Goal: Task Accomplishment & Management: Complete application form

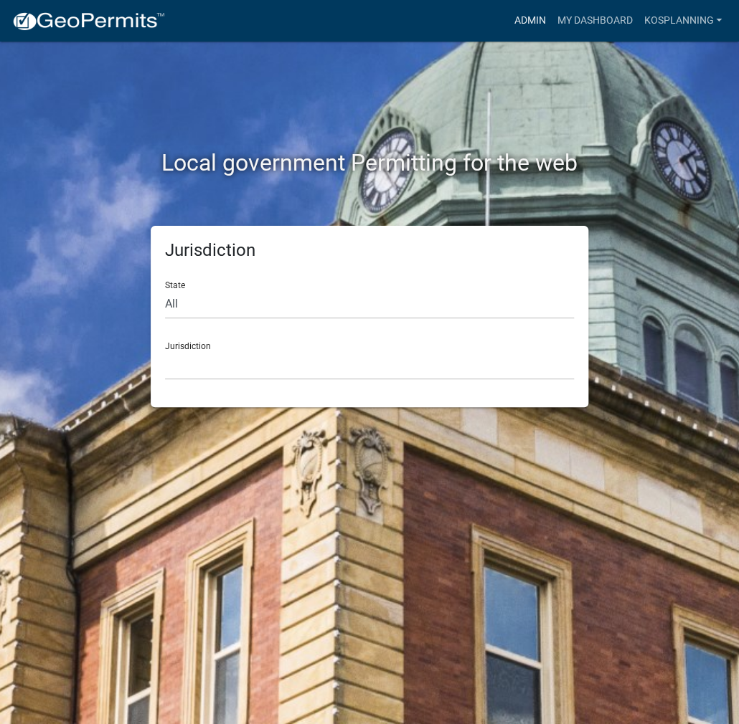
click at [539, 15] on link "Admin" at bounding box center [529, 20] width 43 height 27
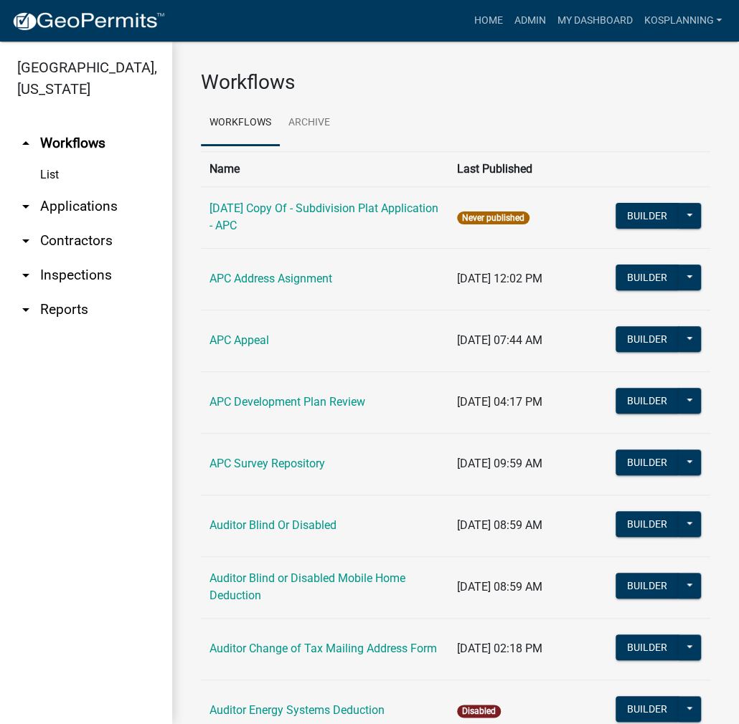
click at [98, 238] on link "arrow_drop_down Contractors" at bounding box center [86, 241] width 172 height 34
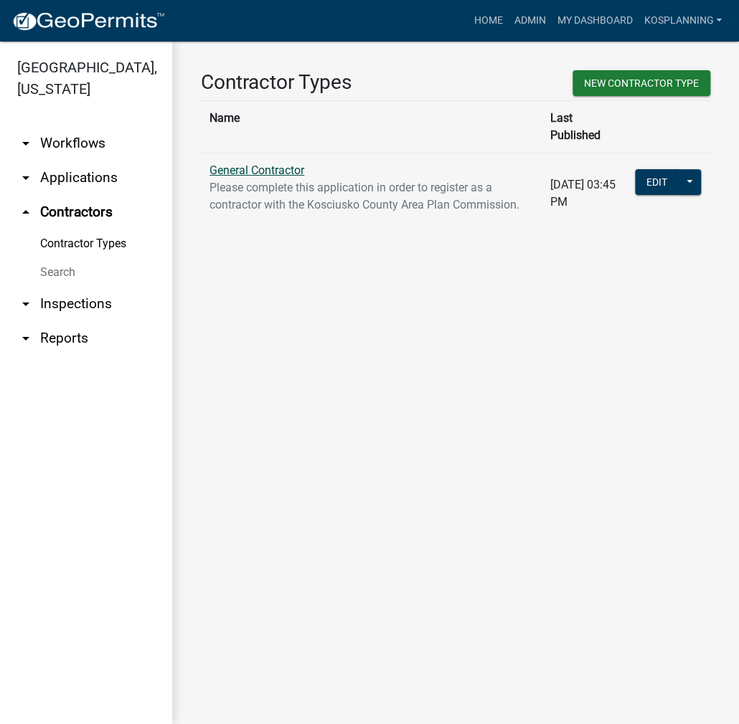
click at [247, 164] on link "General Contractor" at bounding box center [256, 171] width 95 height 14
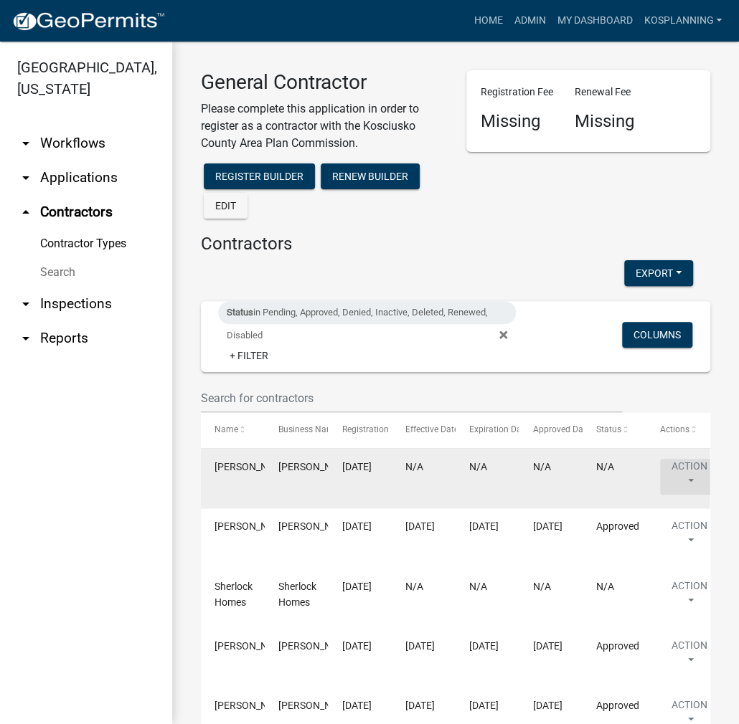
click at [666, 468] on button "Action" at bounding box center [689, 477] width 59 height 36
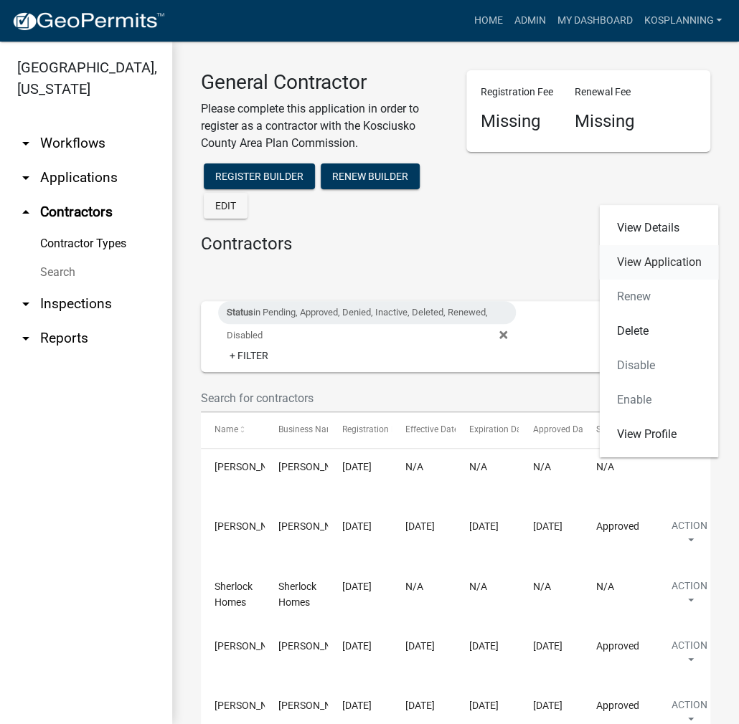
click at [654, 263] on link "View Application" at bounding box center [658, 262] width 119 height 34
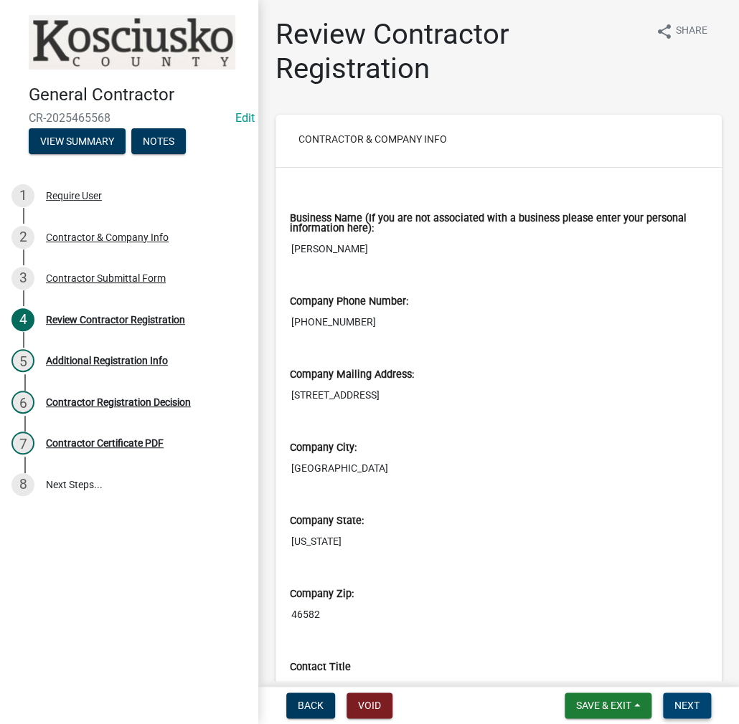
click at [681, 704] on span "Next" at bounding box center [686, 705] width 25 height 11
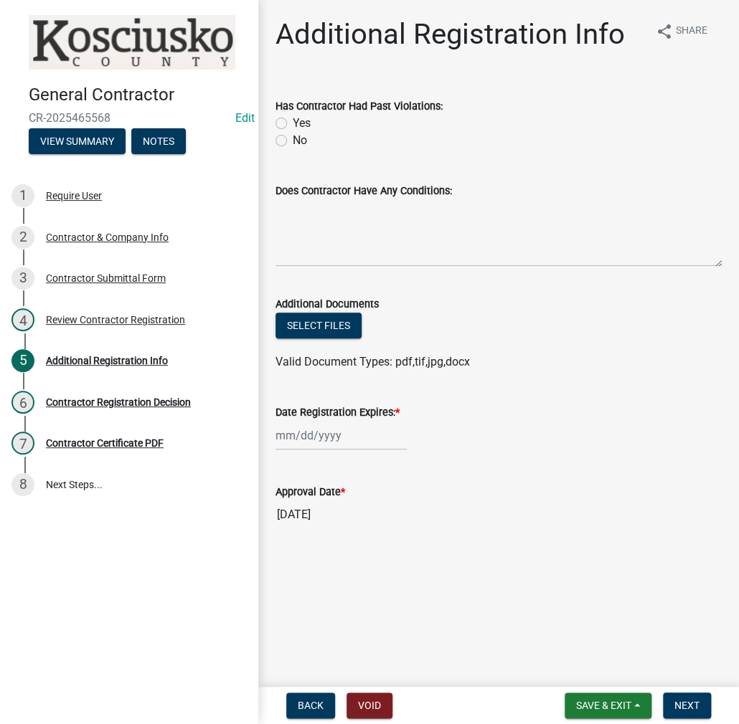
click at [293, 138] on label "No" at bounding box center [300, 140] width 14 height 17
click at [293, 138] on input "No" at bounding box center [297, 136] width 9 height 9
radio input "true"
click at [333, 247] on textarea "Does Contractor Have Any Conditions:" at bounding box center [498, 232] width 446 height 67
type textarea "none"
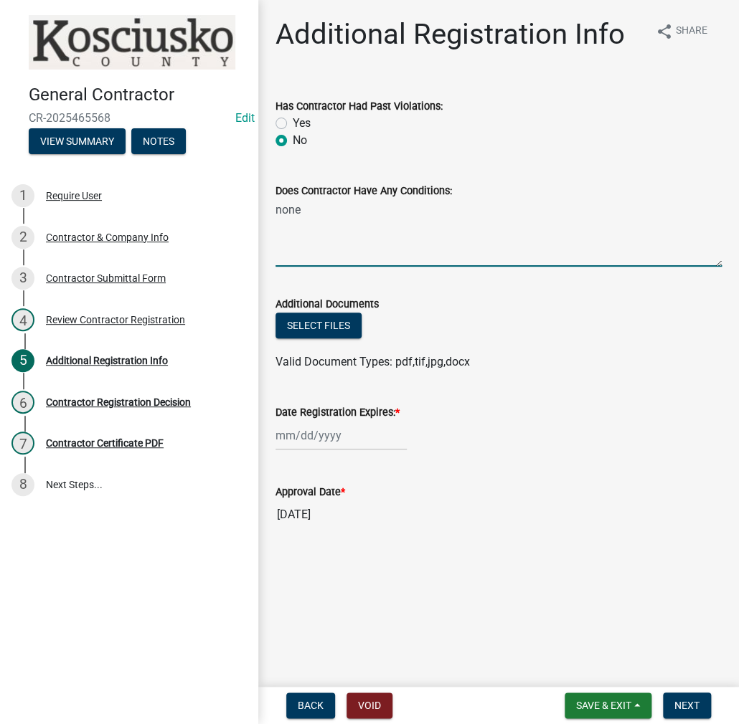
click at [352, 440] on div at bounding box center [340, 435] width 131 height 29
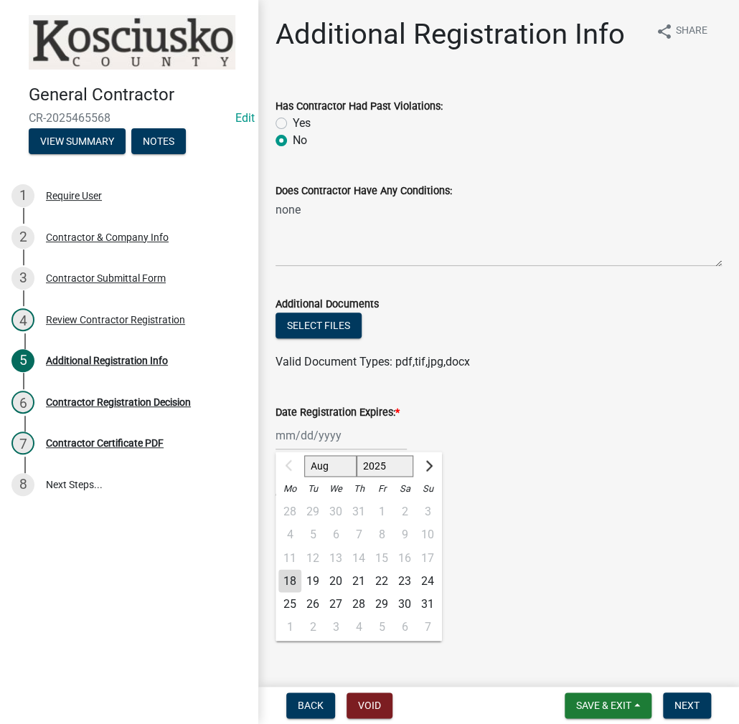
click at [378, 463] on select "2025 2026 2027 2028 2029 2030 2031 2032 2033 2034 2035 2036 2037 2038 2039 2040…" at bounding box center [384, 466] width 57 height 22
select select "2026"
click at [356, 455] on select "2025 2026 2027 2028 2029 2030 2031 2032 2033 2034 2035 2036 2037 2038 2039 2040…" at bounding box center [384, 466] width 57 height 22
click at [314, 579] on div "18" at bounding box center [312, 580] width 23 height 23
type input "[DATE]"
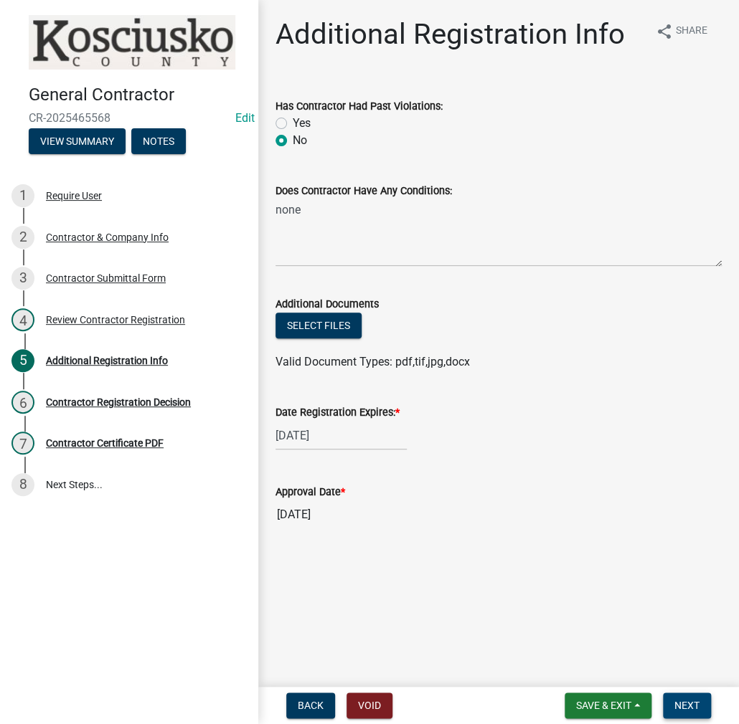
click at [674, 706] on span "Next" at bounding box center [686, 705] width 25 height 11
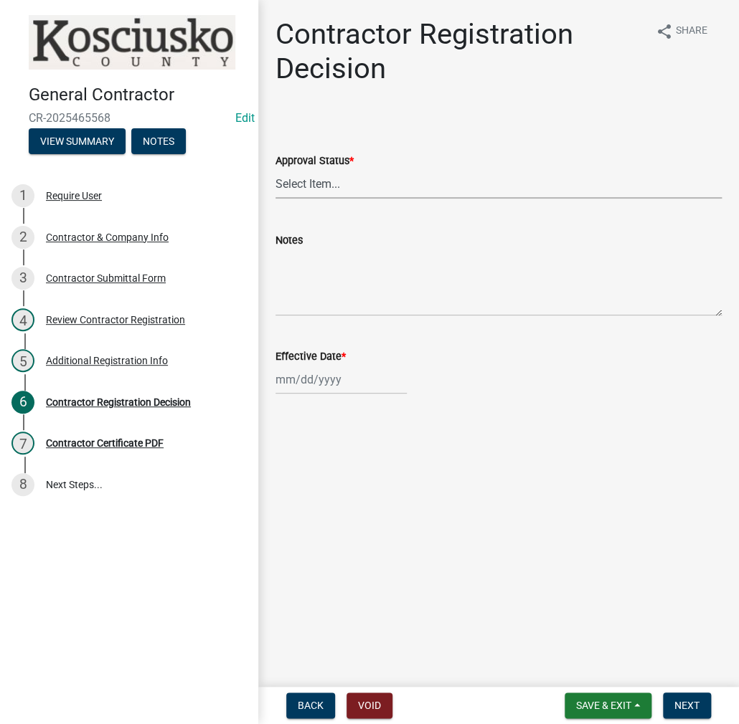
click at [305, 180] on select "Select Item... Approved Denied" at bounding box center [498, 183] width 446 height 29
click at [275, 169] on select "Select Item... Approved Denied" at bounding box center [498, 183] width 446 height 29
select select "8e4351d7-4ebf-4714-a7c9-c8187f00e083"
click at [302, 384] on div at bounding box center [340, 379] width 131 height 29
select select "8"
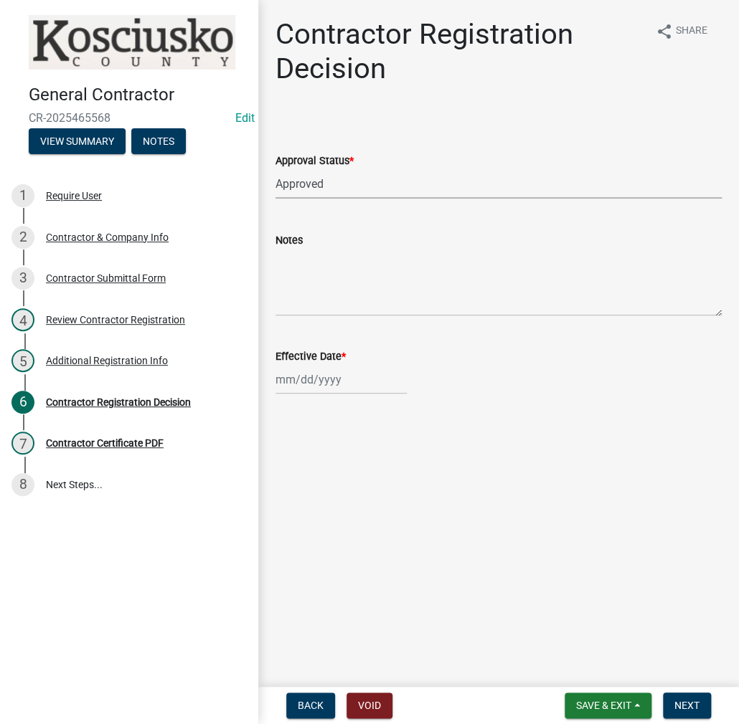
select select "2025"
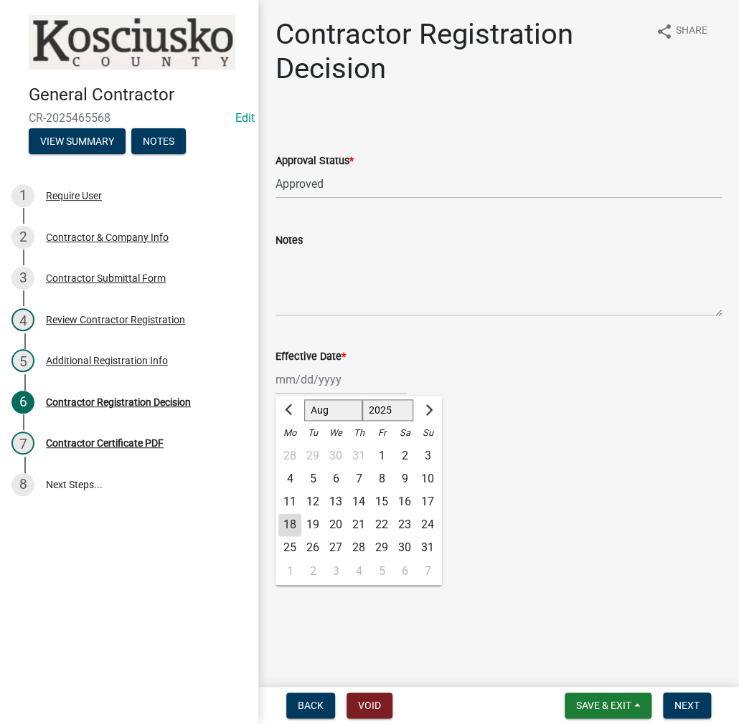
click at [295, 529] on div "18" at bounding box center [289, 525] width 23 height 23
type input "[DATE]"
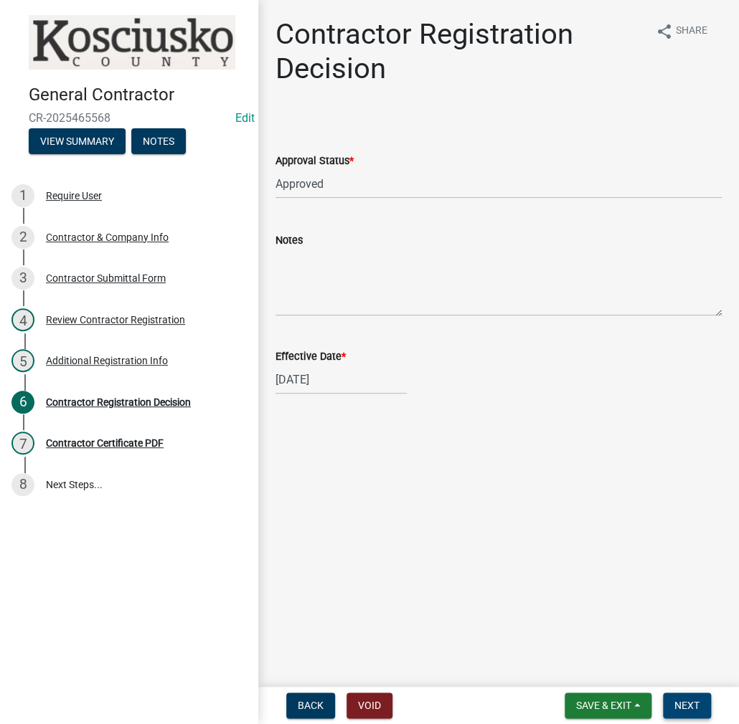
click at [689, 706] on span "Next" at bounding box center [686, 705] width 25 height 11
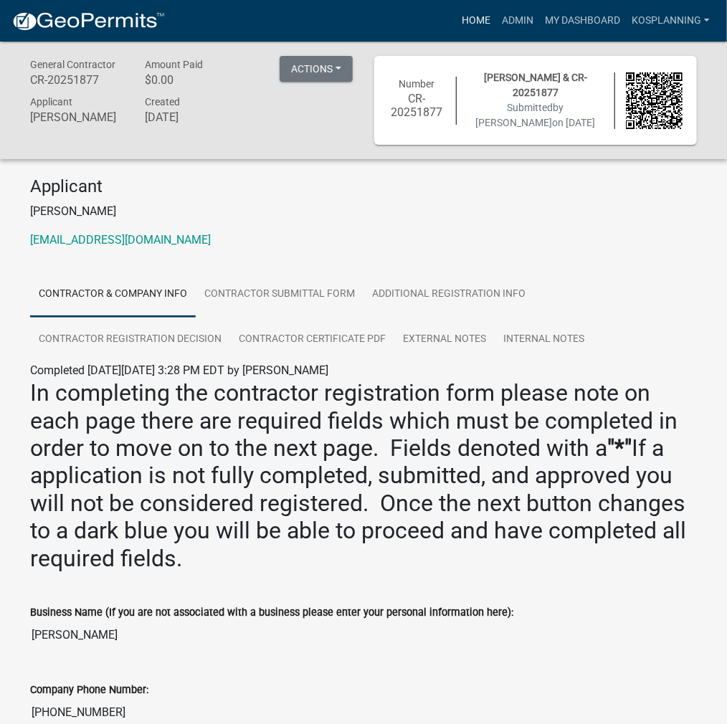
click at [473, 27] on link "Home" at bounding box center [476, 20] width 40 height 27
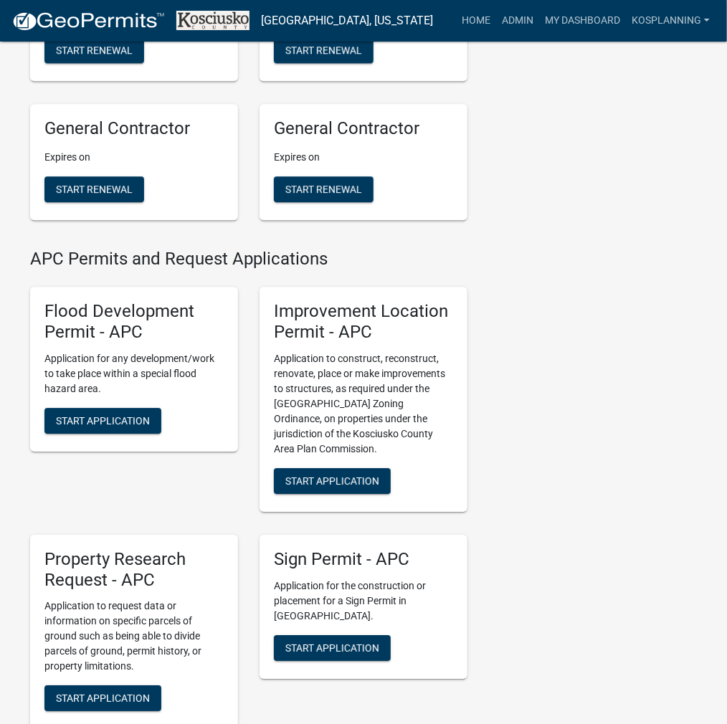
scroll to position [1434, 0]
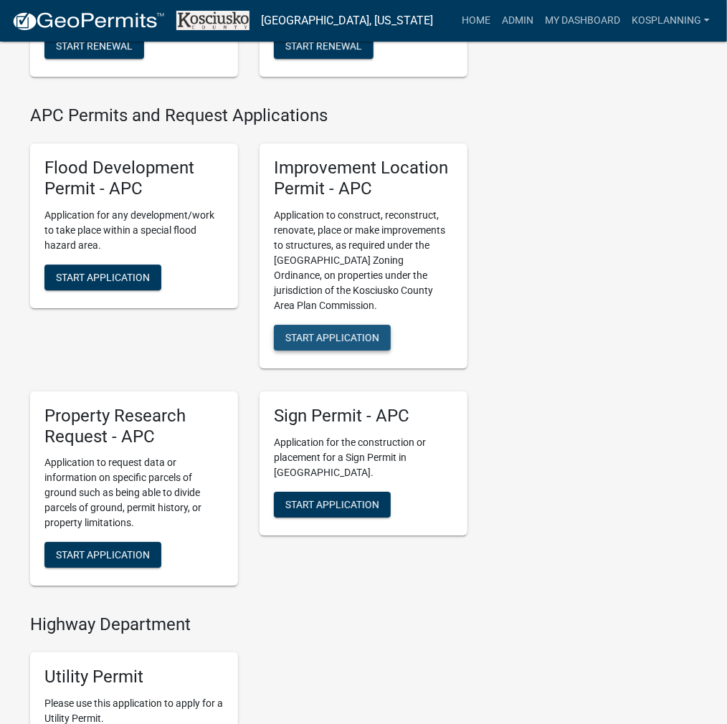
click at [378, 343] on span "Start Application" at bounding box center [332, 336] width 94 height 11
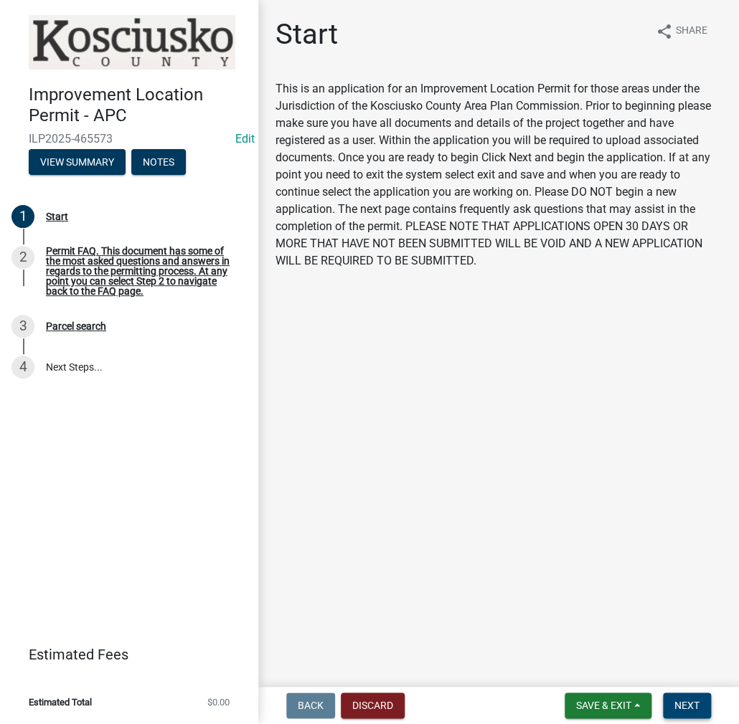
click at [677, 712] on button "Next" at bounding box center [687, 706] width 48 height 26
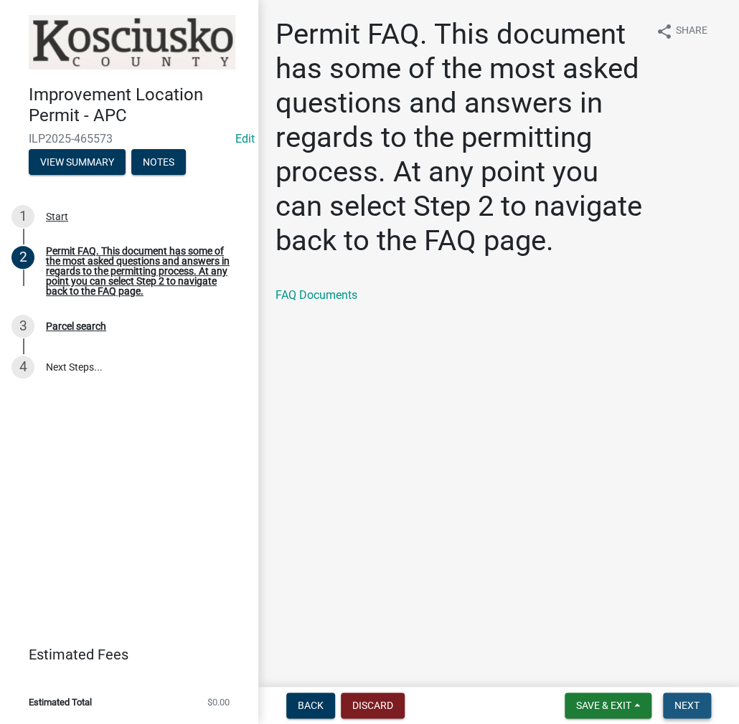
click at [679, 705] on span "Next" at bounding box center [686, 705] width 25 height 11
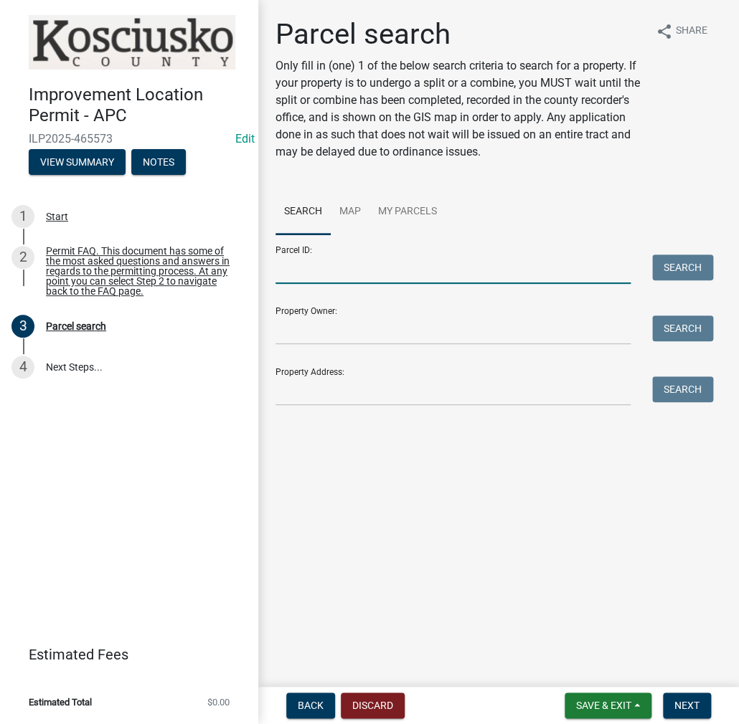
click at [303, 278] on input "Parcel ID:" at bounding box center [452, 269] width 355 height 29
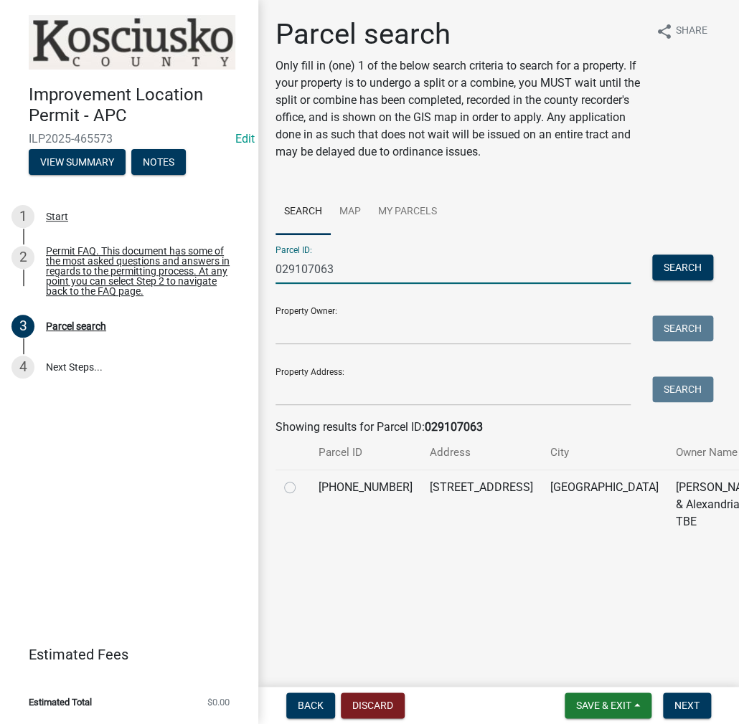
type input "029107063"
click at [301, 479] on label at bounding box center [301, 479] width 0 height 0
click at [301, 488] on input "radio" at bounding box center [305, 483] width 9 height 9
radio input "true"
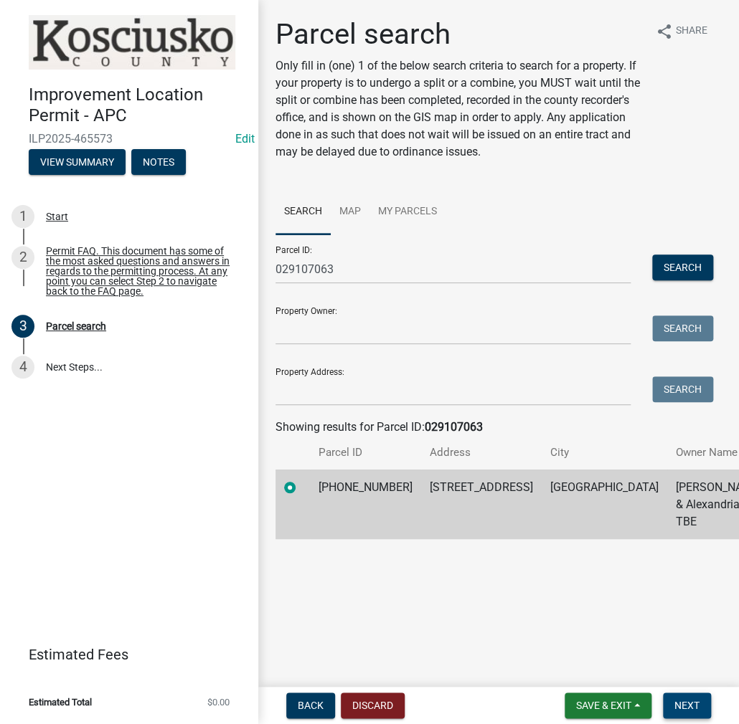
click at [671, 697] on button "Next" at bounding box center [687, 706] width 48 height 26
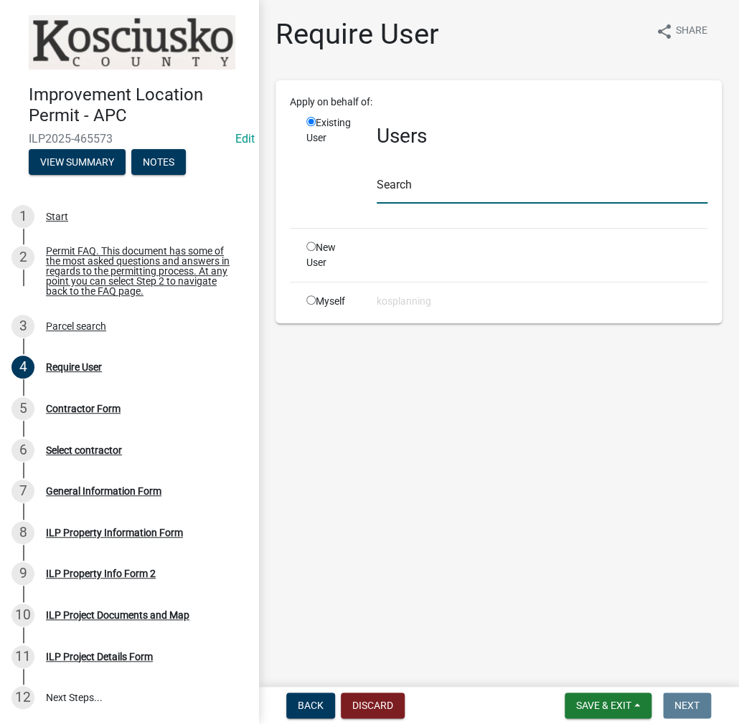
click at [405, 188] on input "text" at bounding box center [542, 188] width 331 height 29
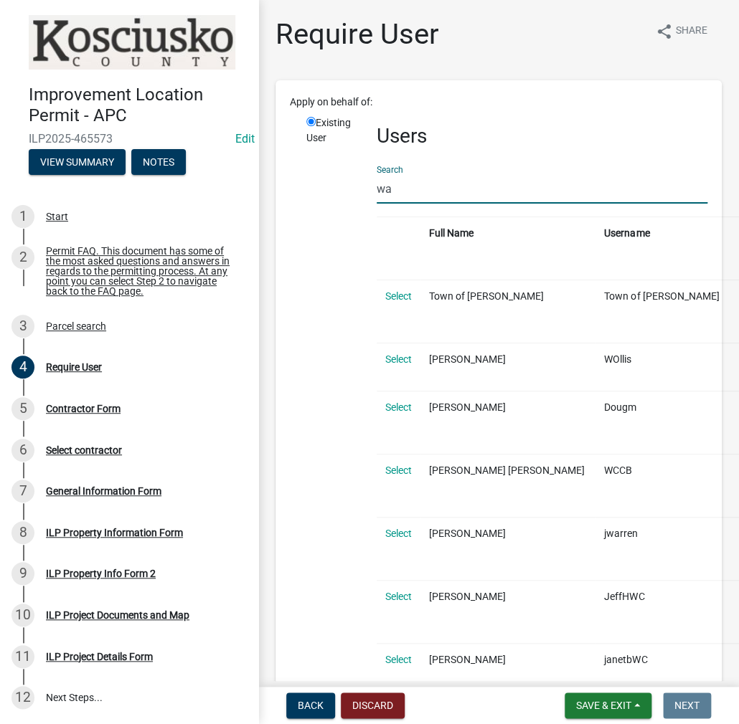
type input "w"
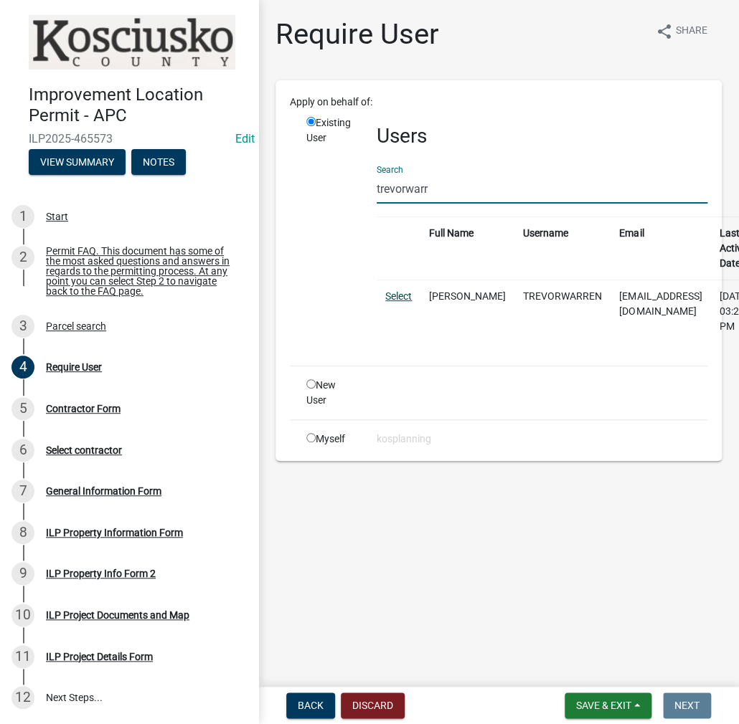
type input "trevorwarr"
click at [403, 292] on link "Select" at bounding box center [398, 295] width 27 height 11
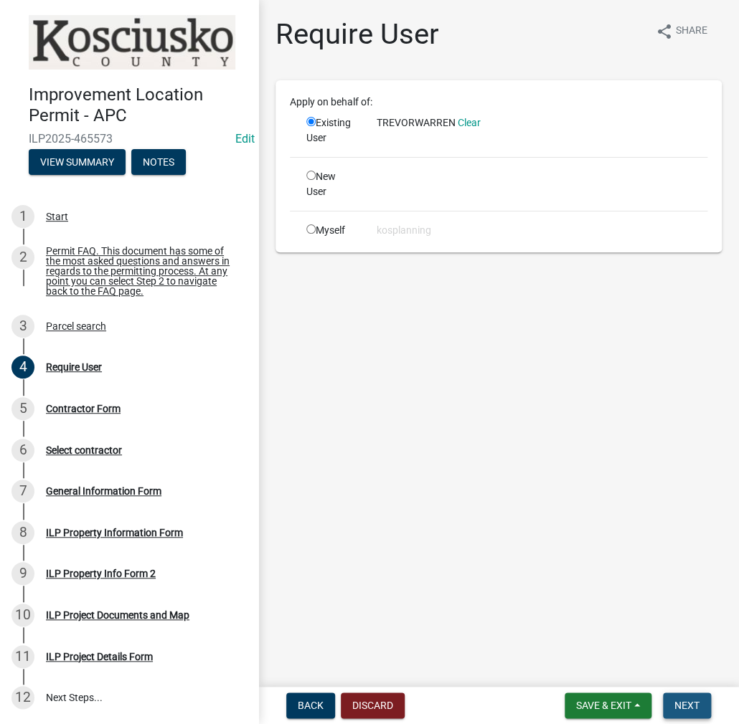
click at [691, 700] on span "Next" at bounding box center [686, 705] width 25 height 11
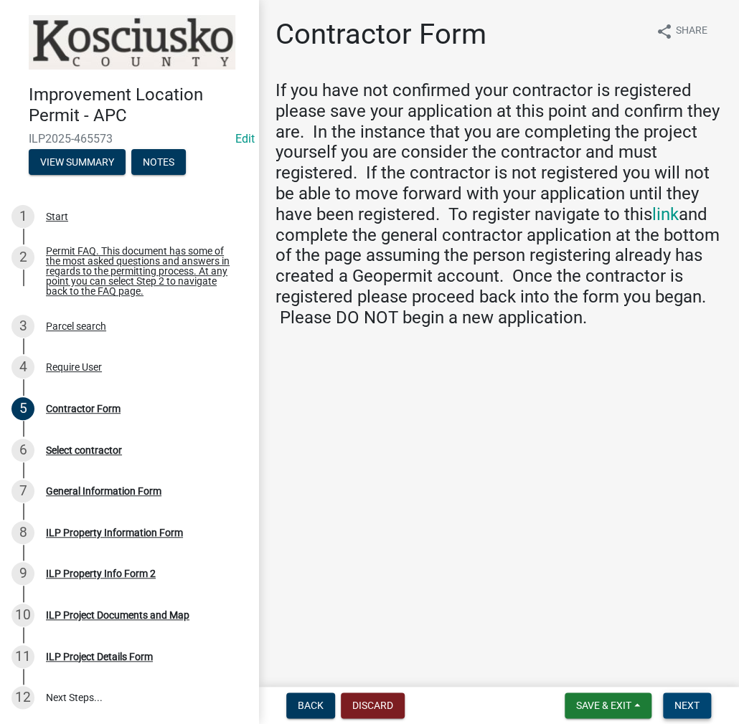
click at [666, 699] on button "Next" at bounding box center [687, 706] width 48 height 26
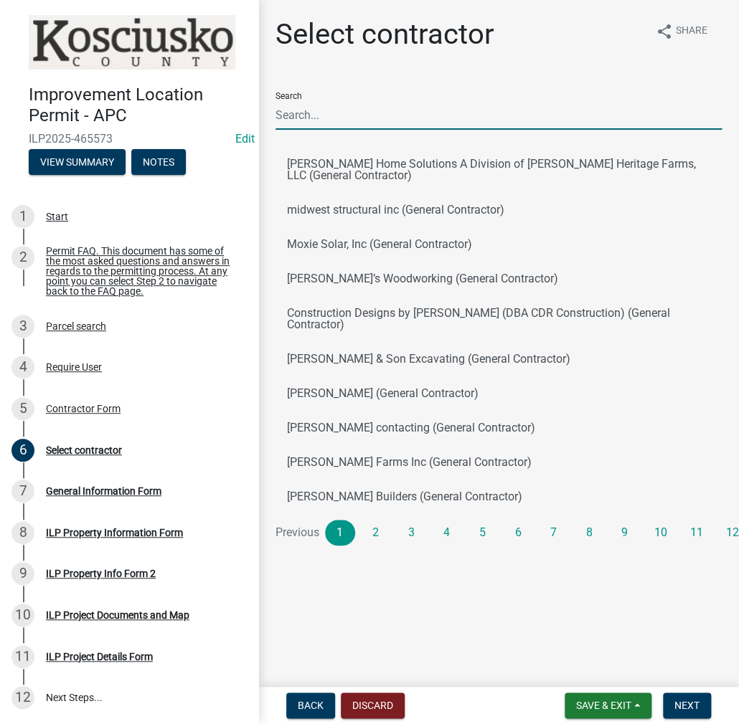
click at [305, 108] on input "Search" at bounding box center [498, 114] width 446 height 29
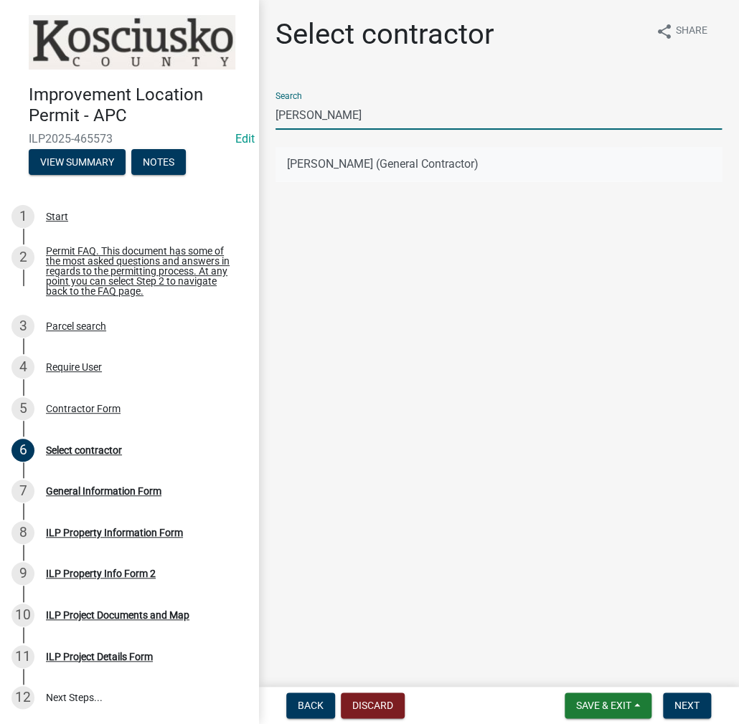
type input "[PERSON_NAME]"
click at [334, 150] on button "[PERSON_NAME] (General Contractor)" at bounding box center [498, 164] width 446 height 34
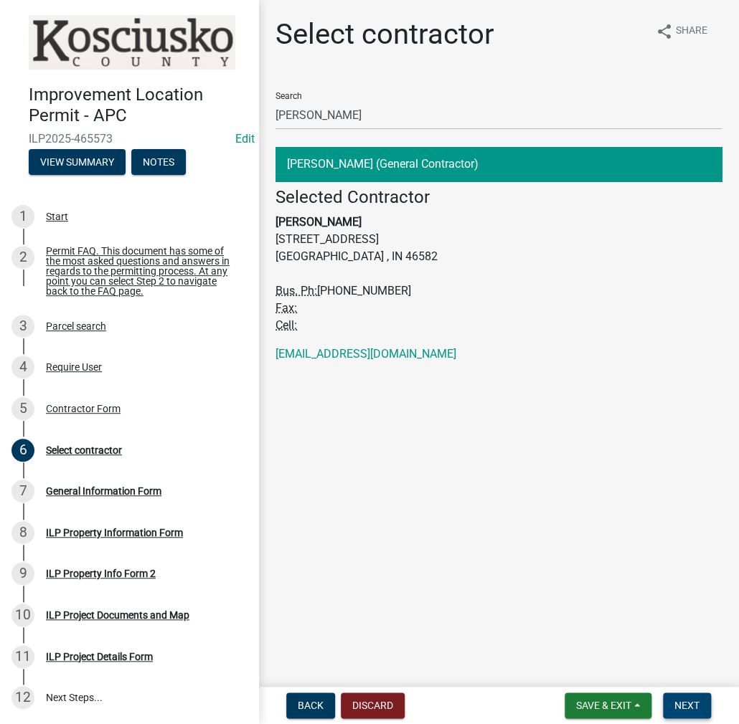
click at [681, 698] on button "Next" at bounding box center [687, 706] width 48 height 26
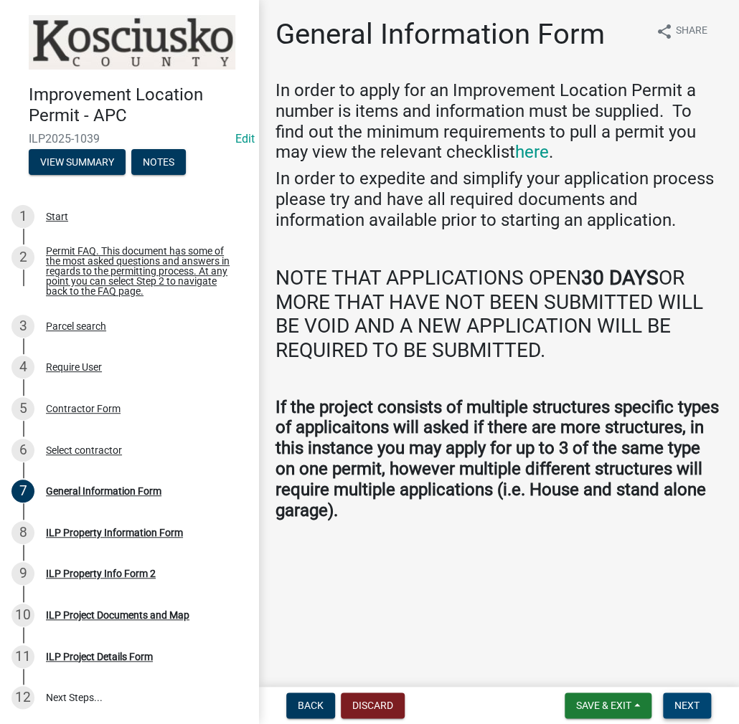
click at [691, 701] on span "Next" at bounding box center [686, 705] width 25 height 11
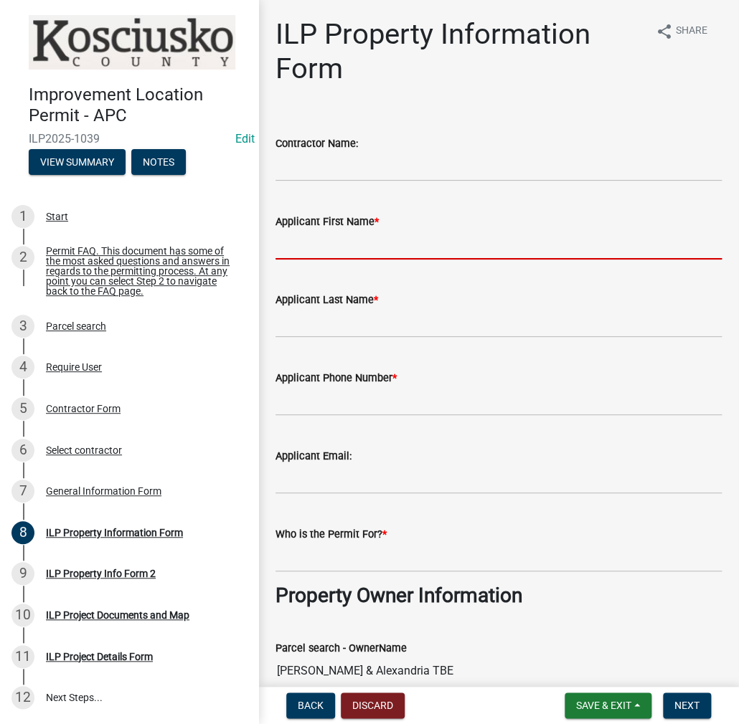
click at [318, 248] on input "Applicant First Name *" at bounding box center [498, 244] width 446 height 29
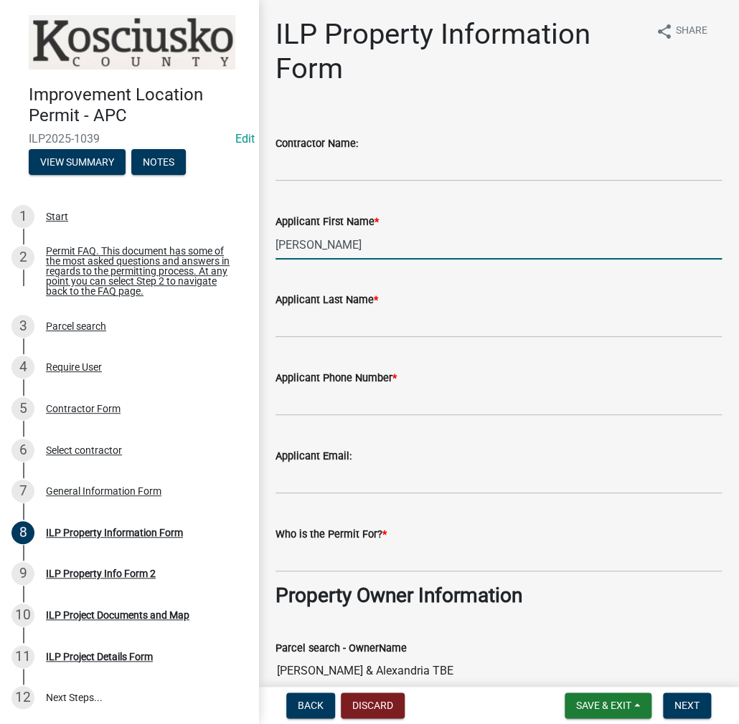
type input "[PERSON_NAME]"
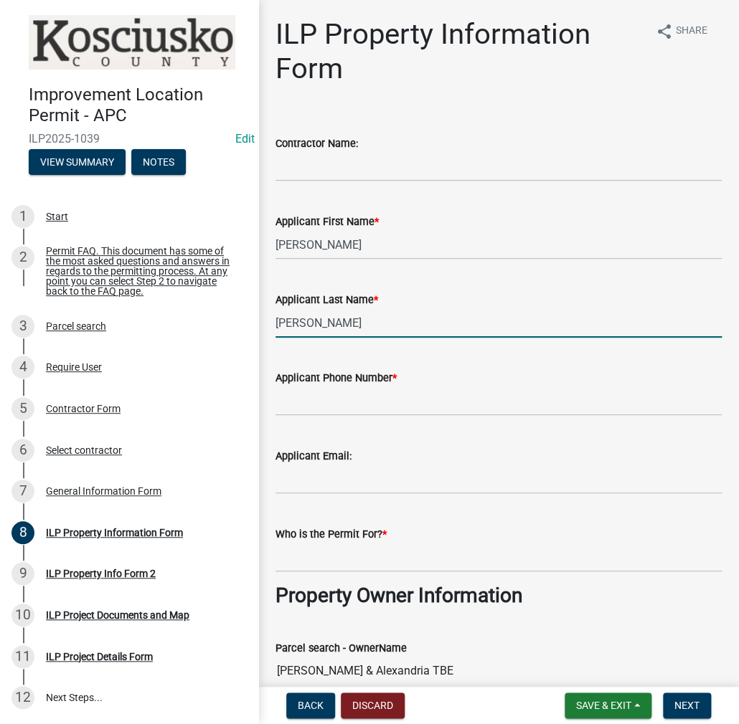
type input "[PERSON_NAME]"
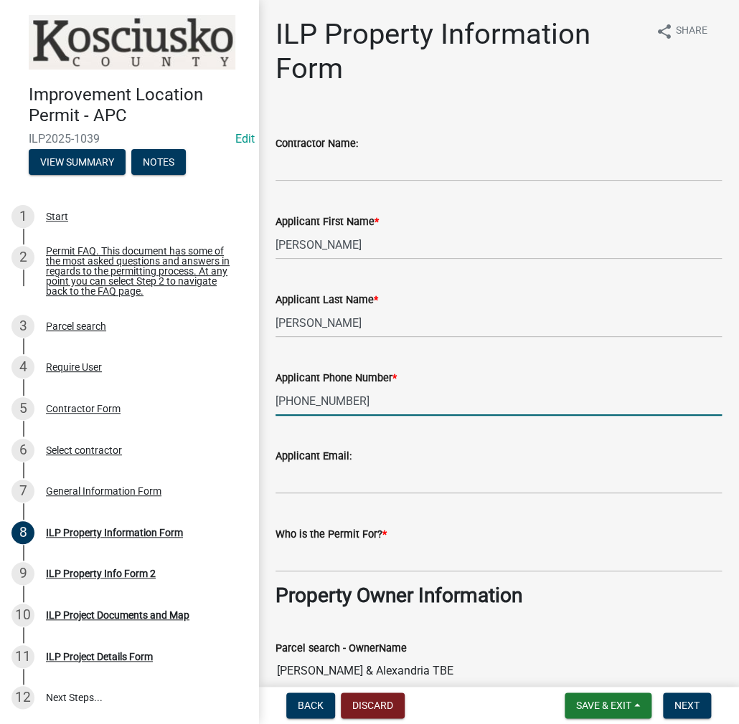
type input "[PHONE_NUMBER]"
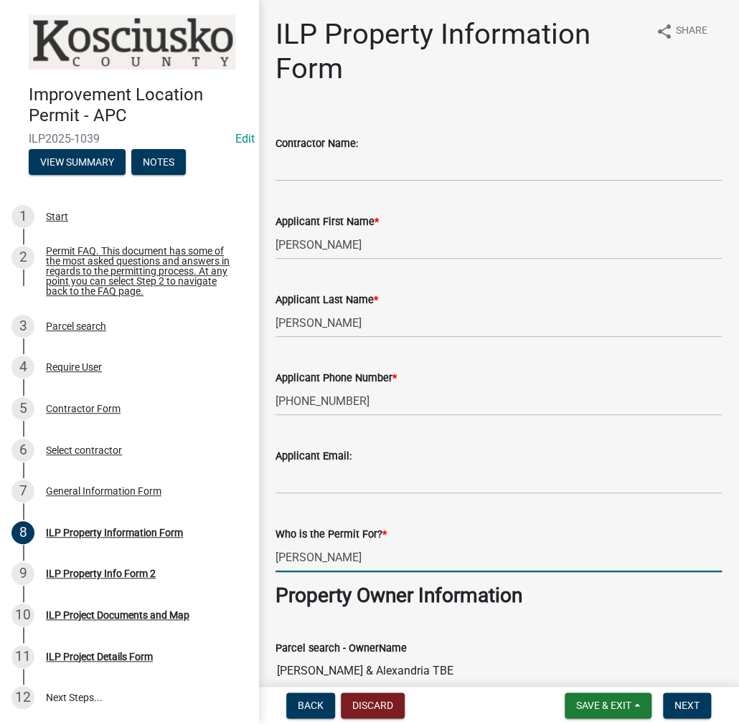
type input "[PERSON_NAME]"
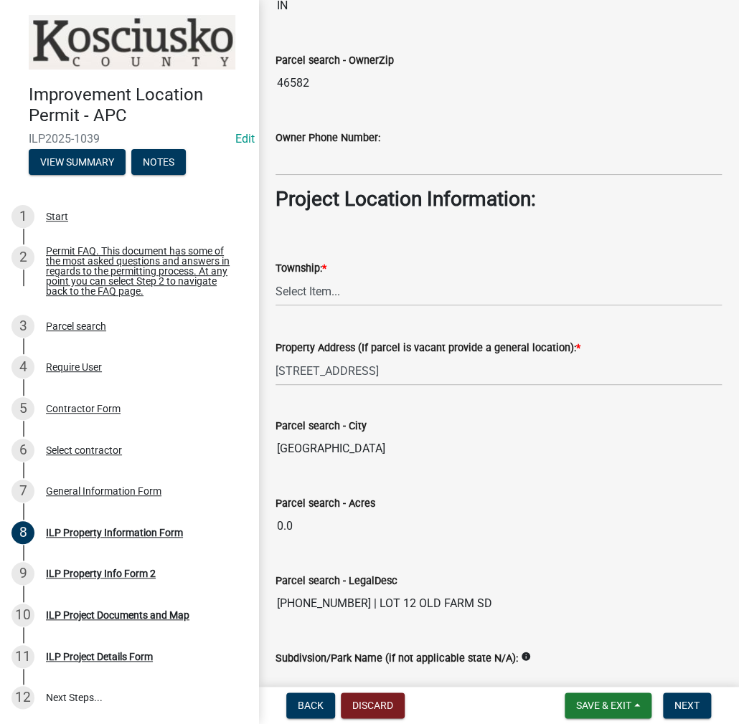
scroll to position [981, 0]
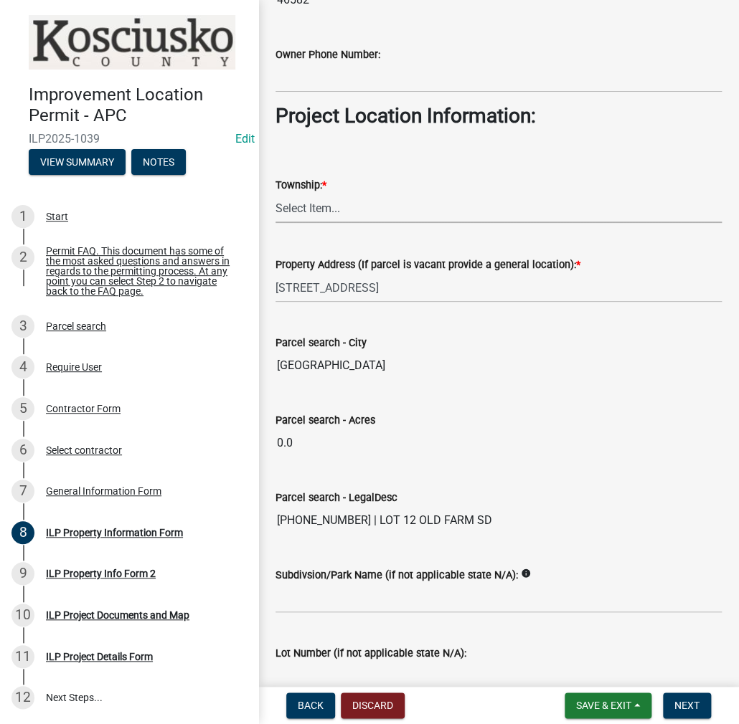
click at [315, 200] on select "Select Item... [PERSON_NAME] - Elkhart Co Clay Etna [GEOGRAPHIC_DATA][PERSON_NA…" at bounding box center [498, 208] width 446 height 29
click at [275, 194] on select "Select Item... [PERSON_NAME] - Elkhart Co Clay Etna [GEOGRAPHIC_DATA][PERSON_NA…" at bounding box center [498, 208] width 446 height 29
select select "ce5e5af6-c6c5-4687-8c03-18a23ec22597"
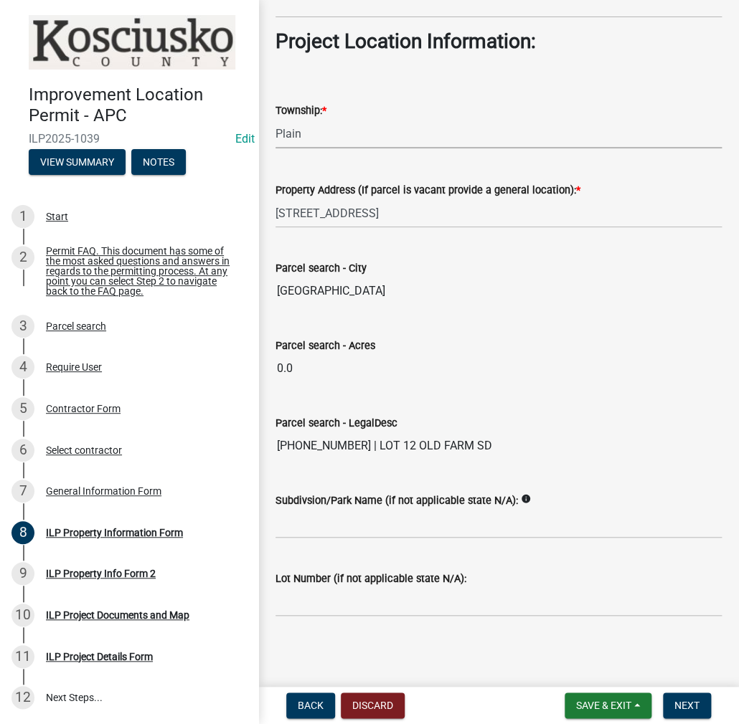
scroll to position [1056, 0]
click at [307, 509] on input "Subdivsion/Park Name (if not applicable state N/A):" at bounding box center [498, 523] width 446 height 29
type input "OLD FARM SD"
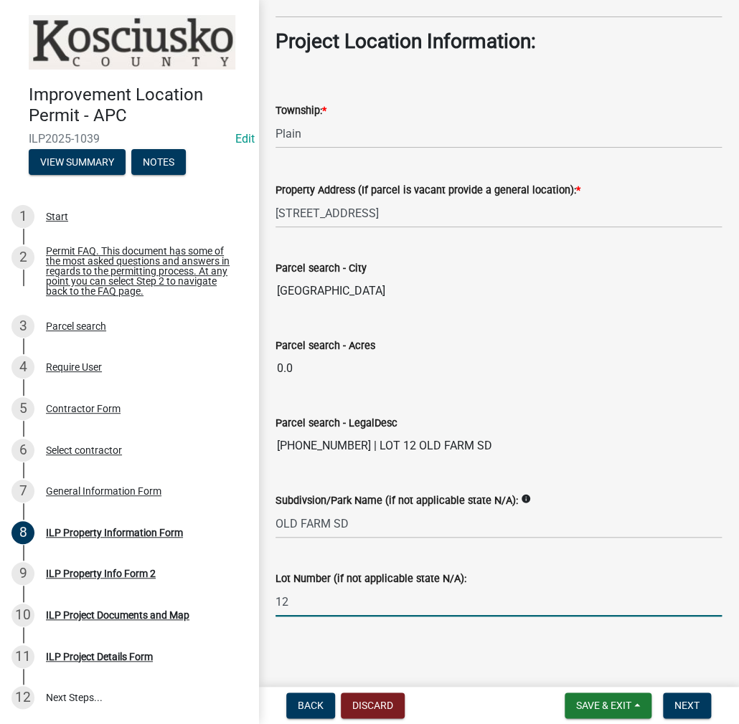
type input "12"
click at [685, 695] on button "Next" at bounding box center [687, 706] width 48 height 26
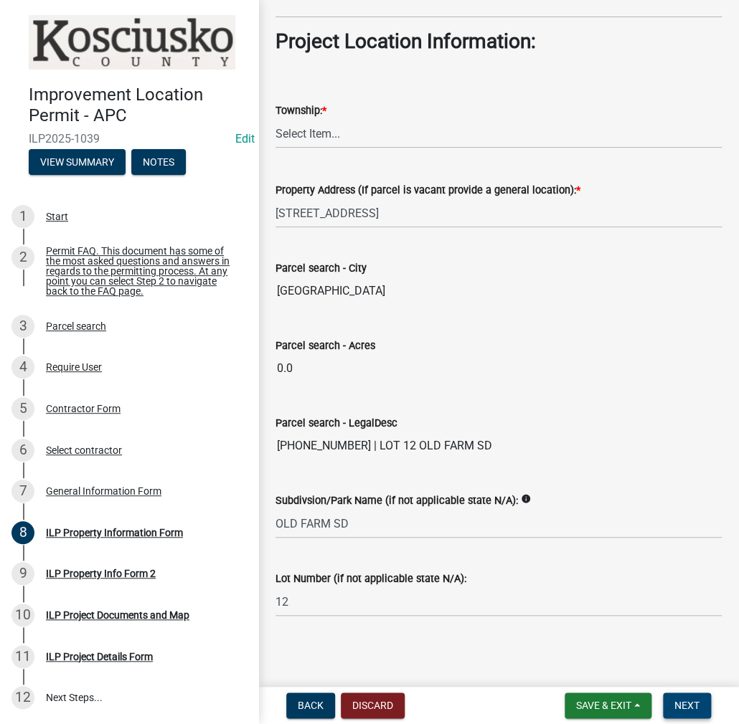
scroll to position [0, 0]
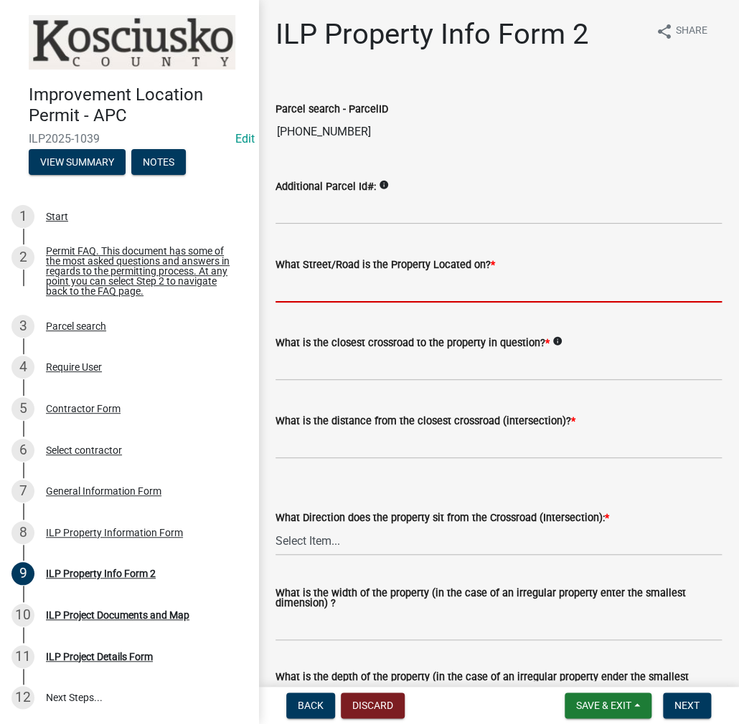
click at [313, 283] on input "What Street/Road is the Property Located on? *" at bounding box center [498, 287] width 446 height 29
type input "OLD FARM RD W"
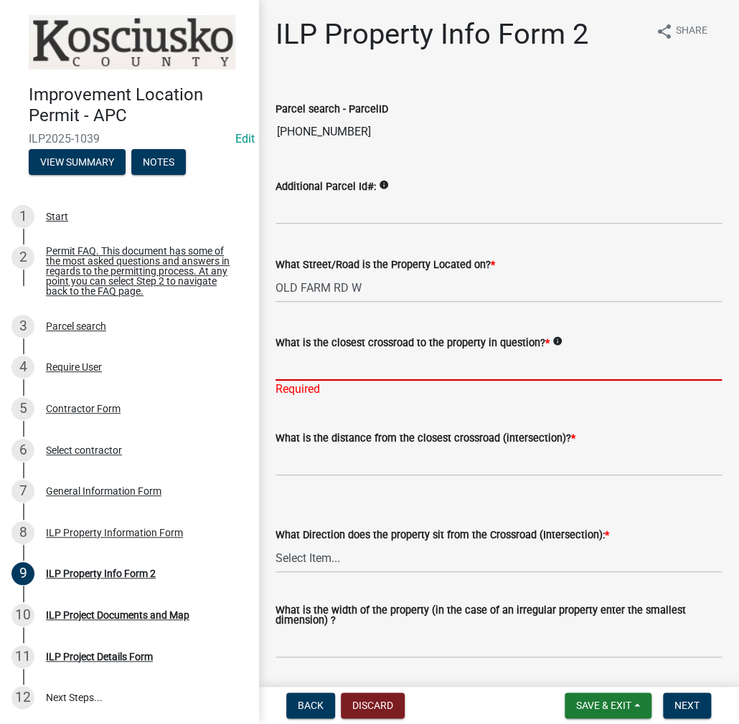
click at [306, 366] on input "What is the closest crossroad to the property in question? *" at bounding box center [498, 365] width 446 height 29
type input "WELLINGTON DR"
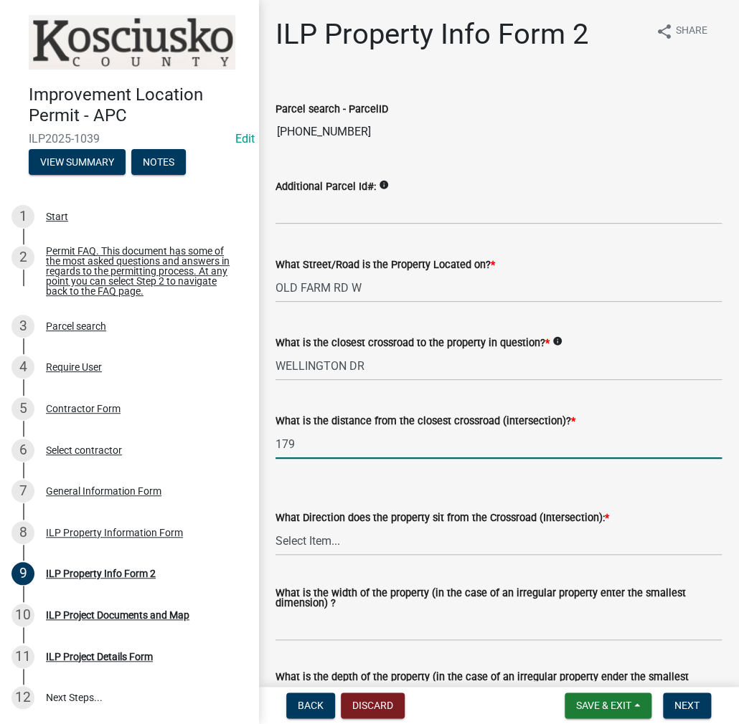
type input "179"
click at [295, 540] on select "Select Item... N NE NW S SE SW E W" at bounding box center [498, 540] width 446 height 29
click at [275, 526] on select "Select Item... N NE NW S SE SW E W" at bounding box center [498, 540] width 446 height 29
select select "5d8d9a6f-68f4-4910-b8ad-905844ed2da1"
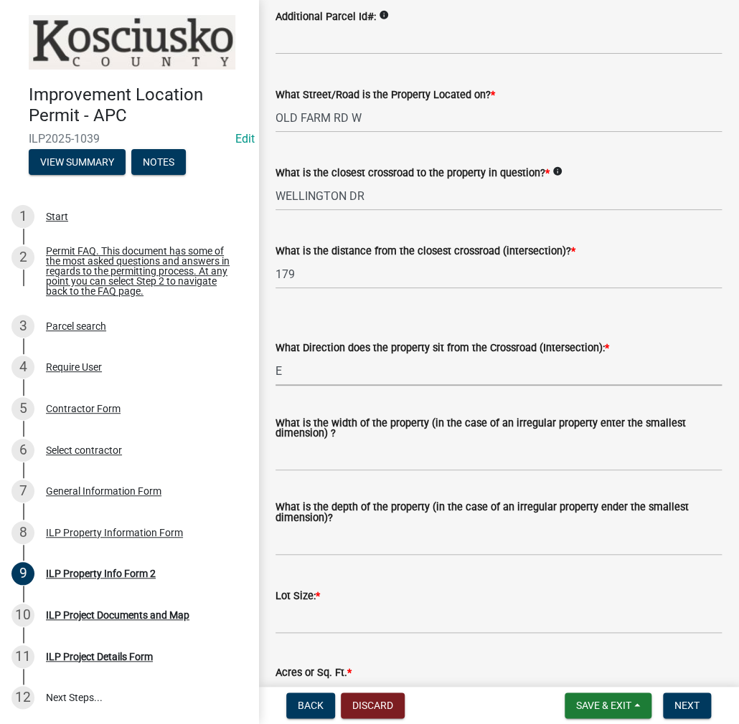
scroll to position [287, 0]
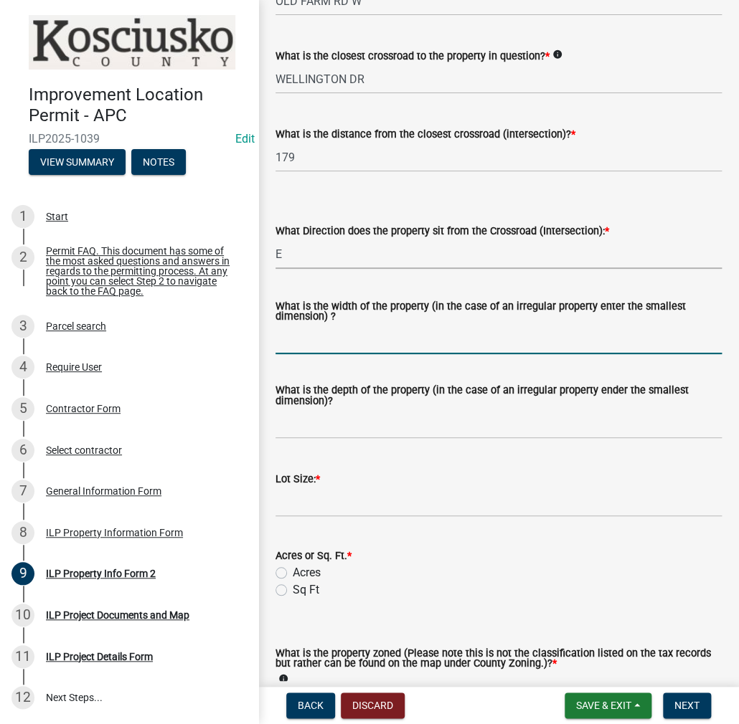
click at [333, 341] on input "What is the width of the property (in the case of an irregular property enter t…" at bounding box center [498, 339] width 446 height 29
click at [301, 351] on input "What is the width of the property (in the case of an irregular property enter t…" at bounding box center [498, 339] width 446 height 29
type input "VARIES"
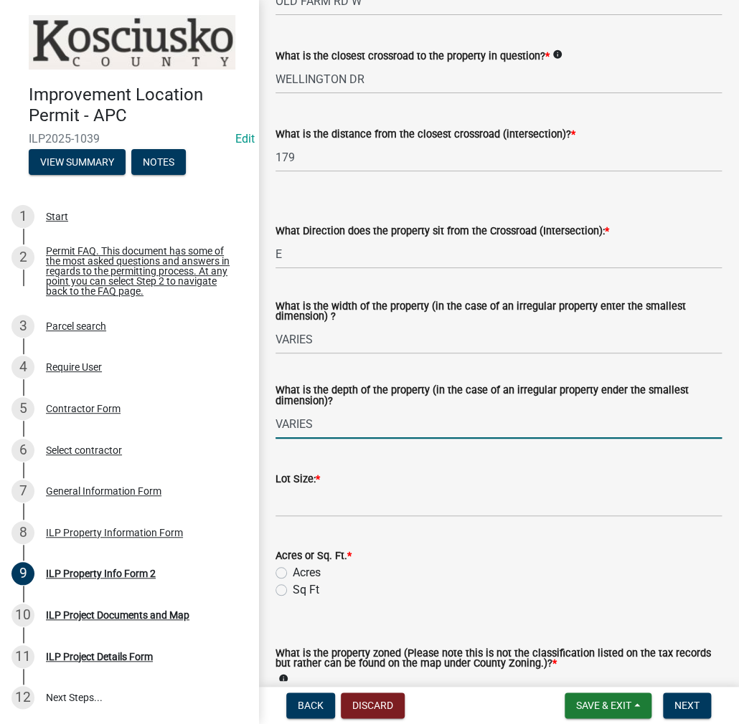
type input "VARIES"
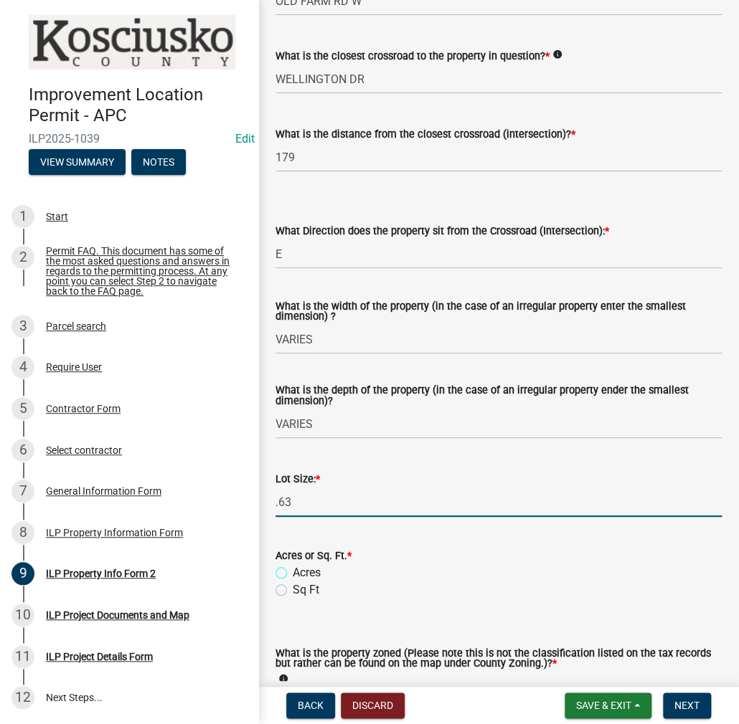
type input "0.63"
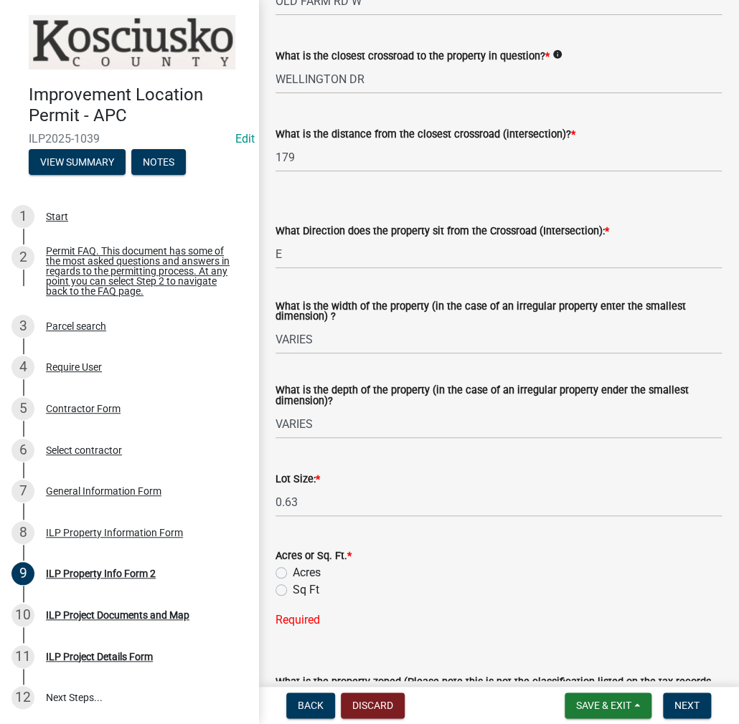
click at [293, 569] on label "Acres" at bounding box center [307, 572] width 28 height 17
click at [293, 569] on input "Acres" at bounding box center [297, 568] width 9 height 9
radio input "true"
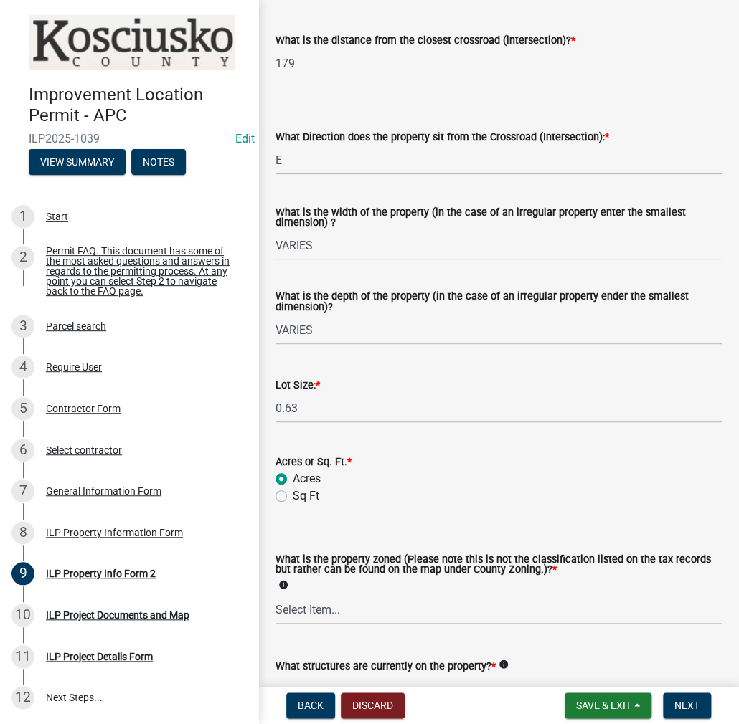
scroll to position [502, 0]
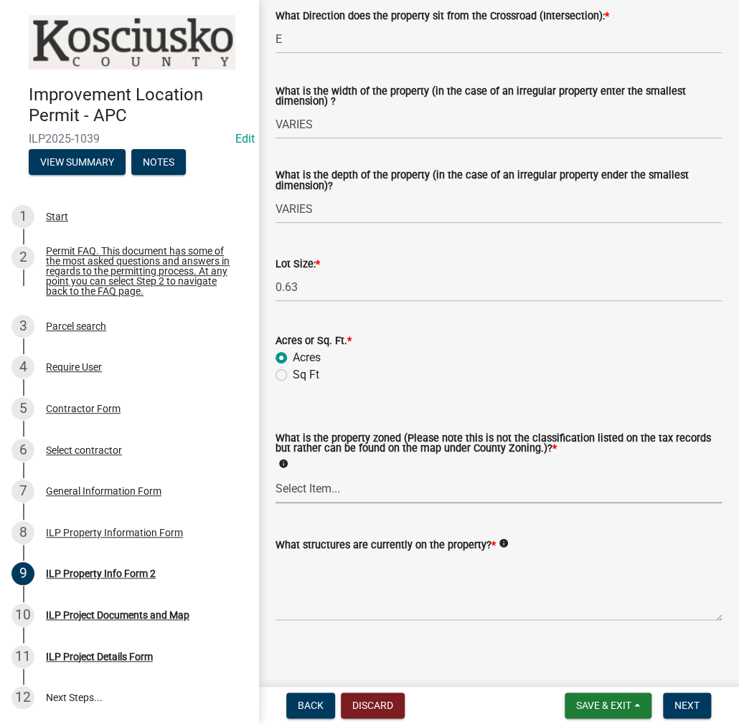
drag, startPoint x: 323, startPoint y: 486, endPoint x: 321, endPoint y: 501, distance: 15.2
click at [323, 486] on select "Select Item... Agricultural Agricultural 2 Commercial Environmental Industrial …" at bounding box center [498, 488] width 446 height 29
click at [275, 475] on select "Select Item... Agricultural Agricultural 2 Commercial Environmental Industrial …" at bounding box center [498, 488] width 446 height 29
select select "1146270b-2111-4e23-bf7f-74ce85cf7041"
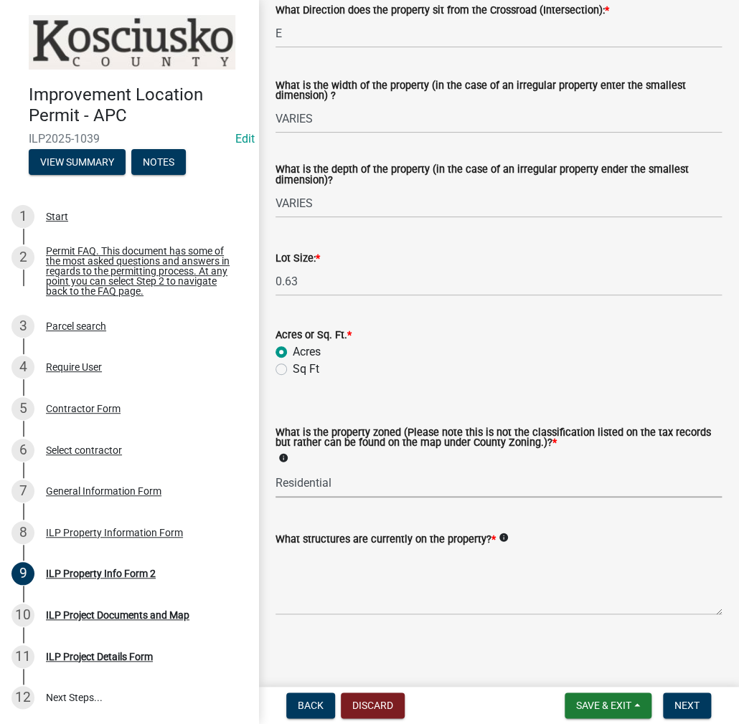
scroll to position [509, 0]
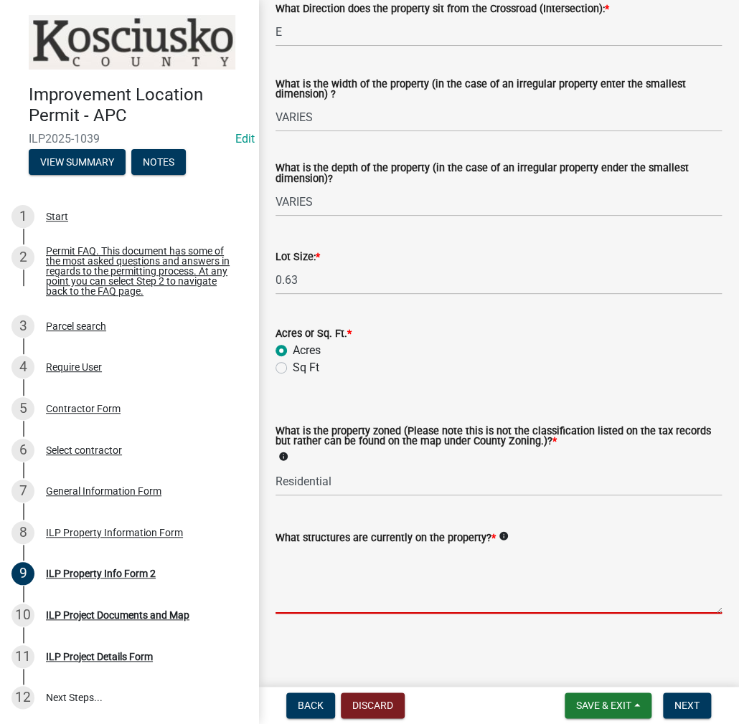
click at [311, 557] on textarea "What structures are currently on the property? *" at bounding box center [498, 580] width 446 height 67
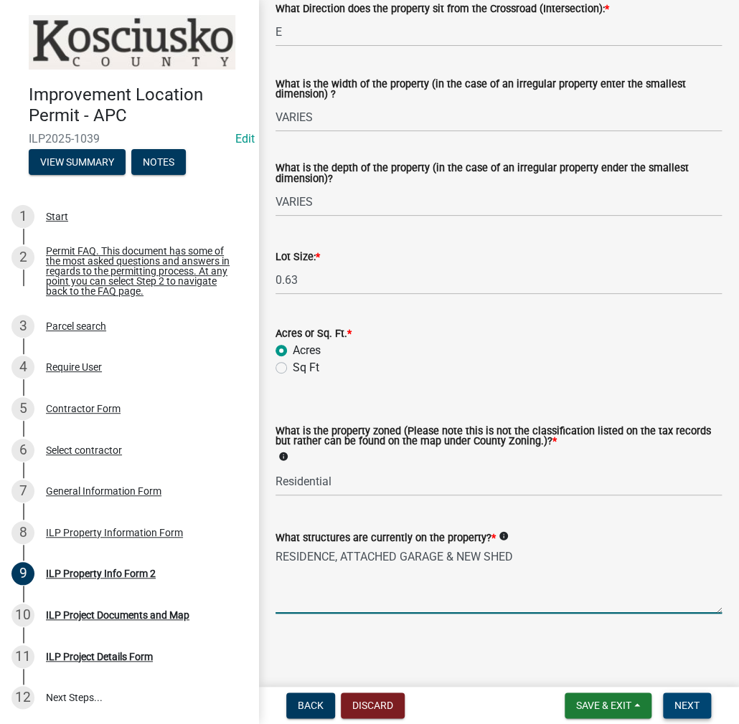
type textarea "RESIDENCE, ATTACHED GARAGE & NEW SHED"
click at [694, 700] on span "Next" at bounding box center [686, 705] width 25 height 11
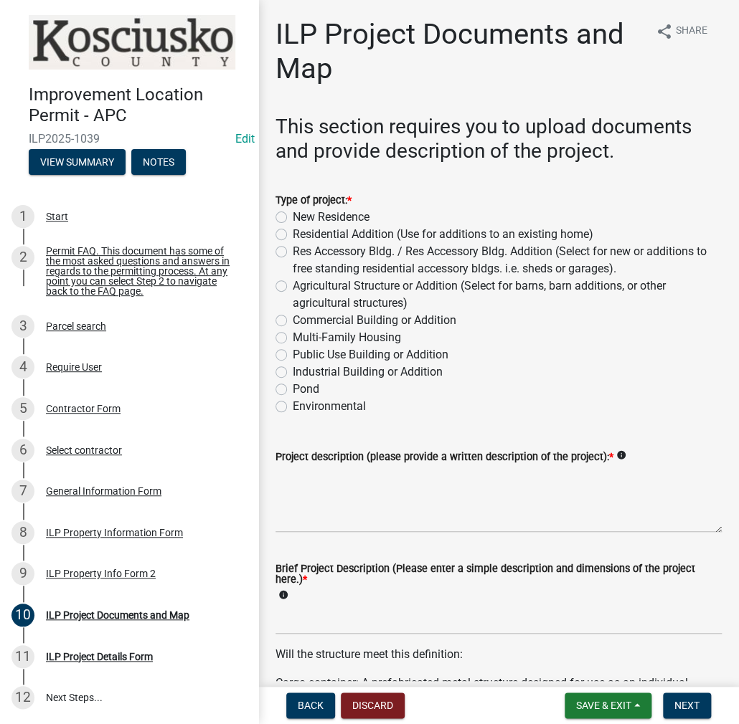
click at [293, 252] on label "Res Accessory Bldg. / Res Accessory Bldg. Addition (Select for new or additions…" at bounding box center [507, 260] width 429 height 34
click at [293, 252] on input "Res Accessory Bldg. / Res Accessory Bldg. Addition (Select for new or additions…" at bounding box center [297, 247] width 9 height 9
radio input "true"
drag, startPoint x: 344, startPoint y: 485, endPoint x: 400, endPoint y: 450, distance: 65.7
click at [350, 478] on textarea "Project description (please provide a written description of the project): *" at bounding box center [498, 498] width 446 height 67
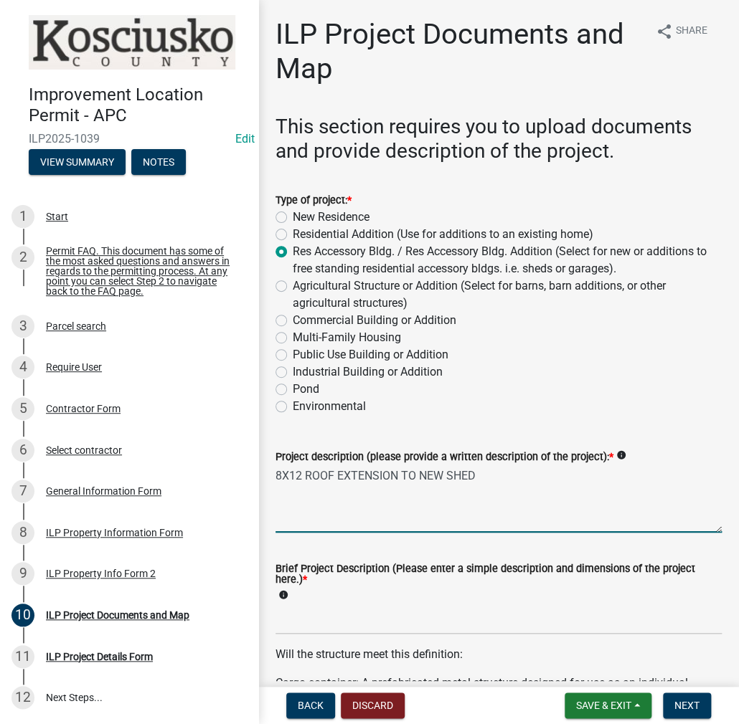
type textarea "8X12 ROOF EXTENSION TO NEW SHED"
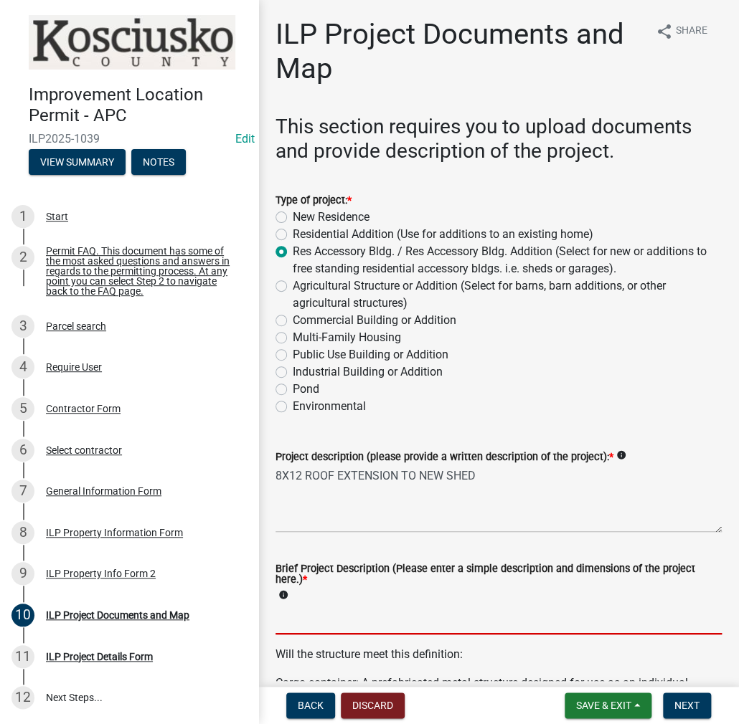
click at [331, 615] on input "Brief Project Description (Please enter a simple description and dimensions of …" at bounding box center [498, 619] width 446 height 29
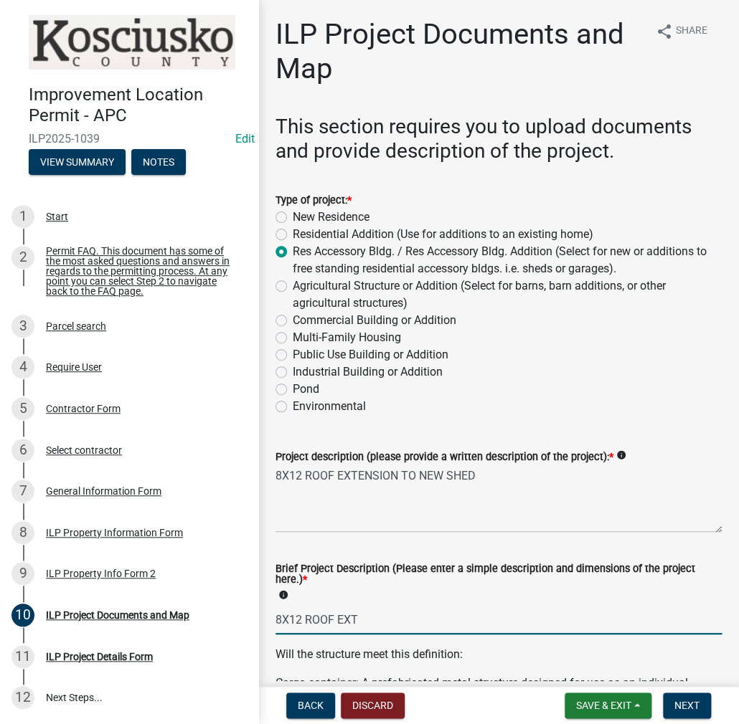
type input "8X12 ROOF EXT"
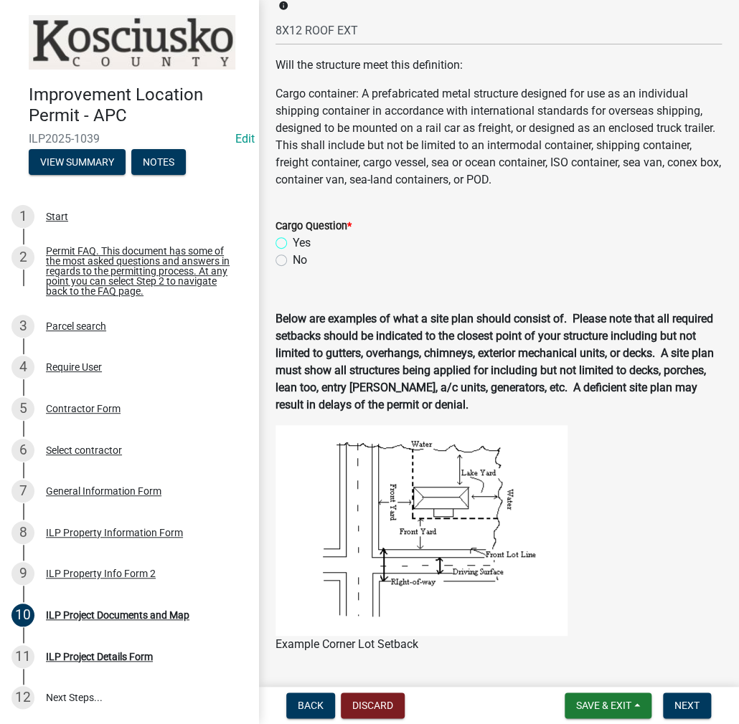
scroll to position [775, 0]
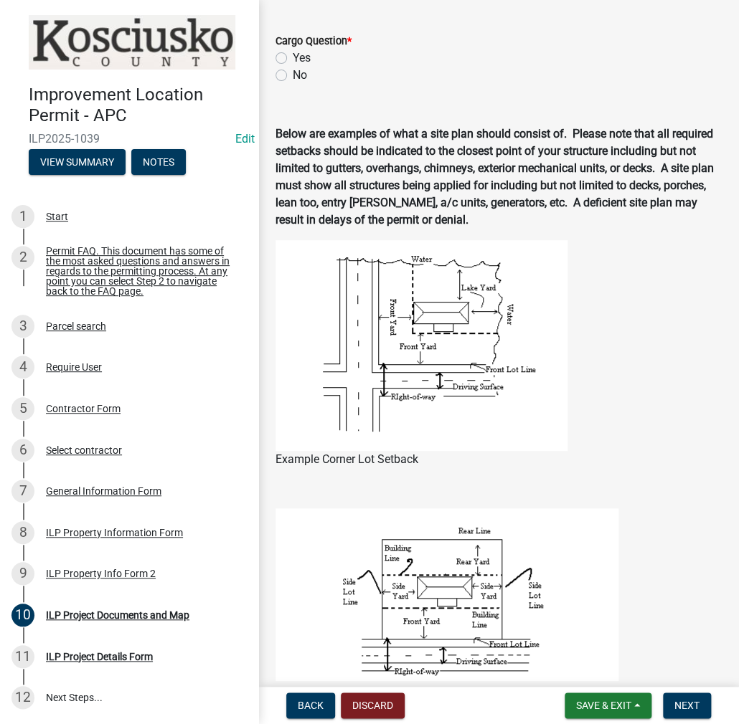
click at [293, 77] on label "No" at bounding box center [300, 75] width 14 height 17
click at [293, 76] on input "No" at bounding box center [297, 71] width 9 height 9
radio input "true"
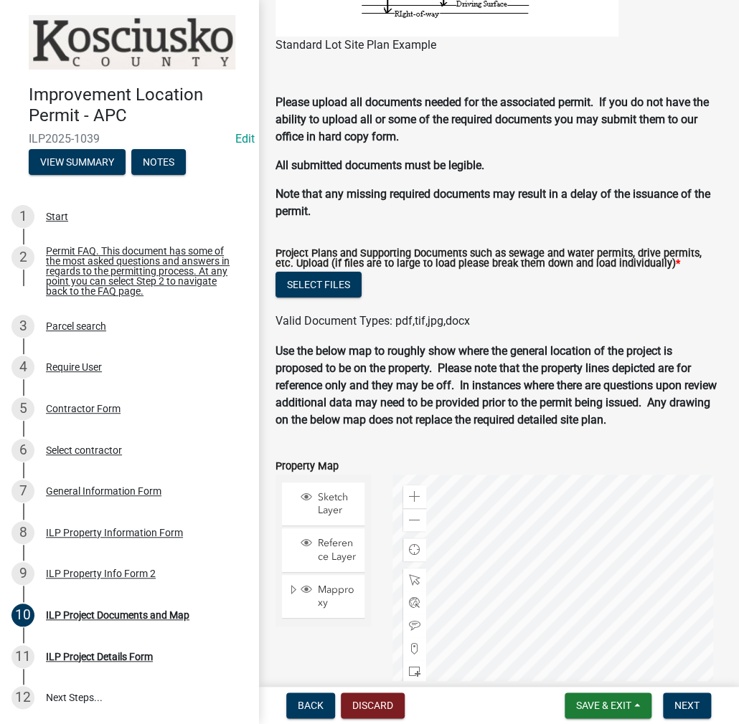
scroll to position [1564, 0]
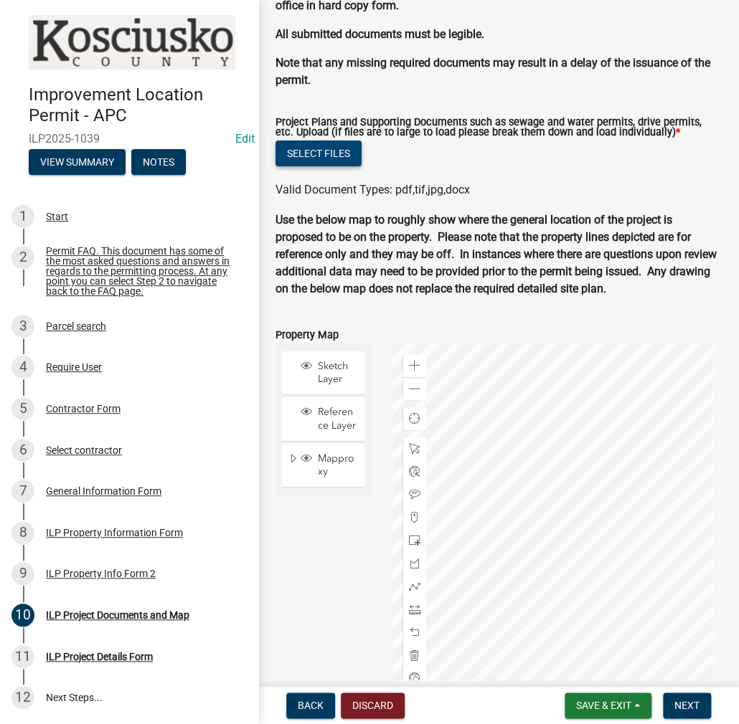
click at [327, 141] on button "Select files" at bounding box center [318, 154] width 86 height 26
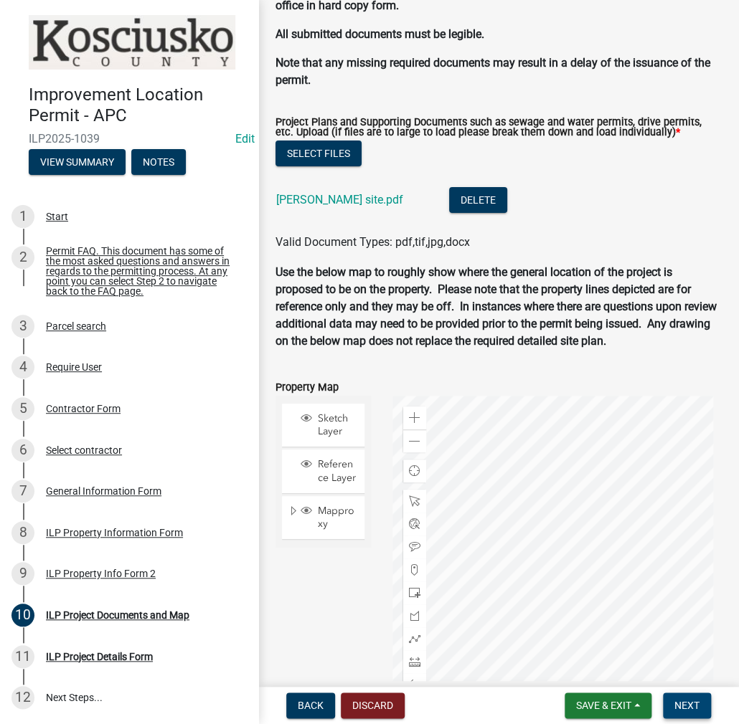
click at [694, 711] on span "Next" at bounding box center [686, 705] width 25 height 11
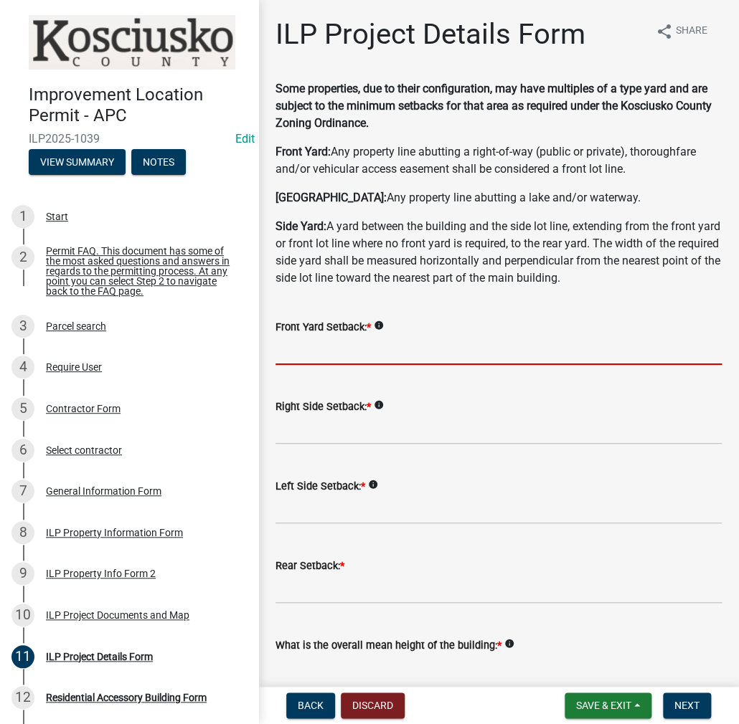
drag, startPoint x: 314, startPoint y: 344, endPoint x: 539, endPoint y: 382, distance: 228.5
click at [314, 344] on input "text" at bounding box center [498, 350] width 446 height 29
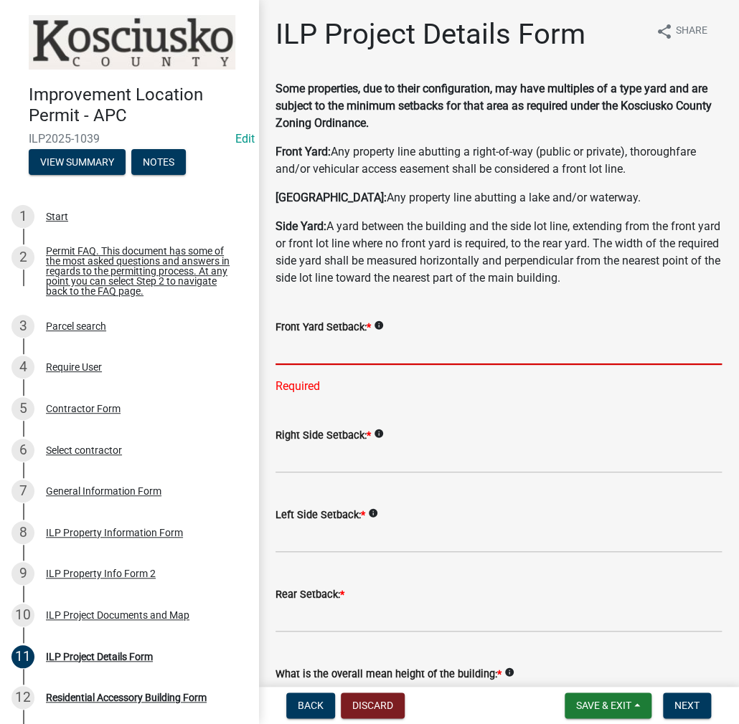
click at [285, 346] on input "text" at bounding box center [498, 350] width 446 height 29
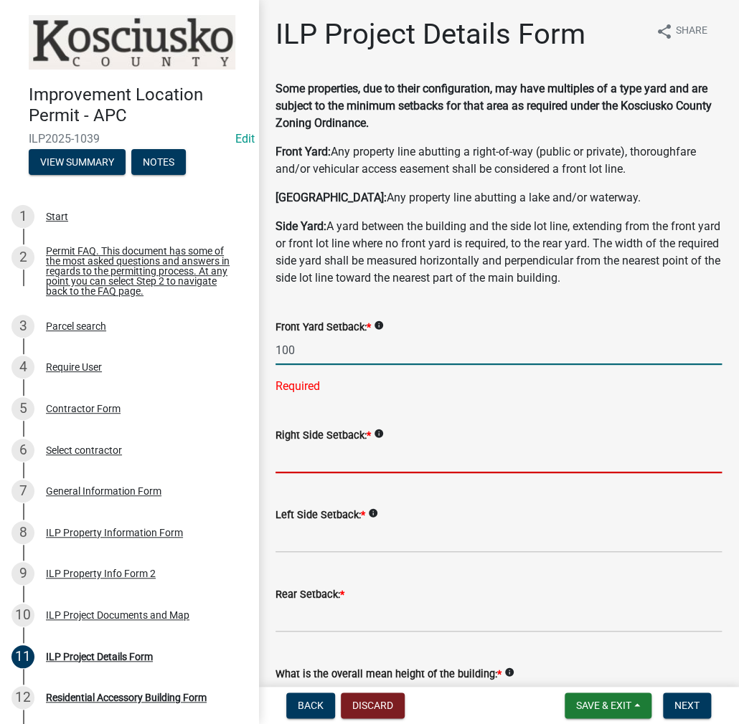
type input "100.0"
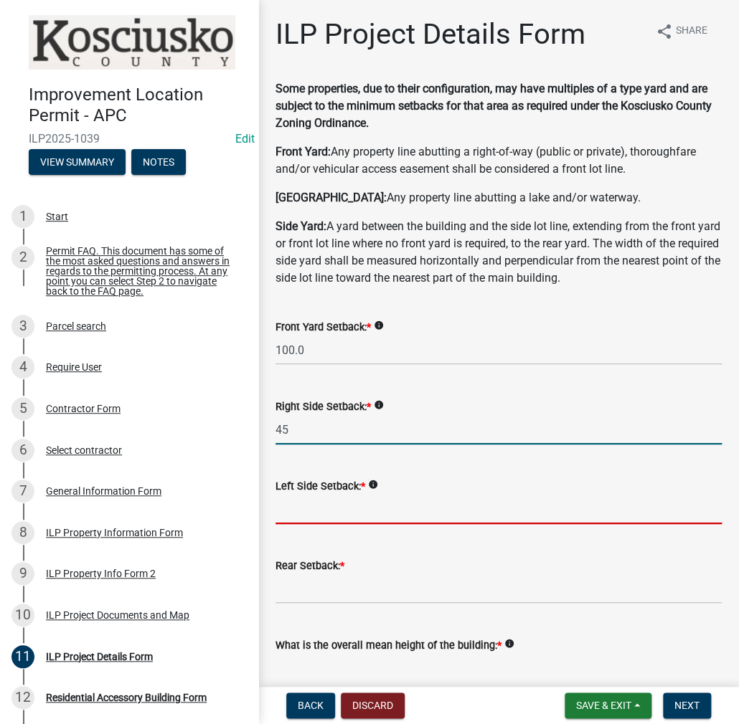
type input "45.0"
type input "4"
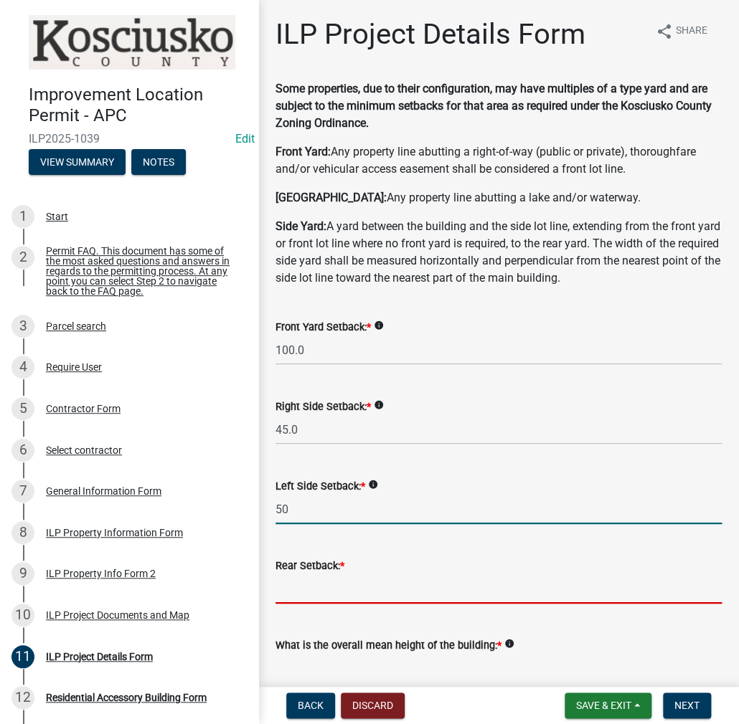
type input "50.0"
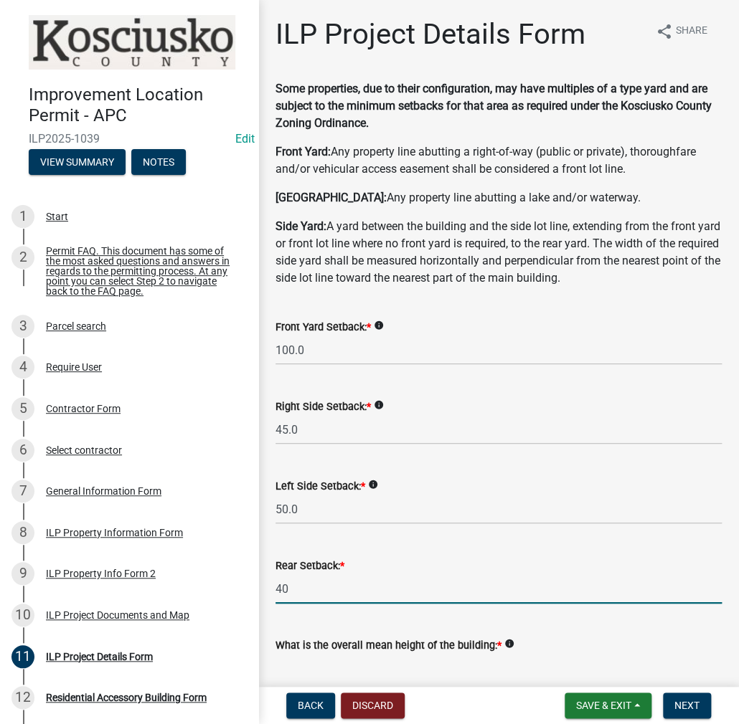
type input "40.0"
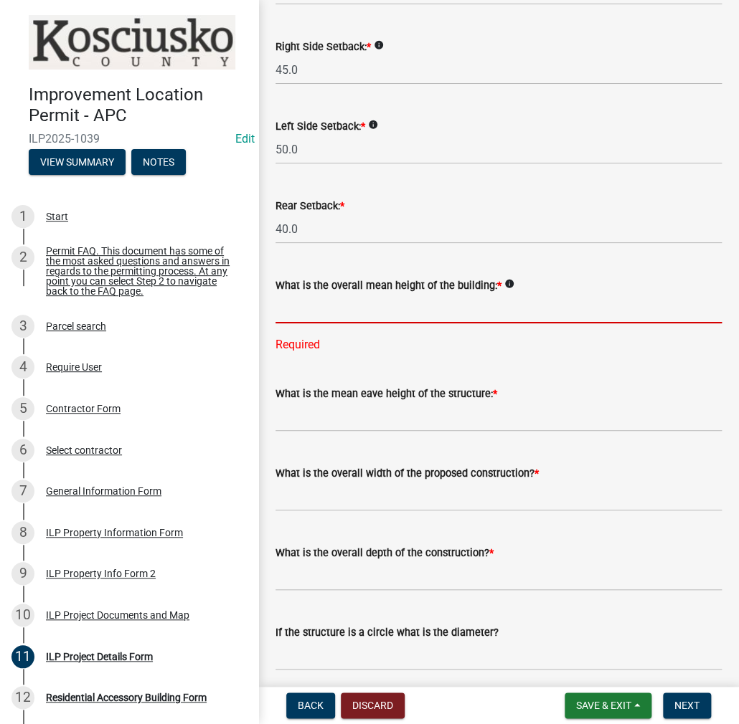
scroll to position [432, 0]
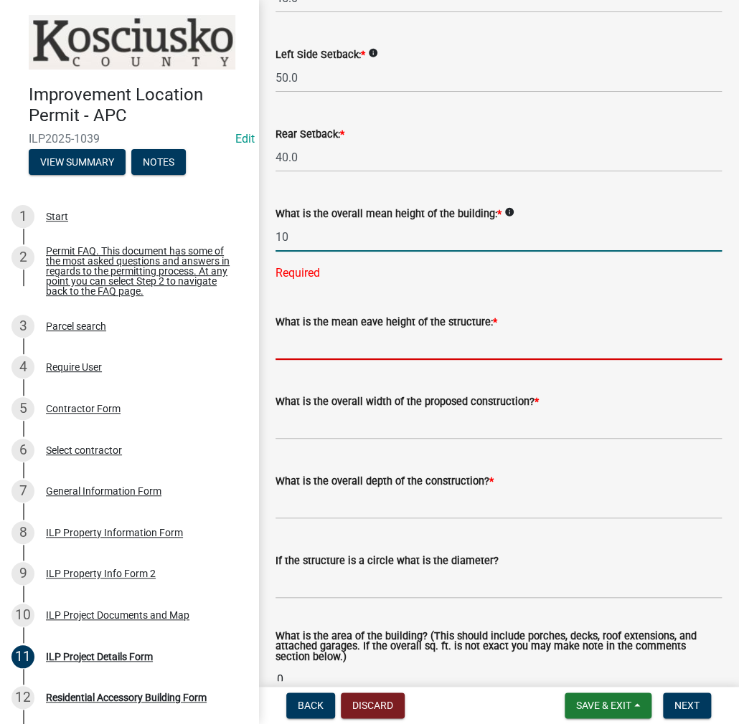
type input "10.0"
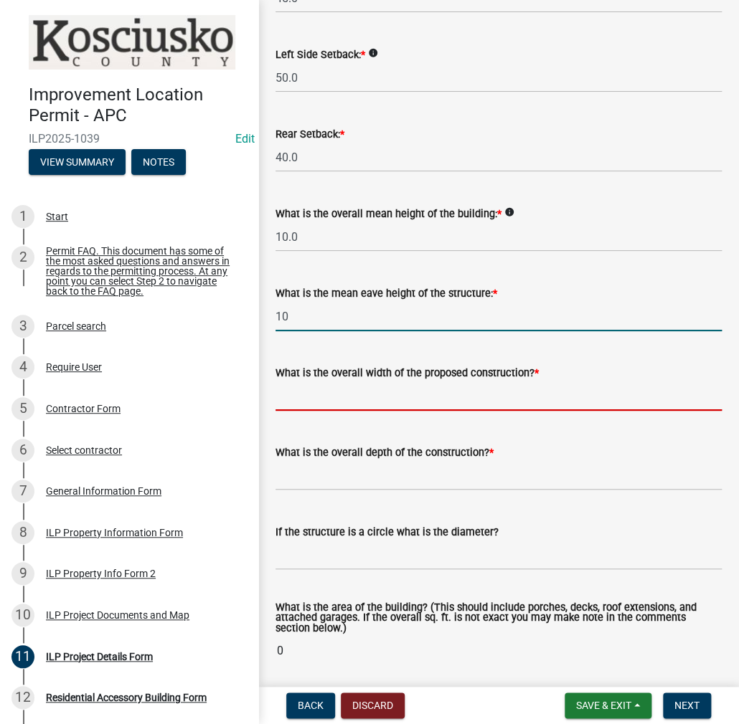
type input "10.0"
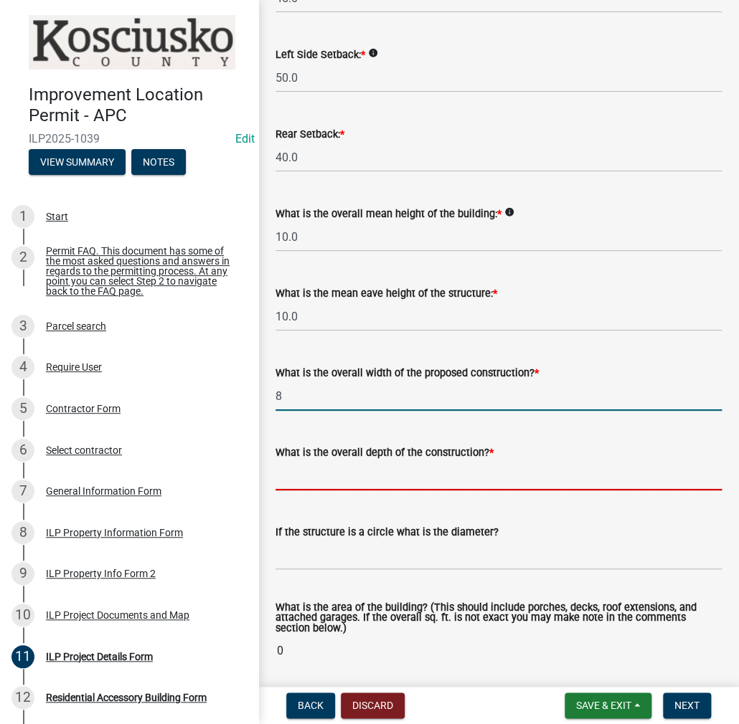
type input "8.00"
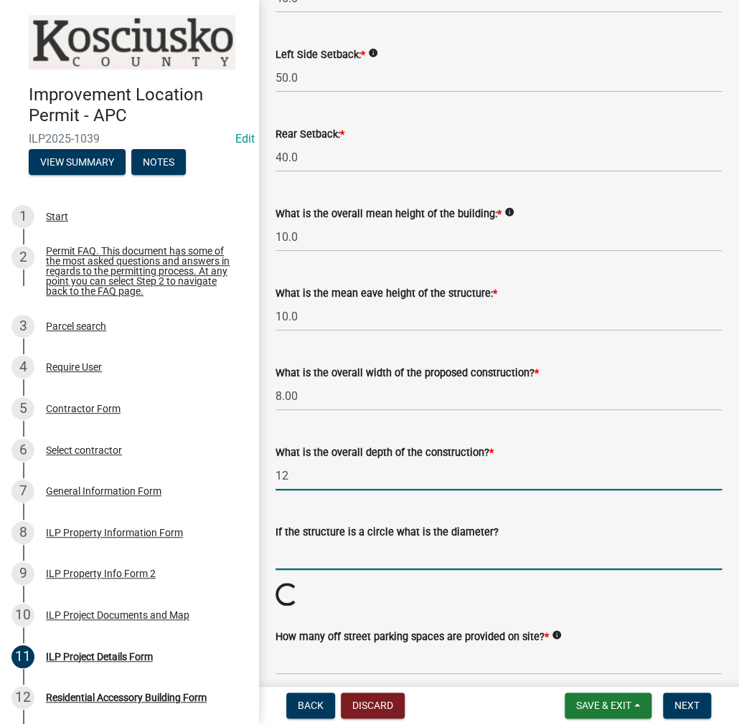
type input "12.00"
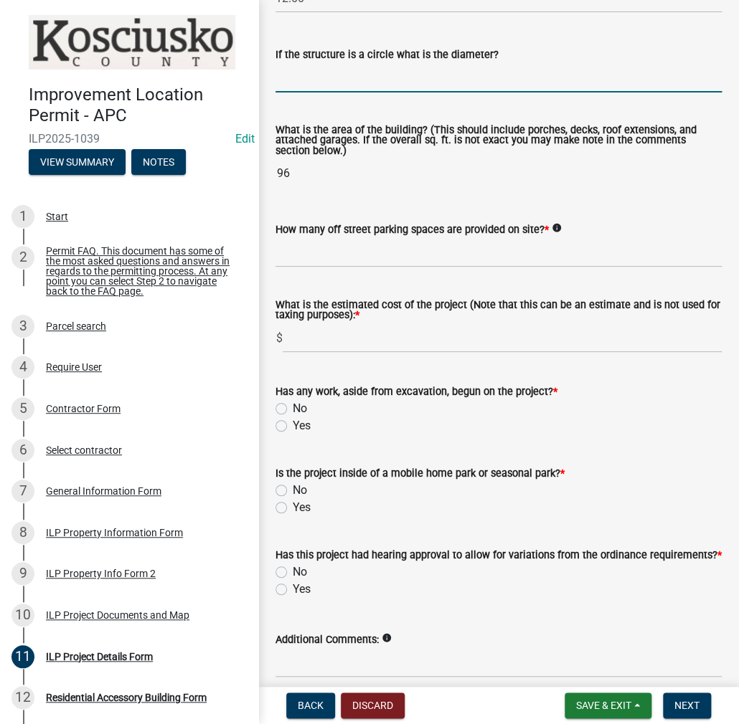
scroll to position [980, 0]
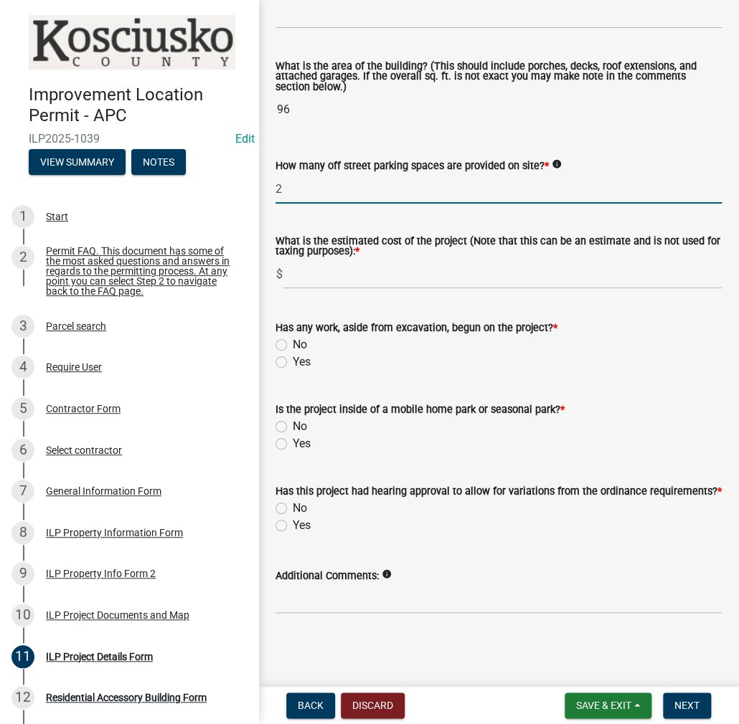
type input "2"
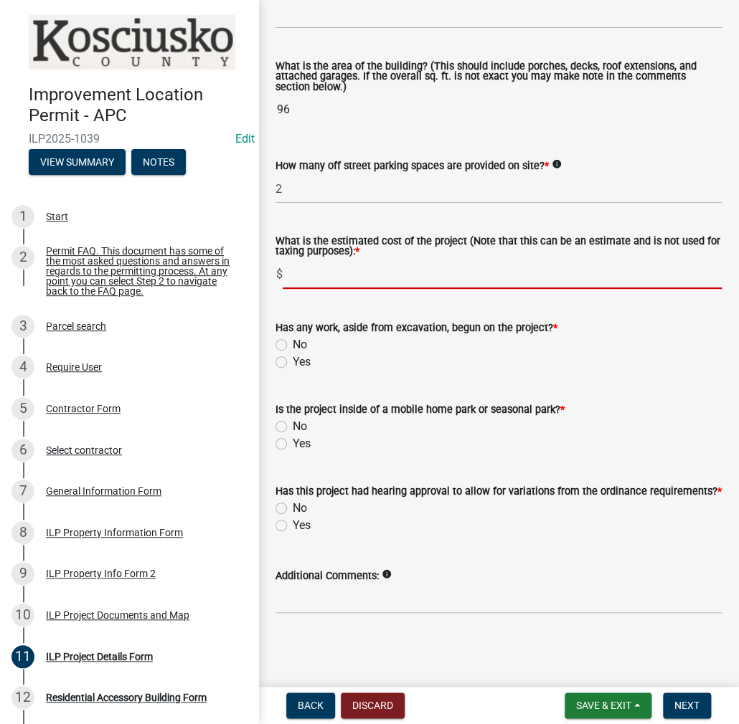
click at [324, 272] on input "text" at bounding box center [502, 274] width 439 height 29
click at [324, 272] on input "2100" at bounding box center [502, 274] width 439 height 29
type input "2100"
click at [355, 367] on wm-data-entity-input "Has any work, aside from excavation, begun on the project? * No Yes" at bounding box center [498, 343] width 446 height 82
click at [293, 354] on label "Yes" at bounding box center [302, 362] width 18 height 17
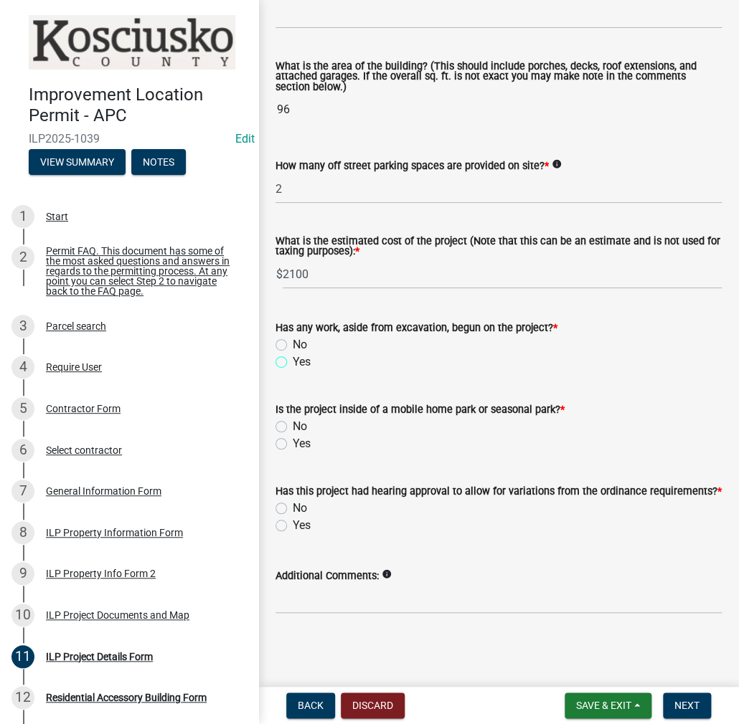
click at [293, 354] on input "Yes" at bounding box center [297, 358] width 9 height 9
radio input "true"
click at [293, 420] on label "No" at bounding box center [300, 426] width 14 height 17
click at [293, 420] on input "No" at bounding box center [297, 422] width 9 height 9
radio input "true"
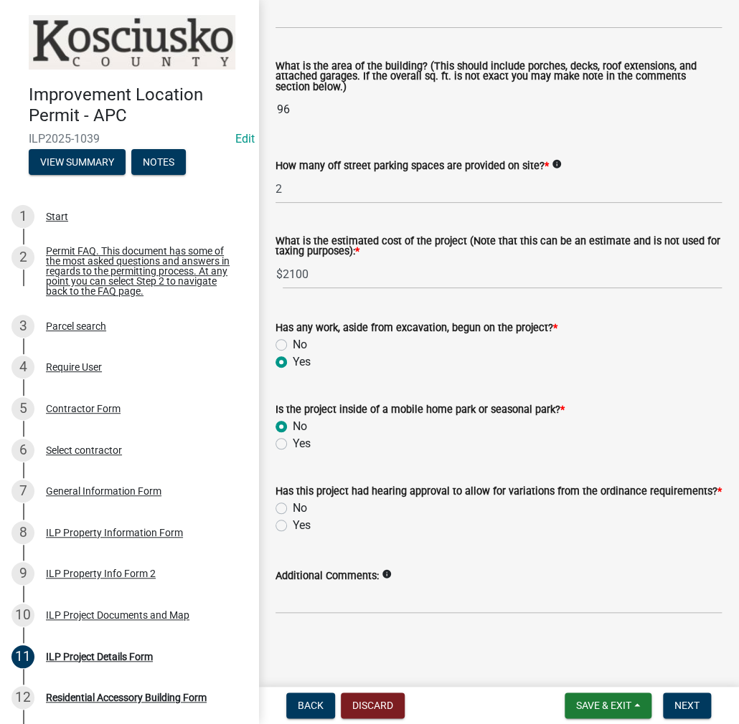
click at [293, 506] on label "No" at bounding box center [300, 508] width 14 height 17
click at [293, 506] on input "No" at bounding box center [297, 504] width 9 height 9
radio input "true"
click at [334, 602] on input "Additional Comments:" at bounding box center [498, 599] width 446 height 29
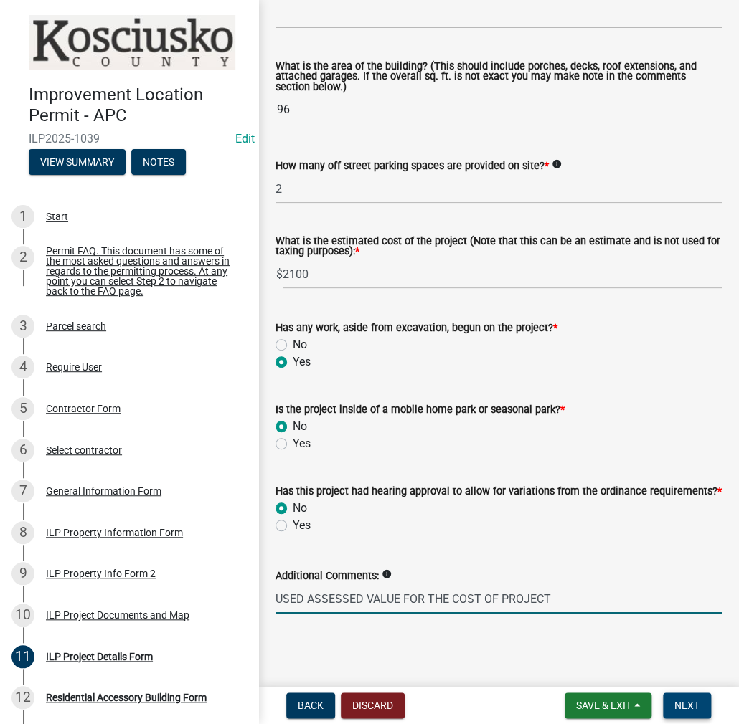
type input "USED ASSESSED VALUE FOR THE COST OF PROJECT"
click at [678, 708] on span "Next" at bounding box center [686, 705] width 25 height 11
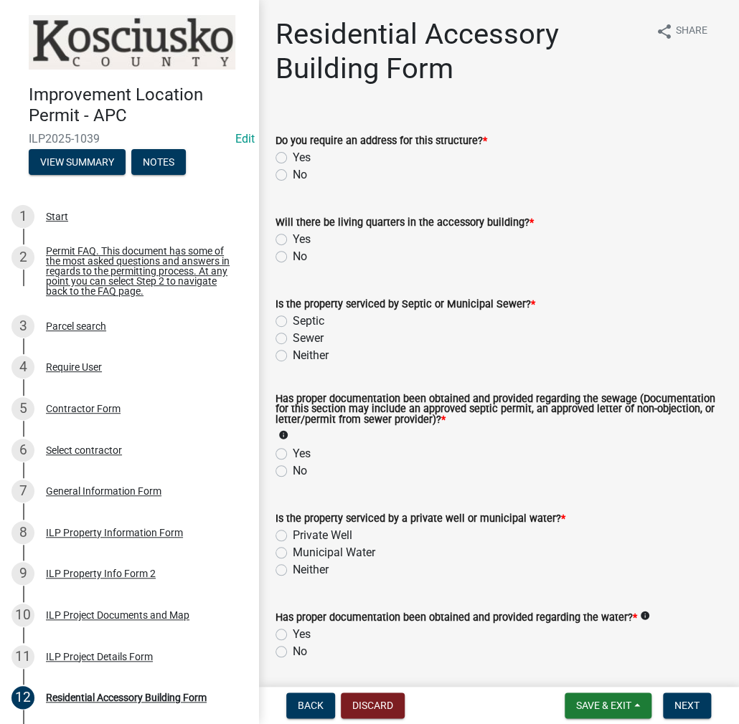
click at [293, 174] on label "No" at bounding box center [300, 174] width 14 height 17
click at [293, 174] on input "No" at bounding box center [297, 170] width 9 height 9
radio input "true"
click at [280, 248] on div "No" at bounding box center [498, 256] width 446 height 17
click at [293, 254] on label "No" at bounding box center [300, 256] width 14 height 17
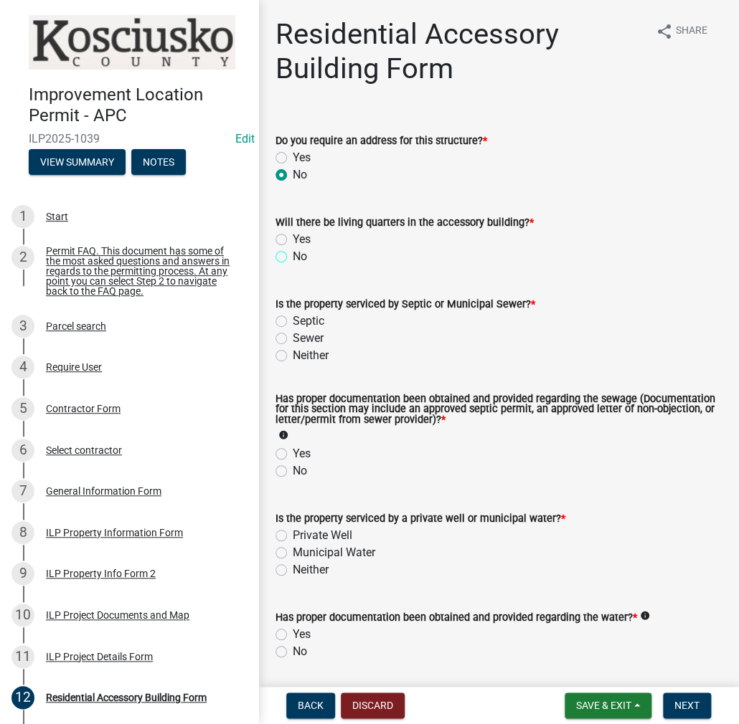
click at [293, 254] on input "No" at bounding box center [297, 252] width 9 height 9
radio input "true"
click at [293, 319] on label "Septic" at bounding box center [309, 321] width 32 height 17
click at [293, 319] on input "Septic" at bounding box center [297, 317] width 9 height 9
radio input "true"
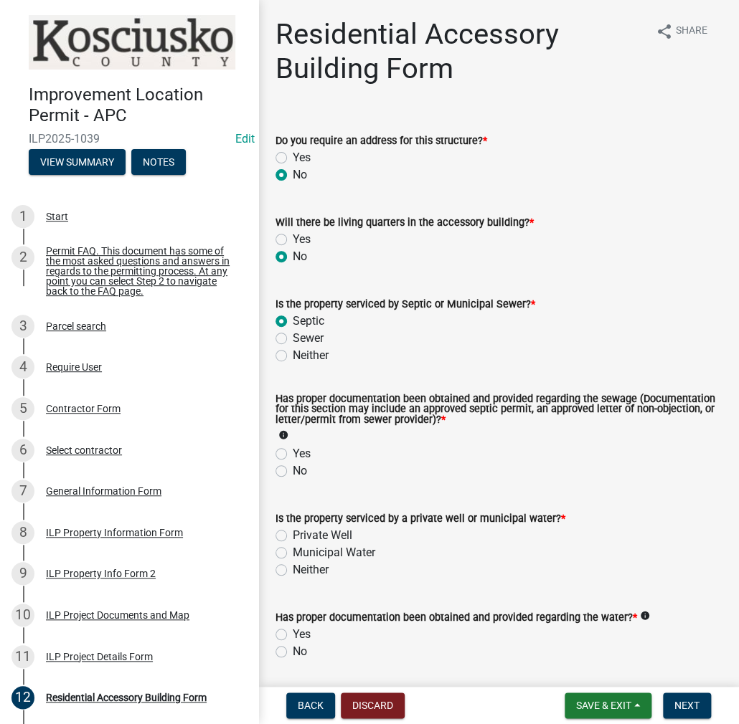
click at [293, 453] on label "Yes" at bounding box center [302, 453] width 18 height 17
click at [293, 453] on input "Yes" at bounding box center [297, 449] width 9 height 9
radio input "true"
click at [293, 537] on label "Private Well" at bounding box center [323, 535] width 60 height 17
click at [293, 536] on input "Private Well" at bounding box center [297, 531] width 9 height 9
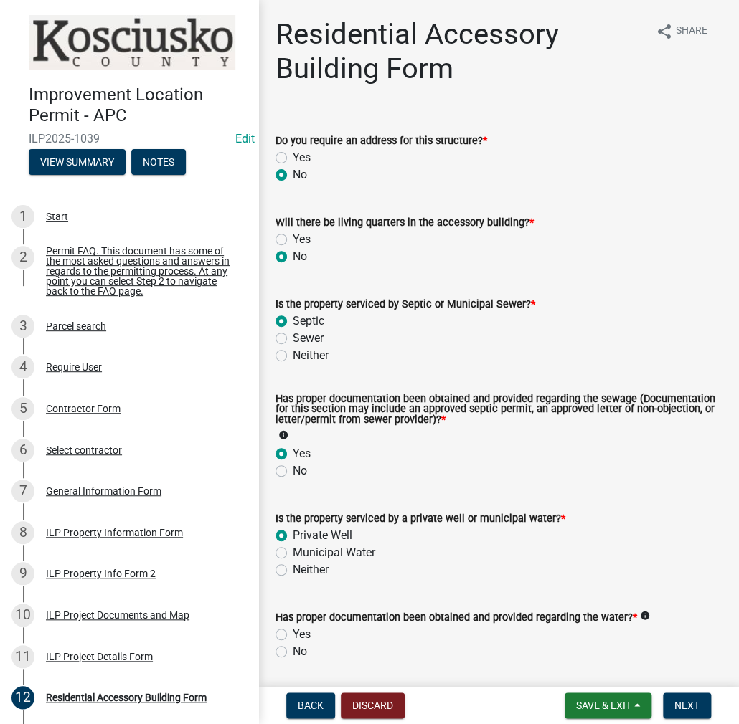
radio input "true"
click at [288, 635] on div "Yes" at bounding box center [498, 634] width 446 height 17
click at [293, 630] on label "Yes" at bounding box center [302, 634] width 18 height 17
click at [293, 630] on input "Yes" at bounding box center [297, 630] width 9 height 9
radio input "true"
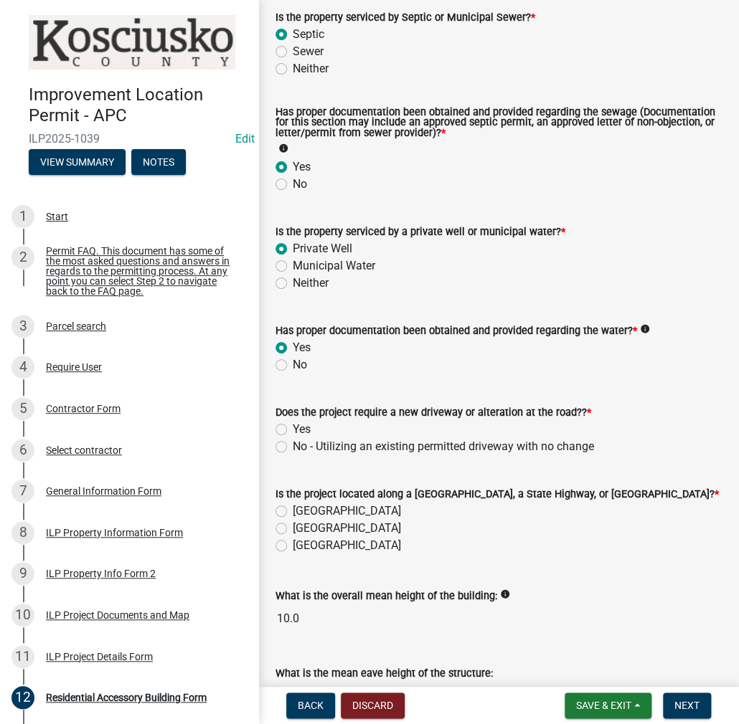
scroll to position [383, 0]
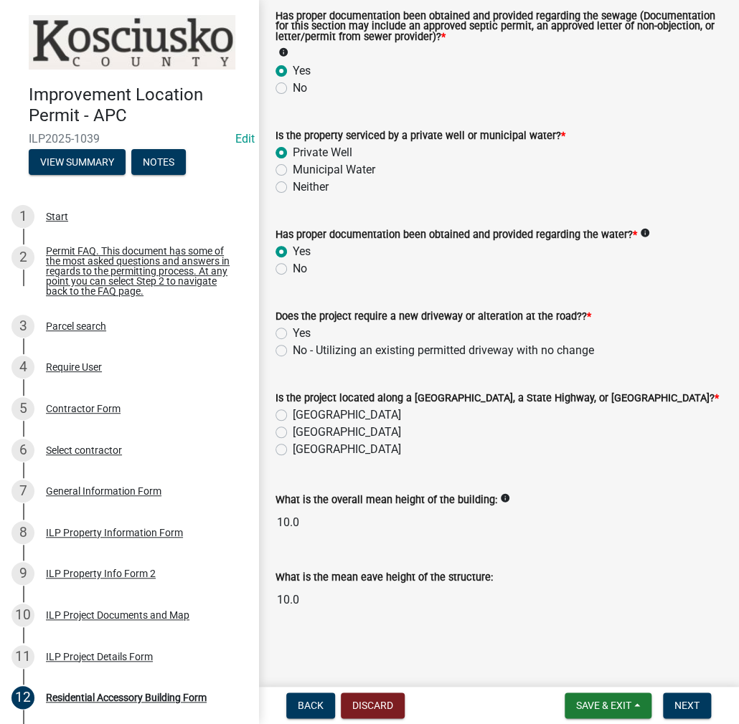
click at [293, 349] on label "No - Utilizing an existing permitted driveway with no change" at bounding box center [443, 350] width 301 height 17
click at [293, 349] on input "No - Utilizing an existing permitted driveway with no change" at bounding box center [297, 346] width 9 height 9
radio input "true"
click at [293, 413] on label "[GEOGRAPHIC_DATA]" at bounding box center [347, 415] width 108 height 17
click at [293, 413] on input "[GEOGRAPHIC_DATA]" at bounding box center [297, 411] width 9 height 9
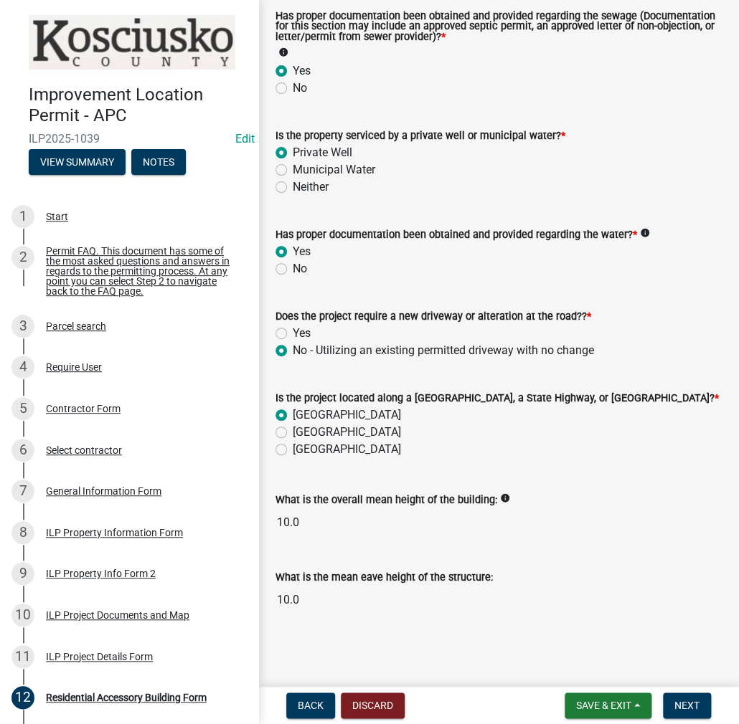
radio input "true"
click at [689, 700] on span "Next" at bounding box center [686, 705] width 25 height 11
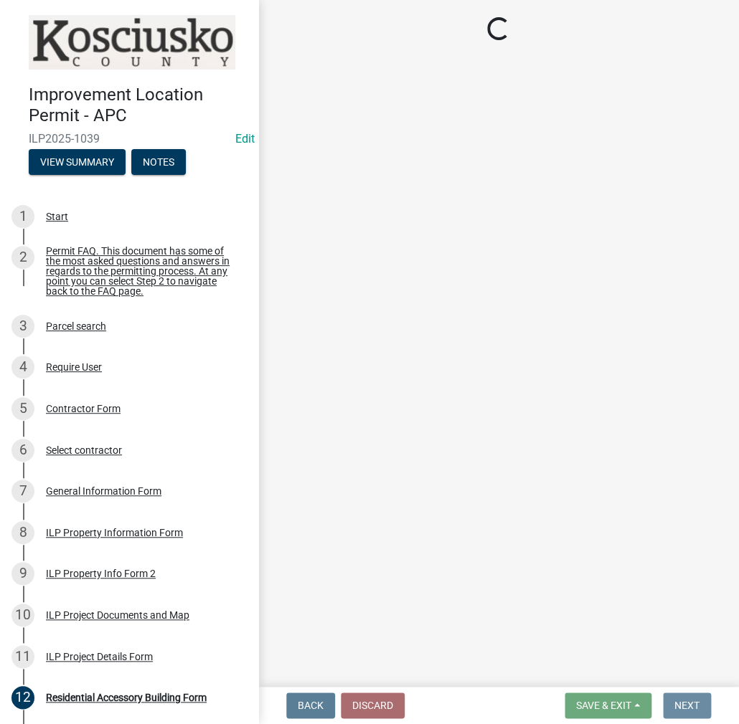
scroll to position [0, 0]
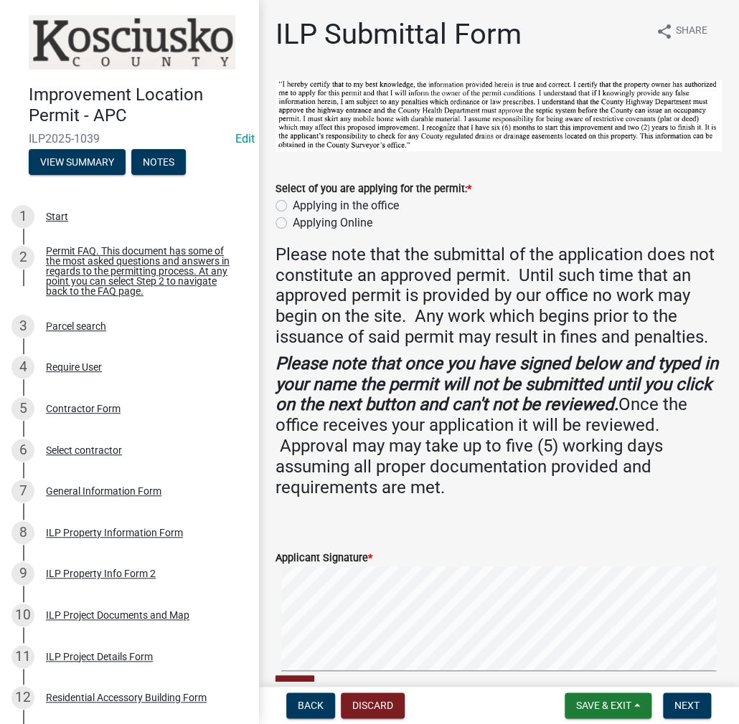
click at [293, 204] on label "Applying in the office" at bounding box center [346, 205] width 106 height 17
click at [293, 204] on input "Applying in the office" at bounding box center [297, 201] width 9 height 9
radio input "true"
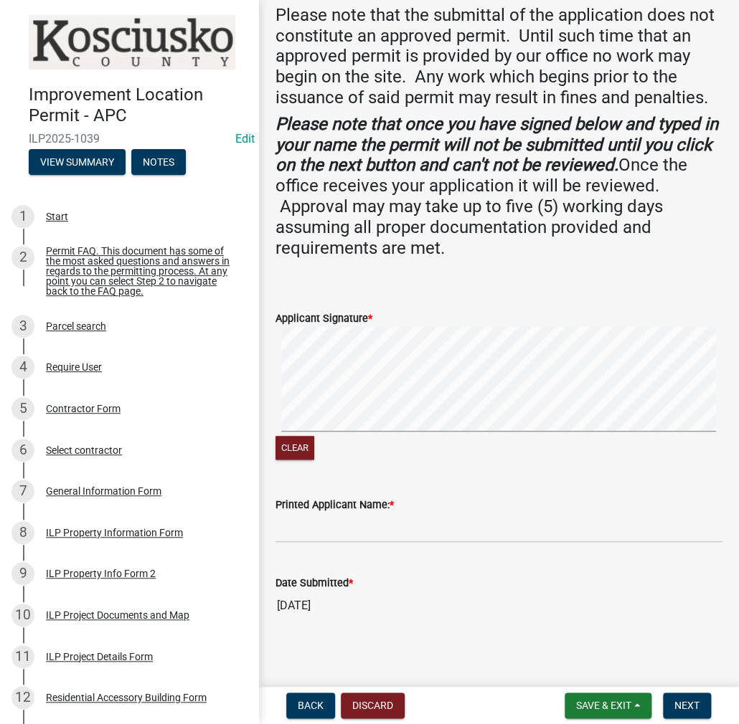
scroll to position [264, 0]
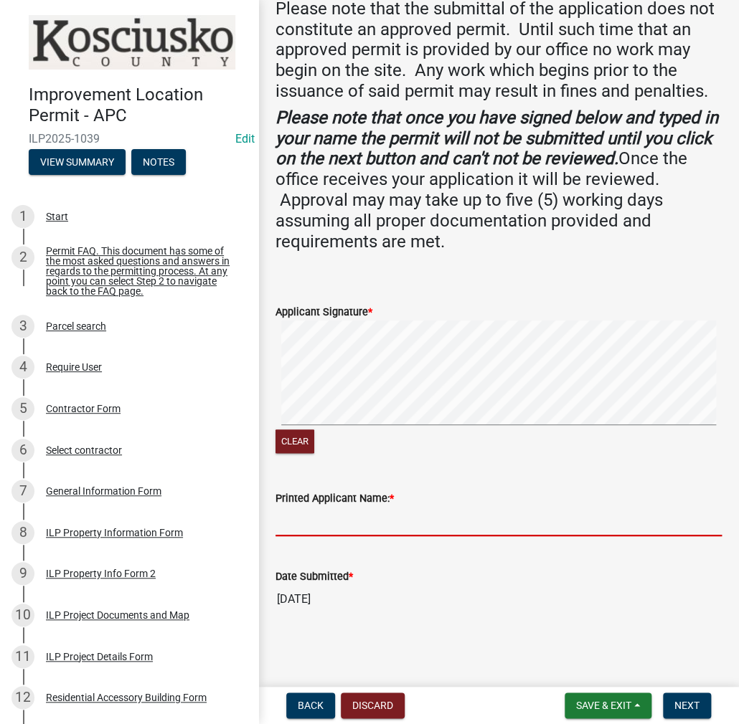
click at [326, 522] on input "Printed Applicant Name: *" at bounding box center [498, 521] width 446 height 29
type input "[PERSON_NAME]"
click at [682, 701] on span "Next" at bounding box center [686, 705] width 25 height 11
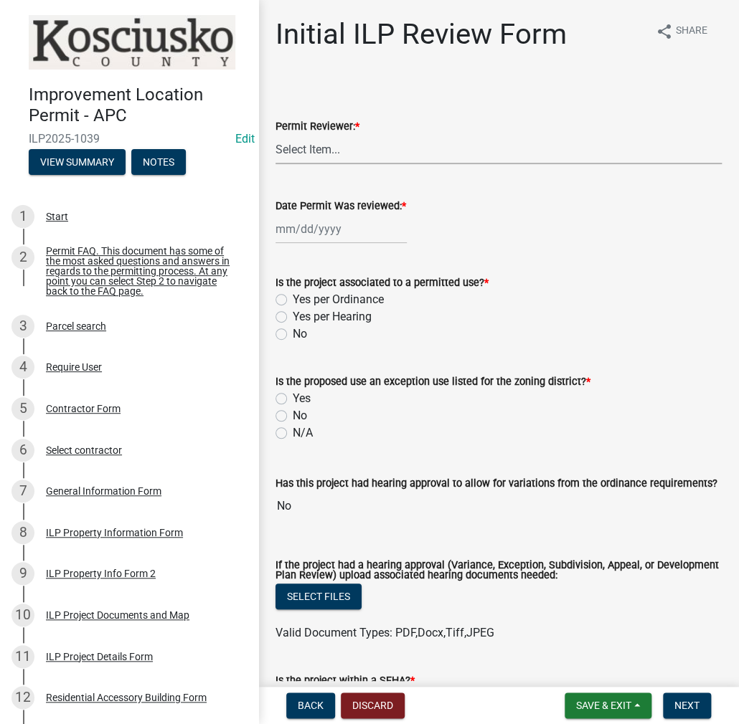
click at [308, 146] on select "Select Item... MMS LT AT CS [PERSON_NAME]" at bounding box center [498, 149] width 446 height 29
click at [275, 135] on select "Select Item... MMS LT AT CS [PERSON_NAME]" at bounding box center [498, 149] width 446 height 29
select select "c872cdc8-ca01-49f1-a213-e4b05fa58cd2"
click at [311, 226] on div at bounding box center [340, 228] width 131 height 29
select select "8"
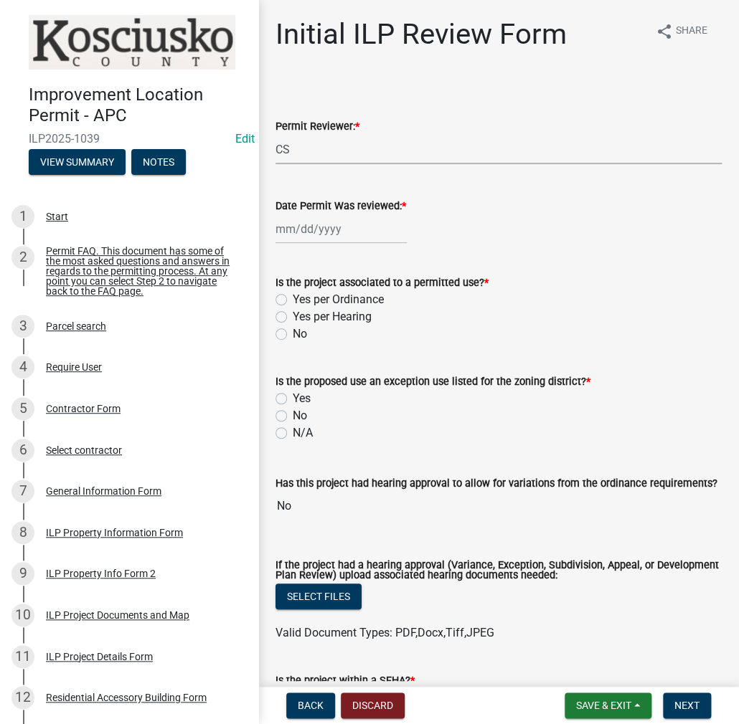
select select "2025"
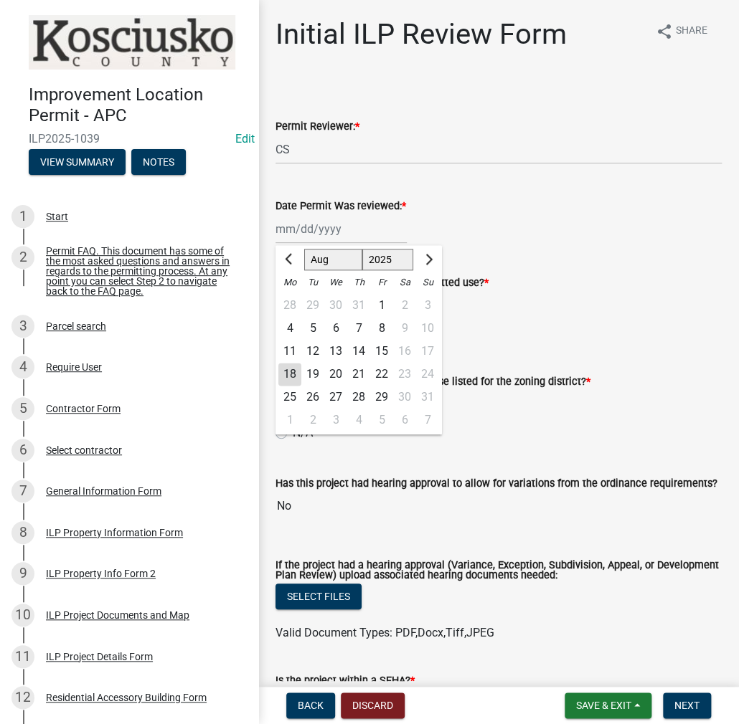
click at [295, 369] on div "18" at bounding box center [289, 374] width 23 height 23
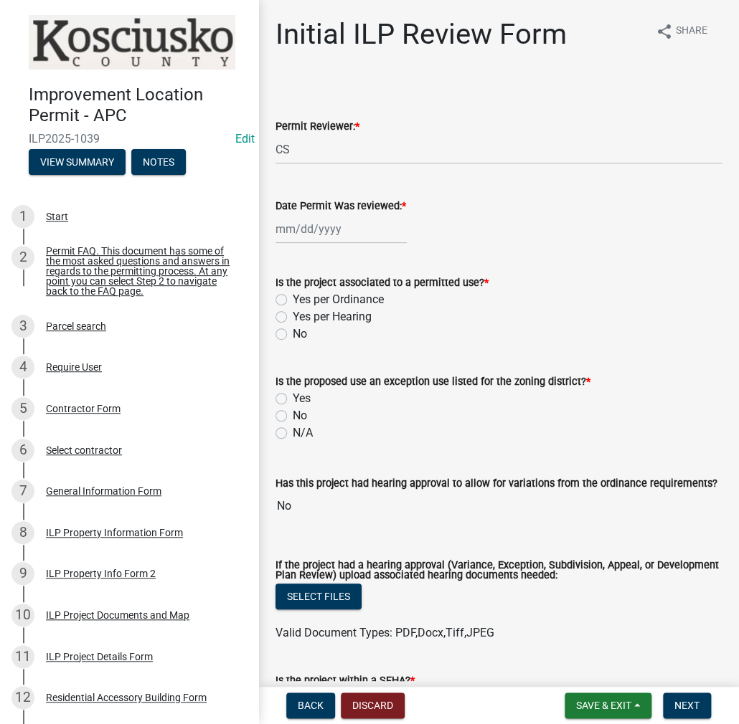
type input "[DATE]"
click at [293, 298] on label "Yes per Ordinance" at bounding box center [338, 299] width 91 height 17
click at [293, 298] on input "Yes per Ordinance" at bounding box center [297, 295] width 9 height 9
radio input "true"
click at [281, 410] on div "No" at bounding box center [498, 415] width 446 height 17
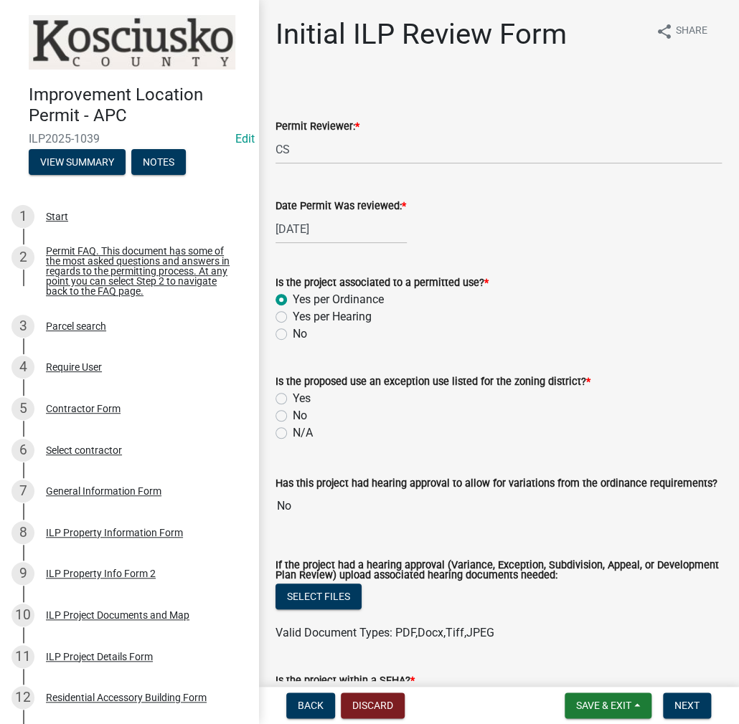
click at [293, 417] on label "No" at bounding box center [300, 415] width 14 height 17
click at [293, 417] on input "No" at bounding box center [297, 411] width 9 height 9
radio input "true"
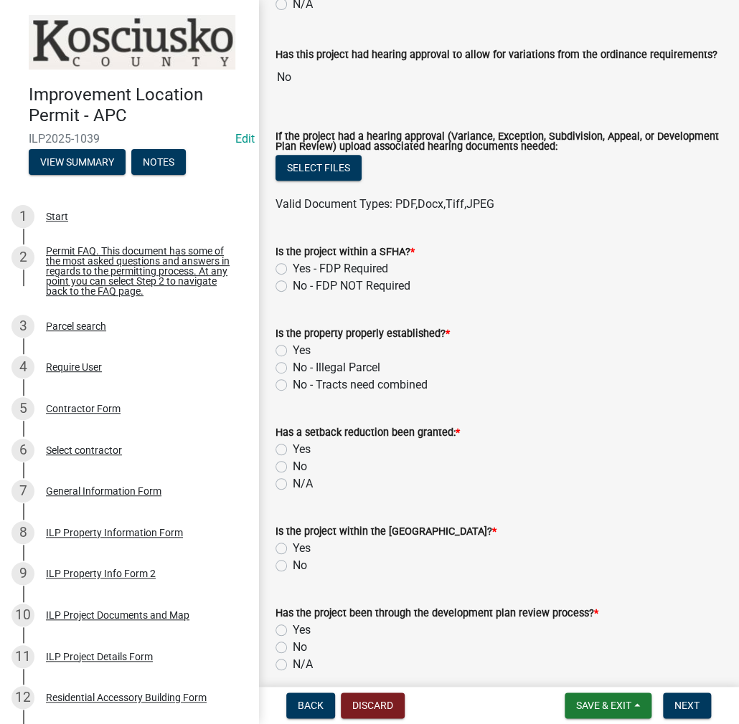
scroll to position [430, 0]
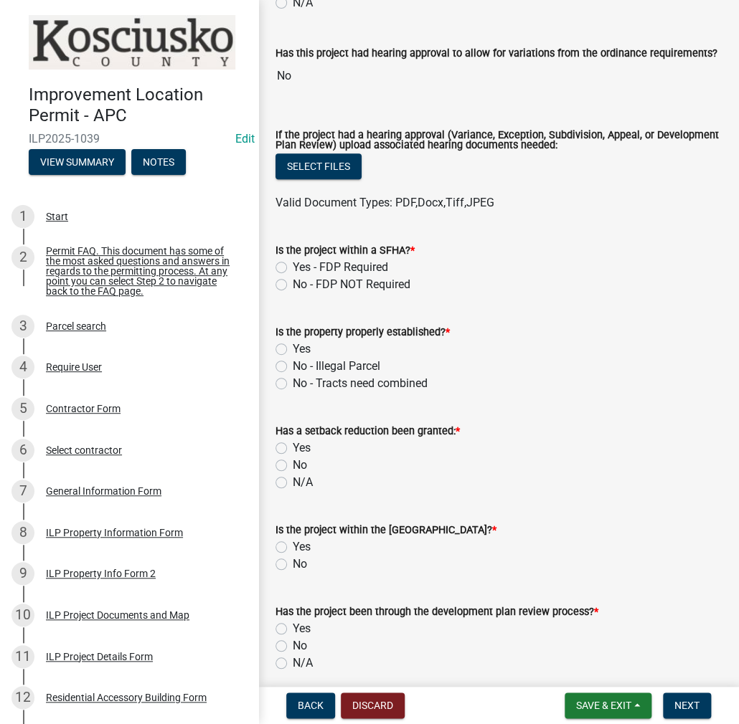
click at [293, 279] on label "No - FDP NOT Required" at bounding box center [352, 284] width 118 height 17
click at [293, 279] on input "No - FDP NOT Required" at bounding box center [297, 280] width 9 height 9
radio input "true"
click at [293, 345] on label "Yes" at bounding box center [302, 349] width 18 height 17
click at [293, 345] on input "Yes" at bounding box center [297, 345] width 9 height 9
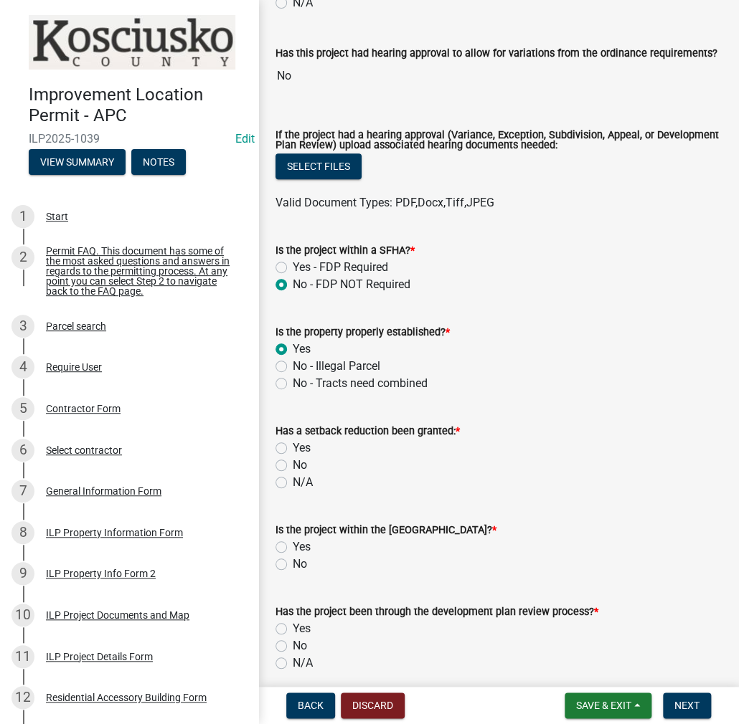
radio input "true"
click at [293, 466] on label "No" at bounding box center [300, 465] width 14 height 17
click at [293, 466] on input "No" at bounding box center [297, 461] width 9 height 9
radio input "true"
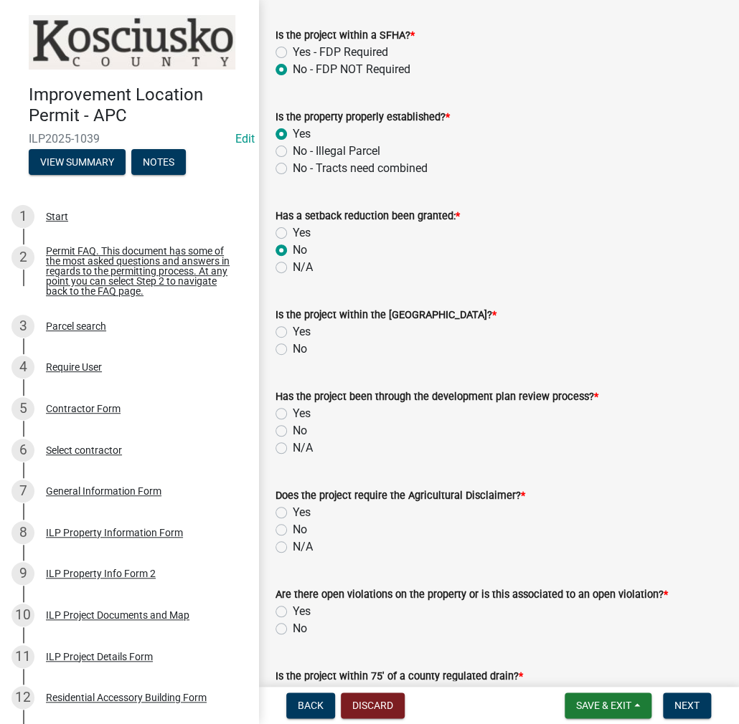
click at [293, 346] on label "No" at bounding box center [300, 349] width 14 height 17
click at [293, 346] on input "No" at bounding box center [297, 345] width 9 height 9
radio input "true"
drag, startPoint x: 280, startPoint y: 427, endPoint x: 287, endPoint y: 467, distance: 40.0
click at [293, 427] on label "No" at bounding box center [300, 430] width 14 height 17
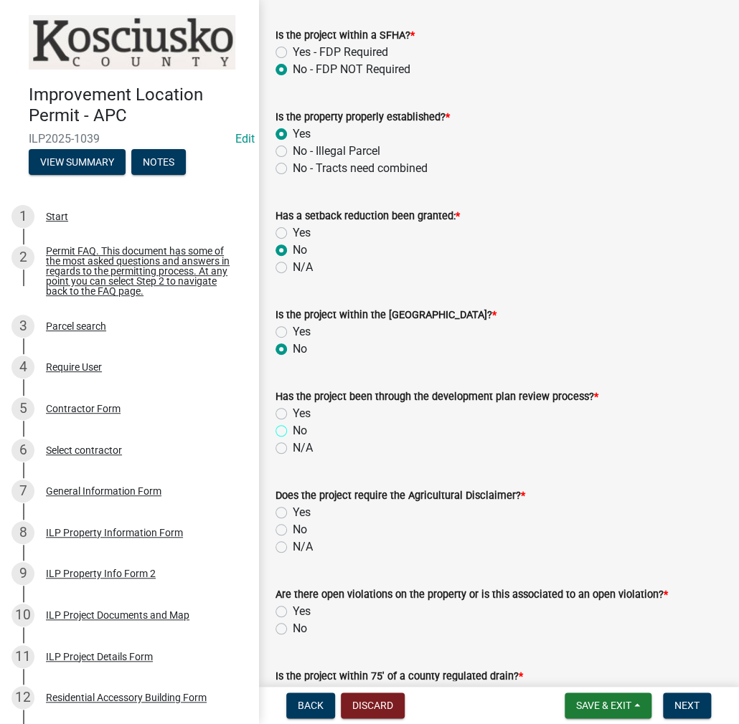
click at [293, 427] on input "No" at bounding box center [297, 426] width 9 height 9
radio input "true"
click at [293, 533] on label "No" at bounding box center [300, 529] width 14 height 17
click at [293, 531] on input "No" at bounding box center [297, 525] width 9 height 9
radio input "true"
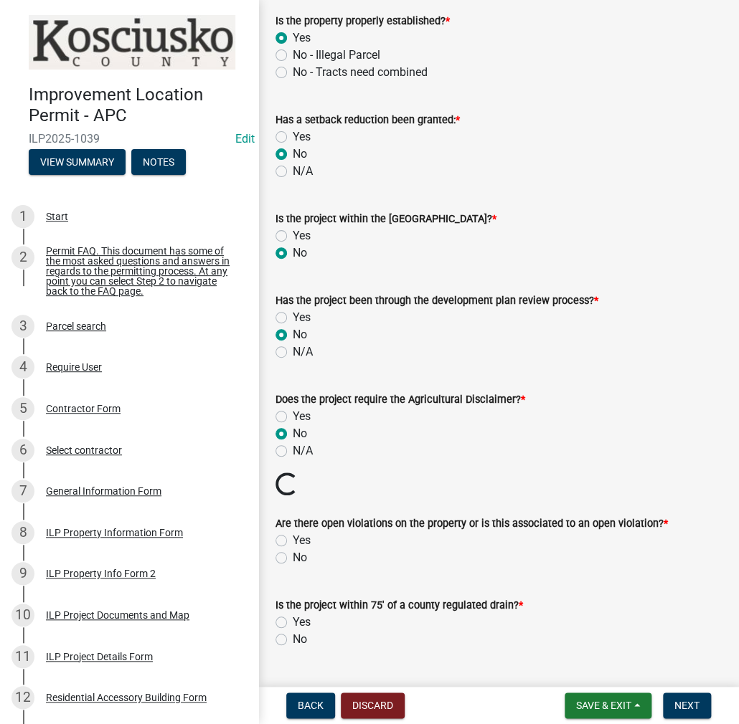
scroll to position [932, 0]
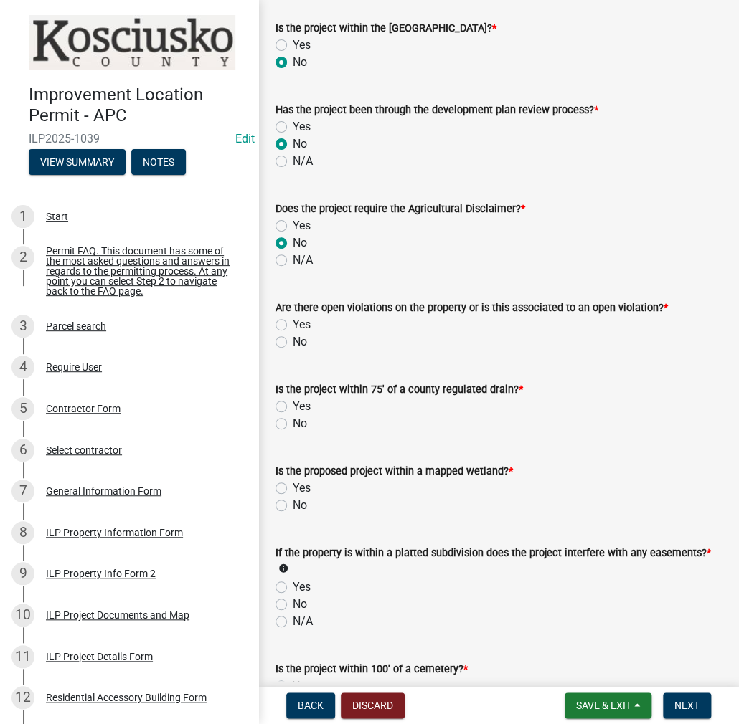
click at [293, 322] on label "Yes" at bounding box center [302, 324] width 18 height 17
click at [293, 322] on input "Yes" at bounding box center [297, 320] width 9 height 9
radio input "true"
click at [293, 423] on label "No" at bounding box center [300, 423] width 14 height 17
click at [293, 423] on input "No" at bounding box center [297, 419] width 9 height 9
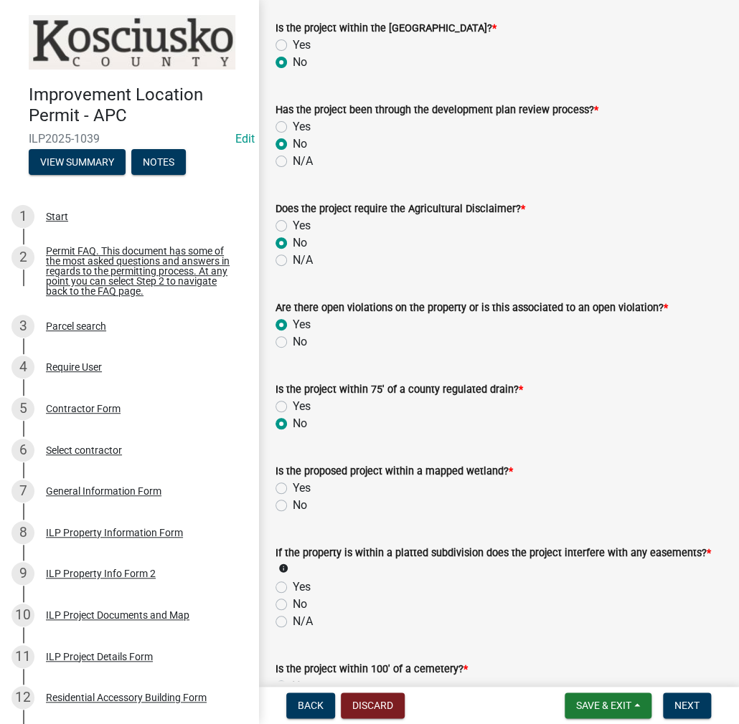
radio input "true"
click at [293, 502] on label "No" at bounding box center [300, 505] width 14 height 17
click at [293, 502] on input "No" at bounding box center [297, 501] width 9 height 9
radio input "true"
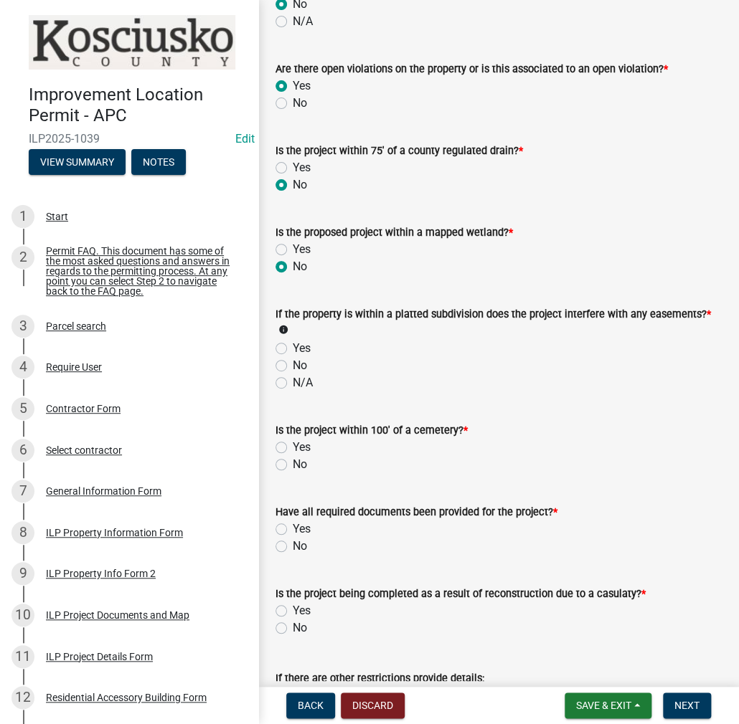
scroll to position [1219, 0]
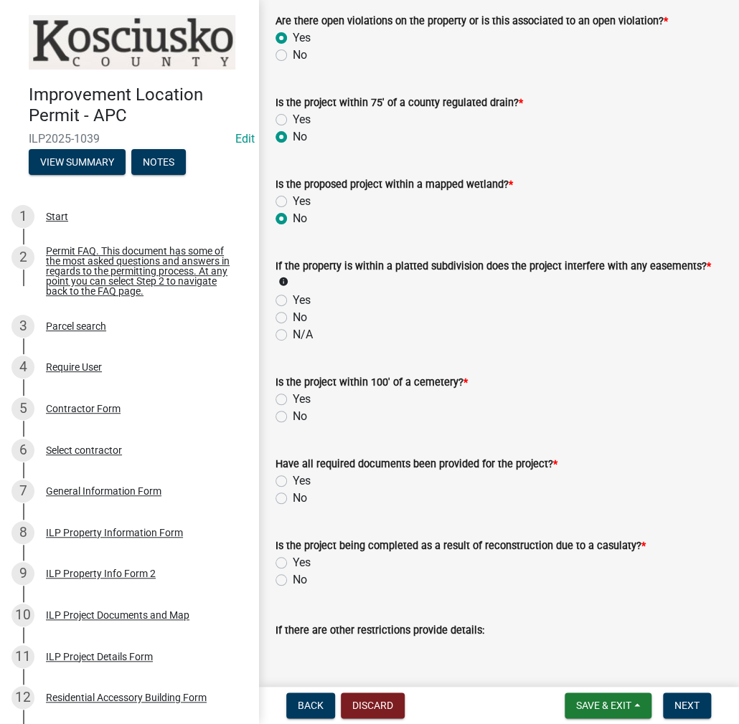
click at [293, 316] on label "No" at bounding box center [300, 317] width 14 height 17
click at [293, 316] on input "No" at bounding box center [297, 313] width 9 height 9
radio input "true"
click at [293, 420] on label "No" at bounding box center [300, 416] width 14 height 17
click at [293, 417] on input "No" at bounding box center [297, 412] width 9 height 9
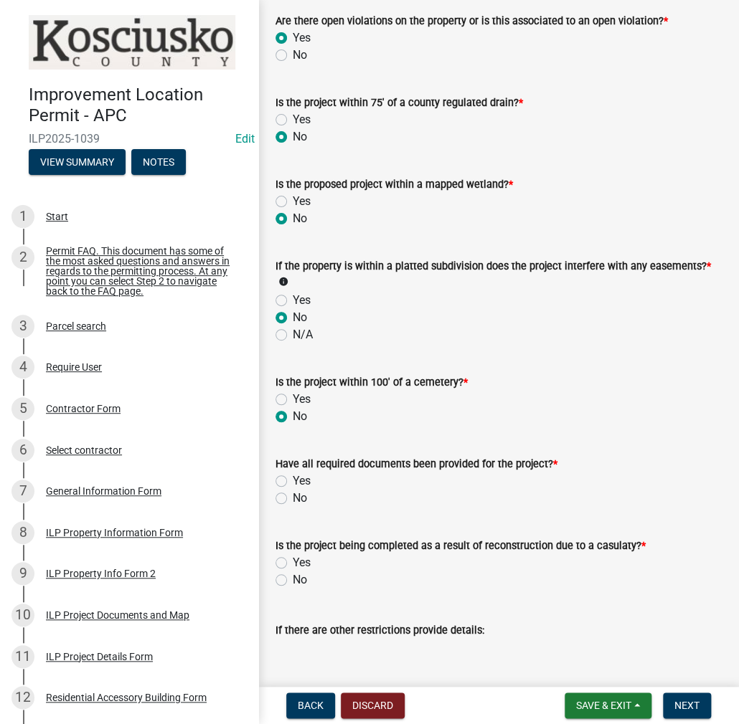
radio input "true"
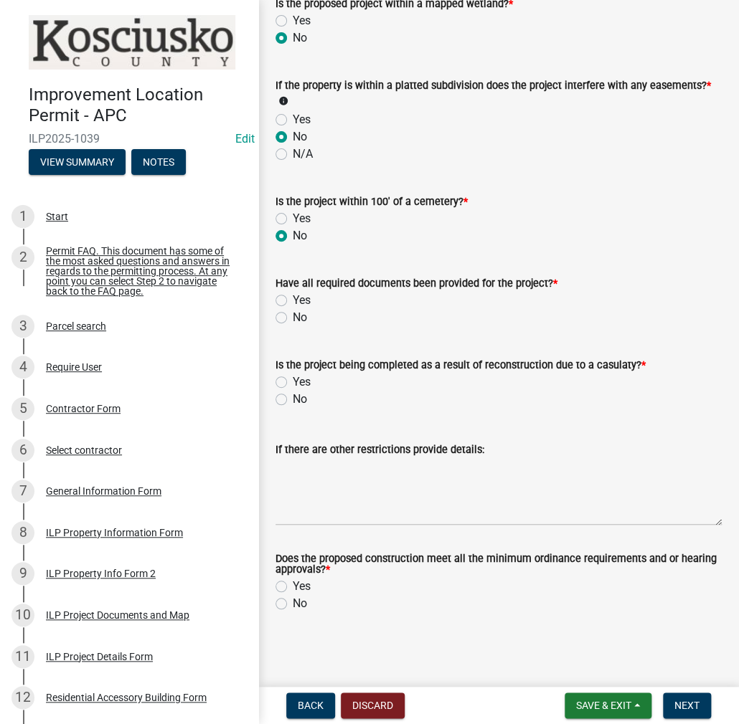
click at [293, 299] on label "Yes" at bounding box center [302, 300] width 18 height 17
click at [293, 299] on input "Yes" at bounding box center [297, 296] width 9 height 9
radio input "true"
click at [293, 399] on label "No" at bounding box center [300, 399] width 14 height 17
click at [293, 399] on input "No" at bounding box center [297, 395] width 9 height 9
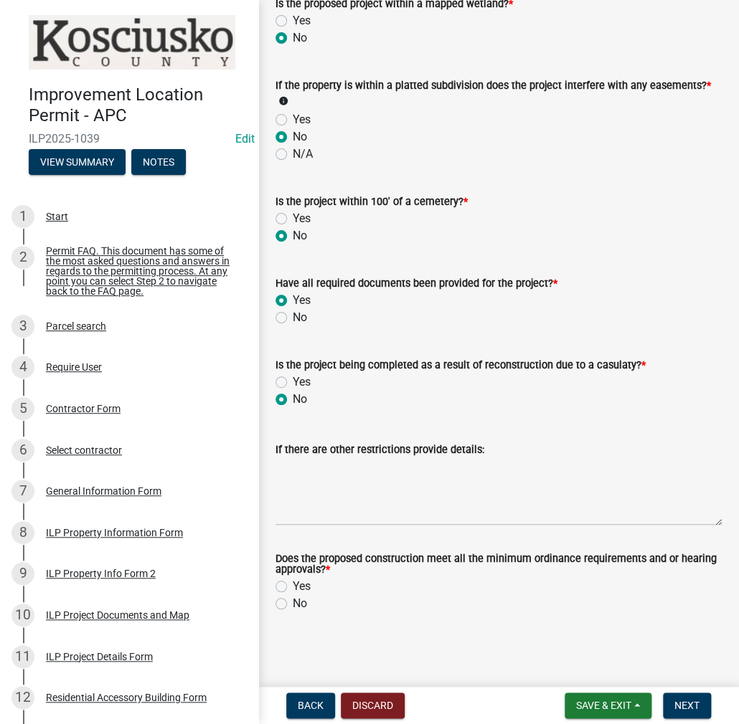
radio input "true"
click at [293, 583] on label "Yes" at bounding box center [302, 586] width 18 height 17
click at [293, 583] on input "Yes" at bounding box center [297, 582] width 9 height 9
radio input "true"
click at [684, 694] on button "Next" at bounding box center [687, 706] width 48 height 26
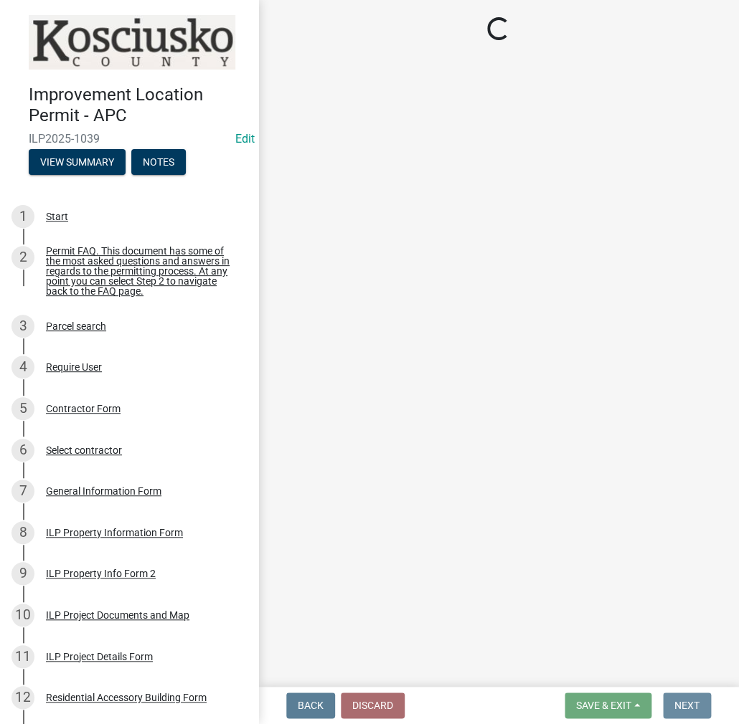
scroll to position [0, 0]
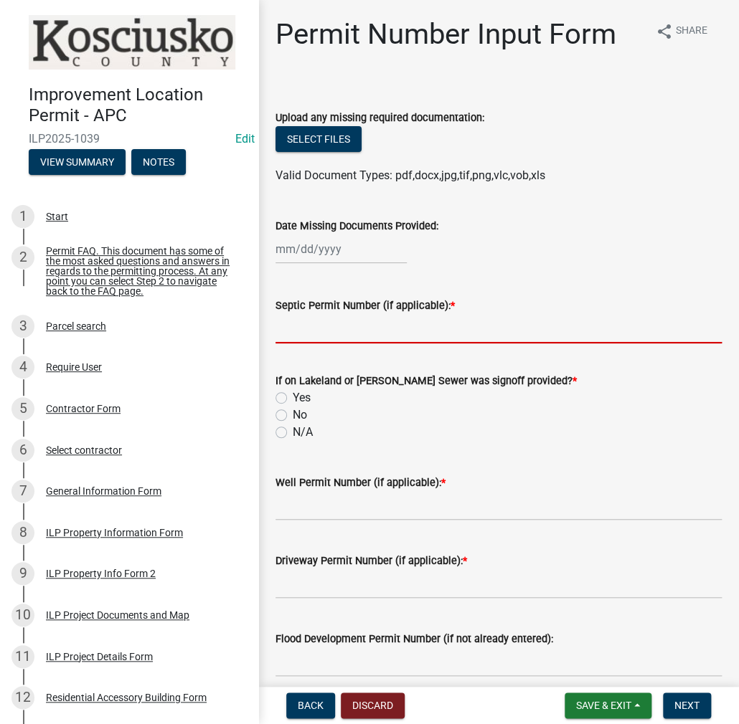
click at [323, 338] on input "Septic Permit Number (if applicable): *" at bounding box center [498, 328] width 446 height 29
type input "LONO"
click at [293, 411] on label "No" at bounding box center [300, 415] width 14 height 17
click at [293, 411] on input "No" at bounding box center [297, 411] width 9 height 9
radio input "true"
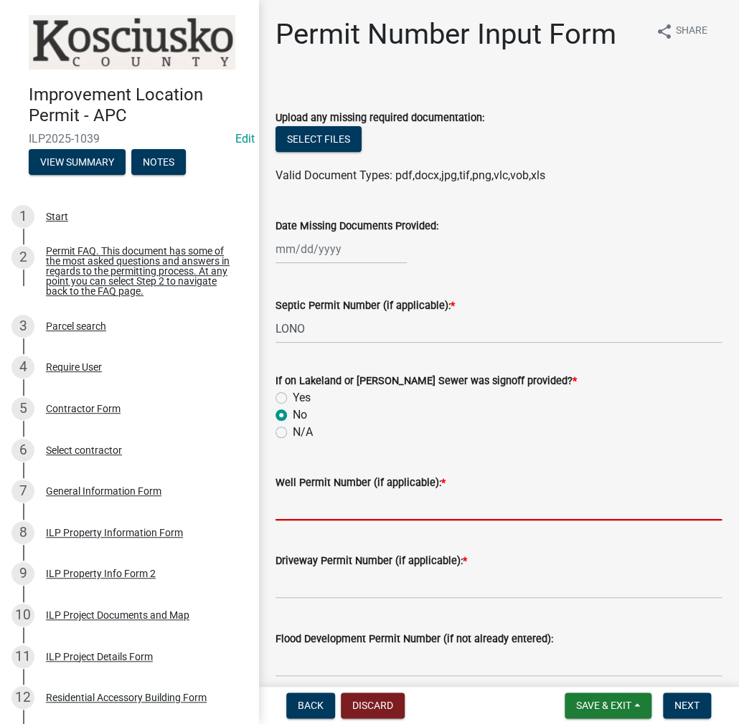
click at [298, 496] on input "Well Permit Number (if applicable): *" at bounding box center [498, 505] width 446 height 29
type input "LONO"
type input "E"
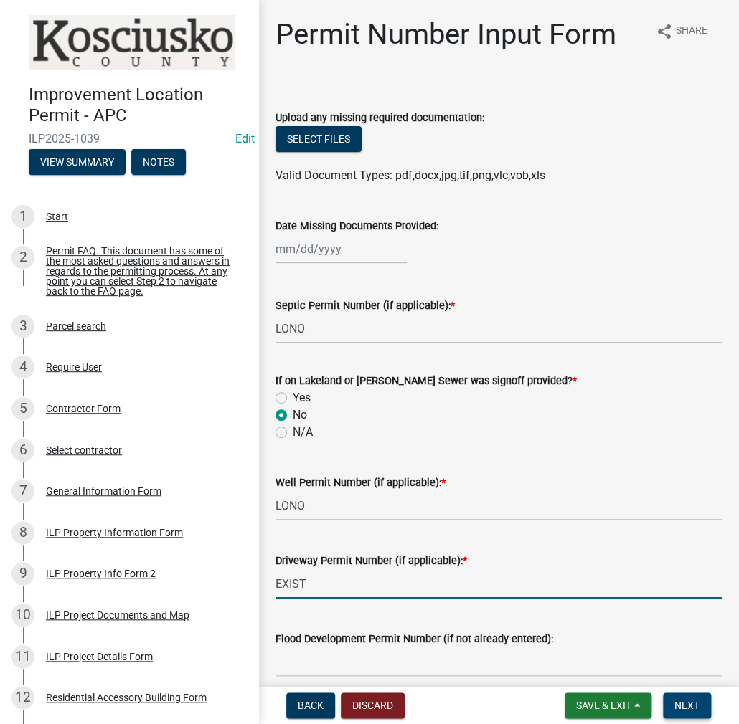
type input "EXIST"
click at [683, 703] on span "Next" at bounding box center [686, 705] width 25 height 11
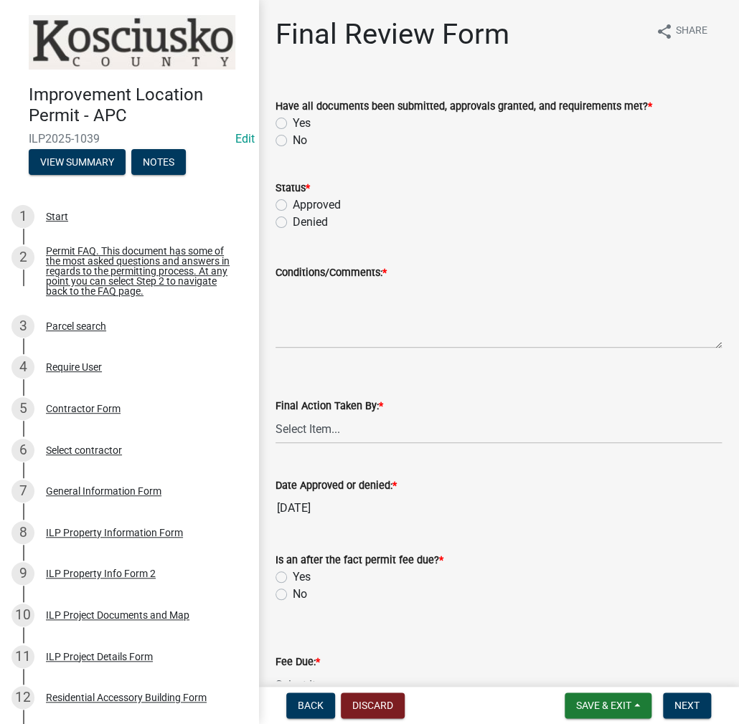
drag, startPoint x: 281, startPoint y: 120, endPoint x: 293, endPoint y: 196, distance: 76.2
click at [293, 120] on label "Yes" at bounding box center [302, 123] width 18 height 17
click at [293, 120] on input "Yes" at bounding box center [297, 119] width 9 height 9
radio input "true"
click at [293, 202] on label "Approved" at bounding box center [317, 205] width 48 height 17
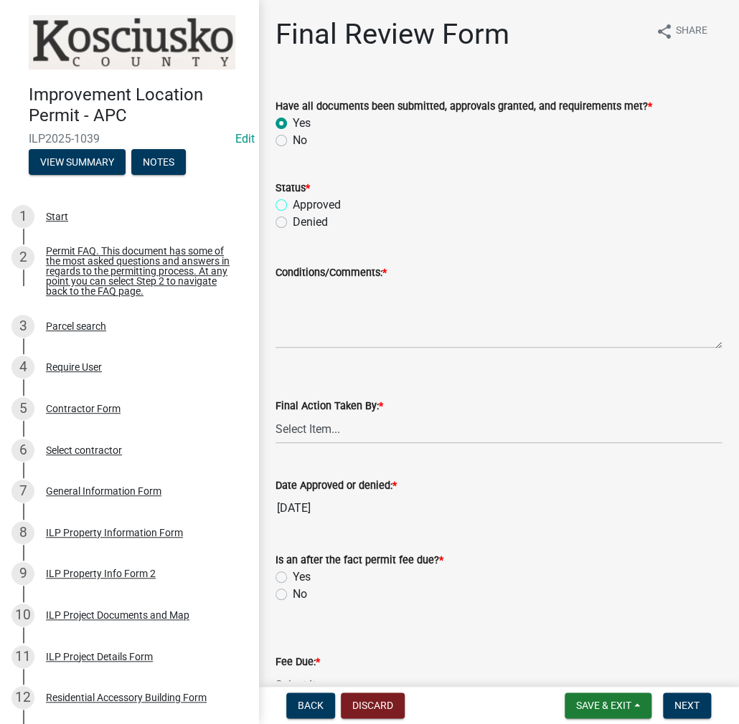
click at [293, 202] on input "Approved" at bounding box center [297, 201] width 9 height 9
radio input "true"
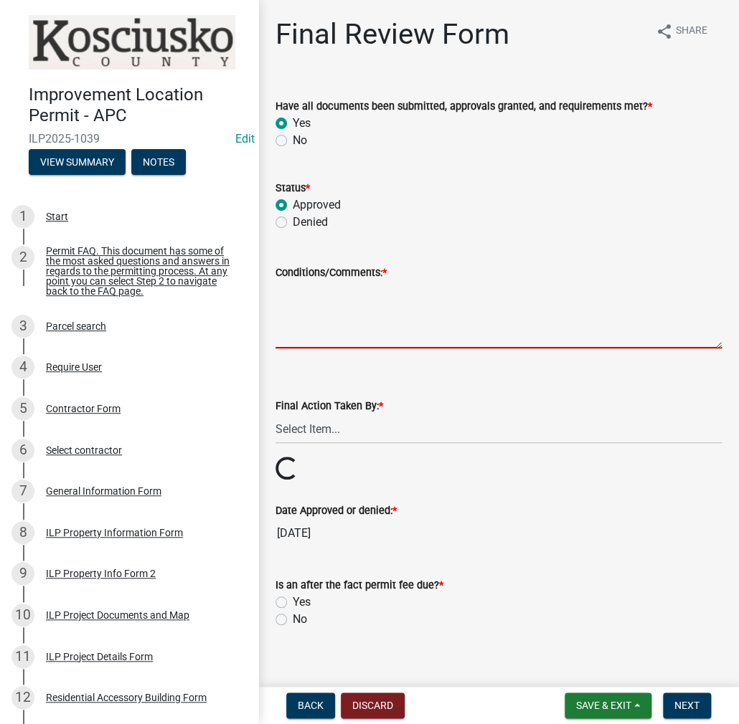
click at [299, 289] on textarea "Conditions/Comments: *" at bounding box center [498, 314] width 446 height 67
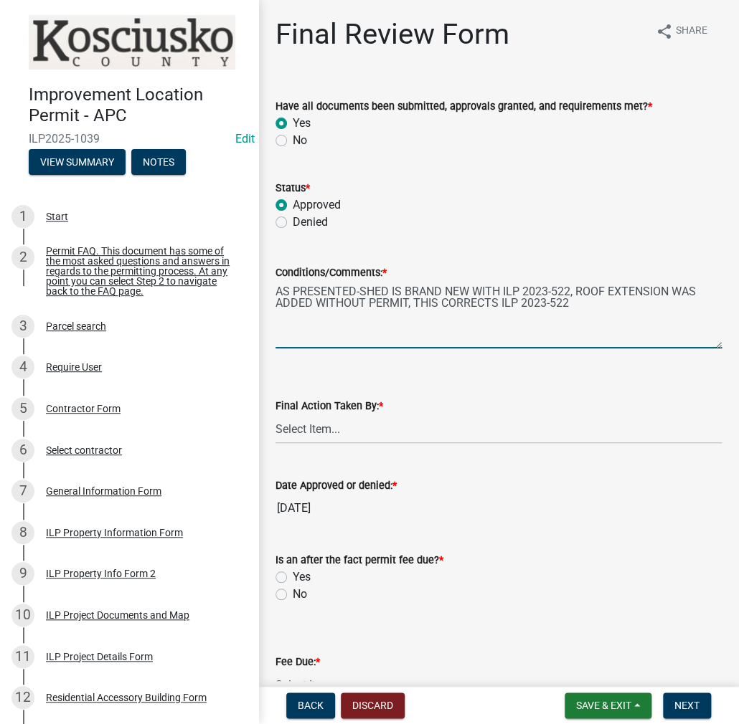
type textarea "AS PRESENTED-SHED IS BRAND NEW WITH ILP 2023-522, ROOF EXTENSION WAS ADDED WITH…"
click at [306, 425] on select "Select Item... MMS LT AT CS [PERSON_NAME]" at bounding box center [498, 429] width 446 height 29
click at [275, 415] on select "Select Item... MMS LT AT CS [PERSON_NAME]" at bounding box center [498, 429] width 446 height 29
select select "c872cdc8-ca01-49f1-a213-e4b05fa58cd2"
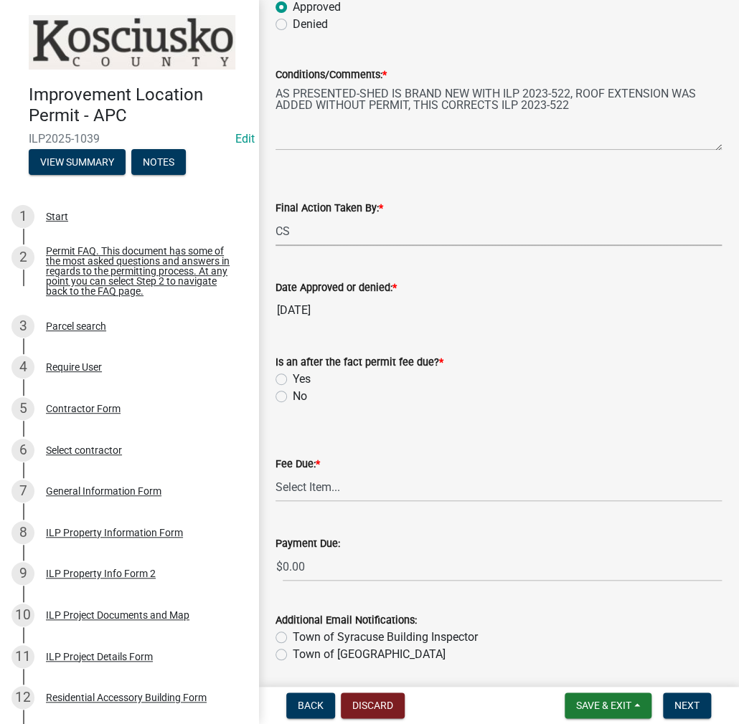
scroll to position [215, 0]
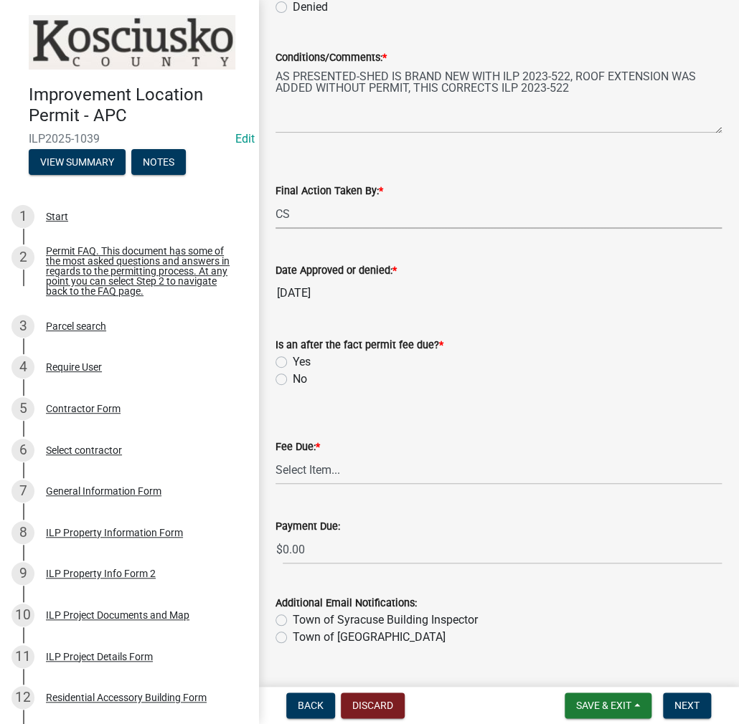
click at [293, 379] on label "No" at bounding box center [300, 379] width 14 height 17
click at [293, 379] on input "No" at bounding box center [297, 375] width 9 height 9
radio input "true"
click at [331, 474] on select "Select Item... N/A $10.00 $25.00 $125.00 $250 $500 $500 + $10.00 for every 10 s…" at bounding box center [498, 469] width 446 height 29
click at [275, 485] on select "Select Item... N/A $10.00 $25.00 $125.00 $250 $500 $500 + $10.00 for every 10 s…" at bounding box center [498, 469] width 446 height 29
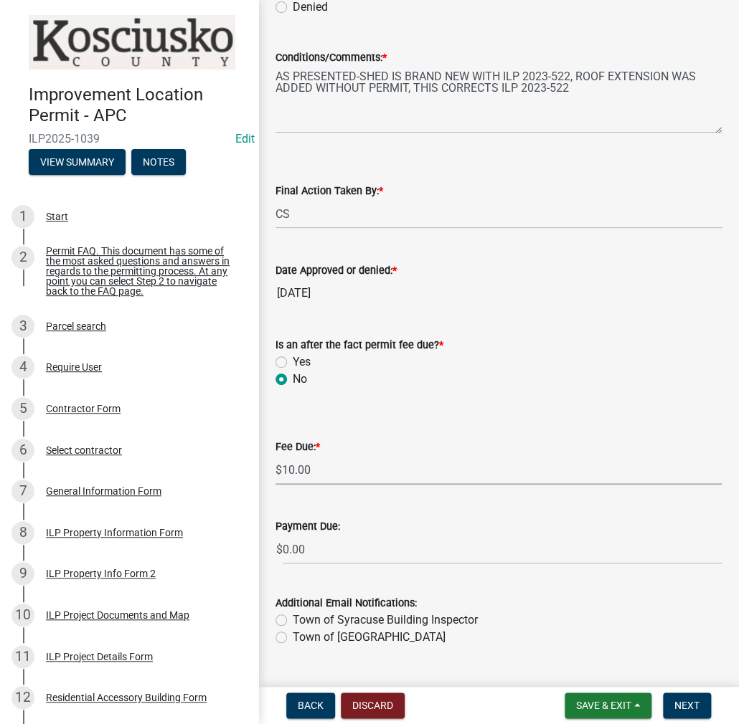
select select "6f482d1d-eb35-47e6-92b0-143404755581"
click at [695, 707] on span "Next" at bounding box center [686, 705] width 25 height 11
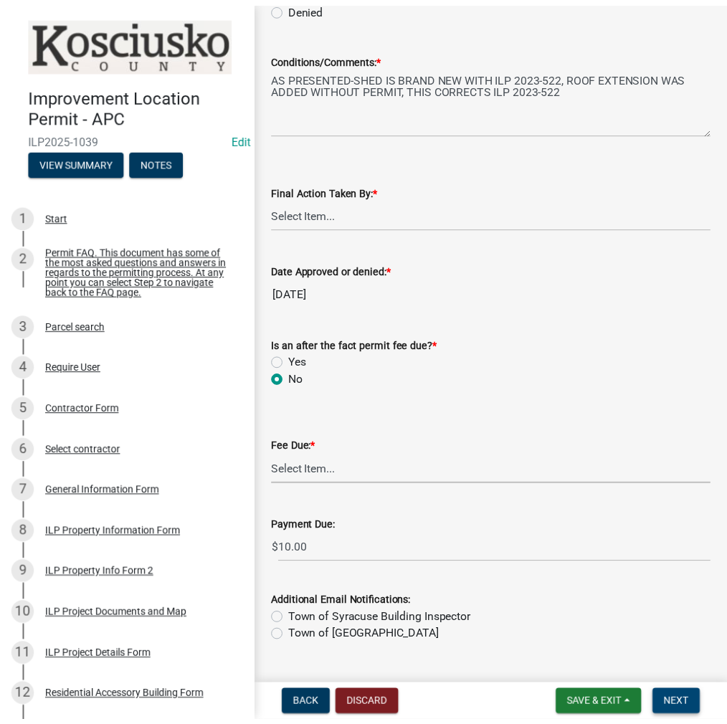
scroll to position [0, 0]
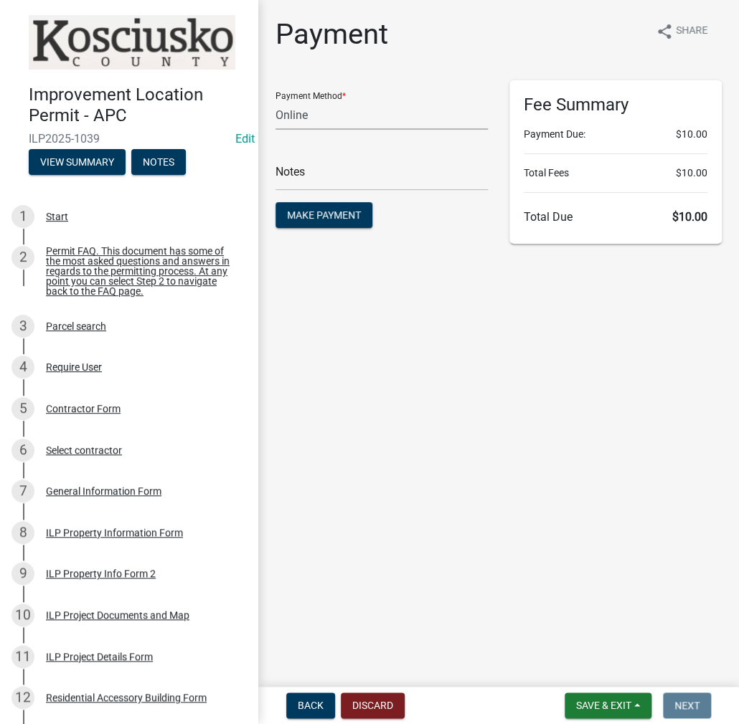
click at [334, 106] on select "Credit Card POS Check Cash Online" at bounding box center [381, 114] width 212 height 29
select select "0: 2"
click at [275, 100] on select "Credit Card POS Check Cash Online" at bounding box center [381, 114] width 212 height 29
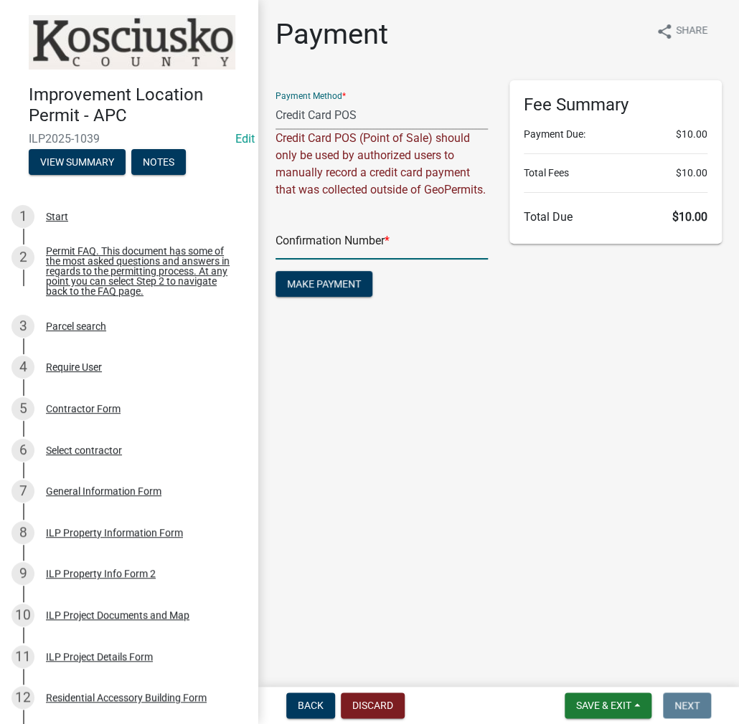
click at [311, 255] on input "text" at bounding box center [381, 244] width 212 height 29
paste input "14839675"
type input "14839675"
click at [343, 290] on span "Make Payment" at bounding box center [324, 283] width 74 height 11
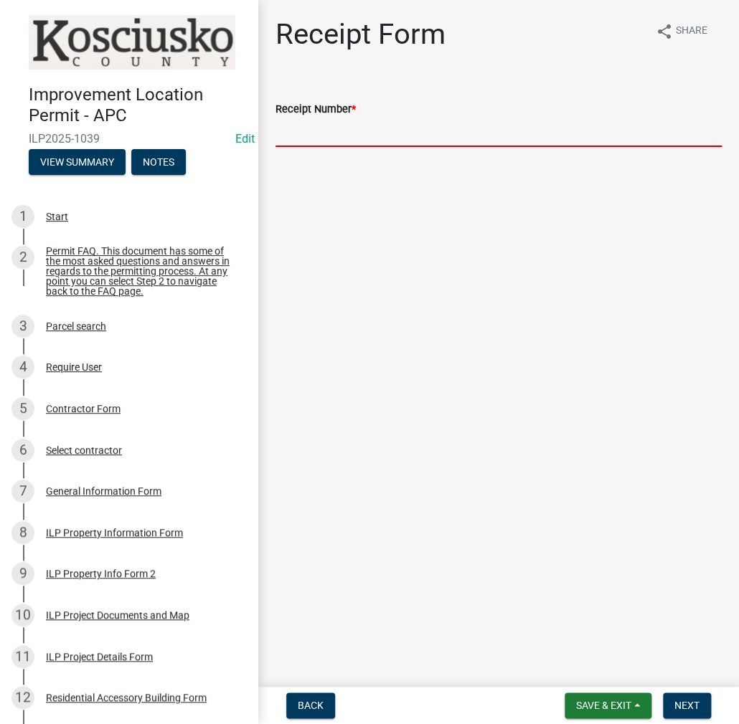
click at [315, 138] on input "Receipt Number *" at bounding box center [498, 132] width 446 height 29
paste input "14839675"
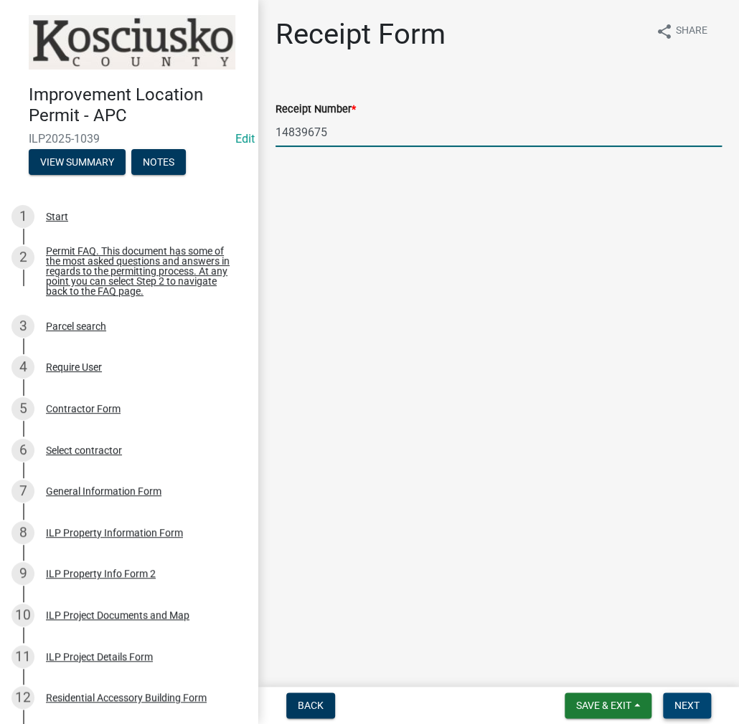
type input "14839675"
click at [691, 701] on span "Next" at bounding box center [686, 705] width 25 height 11
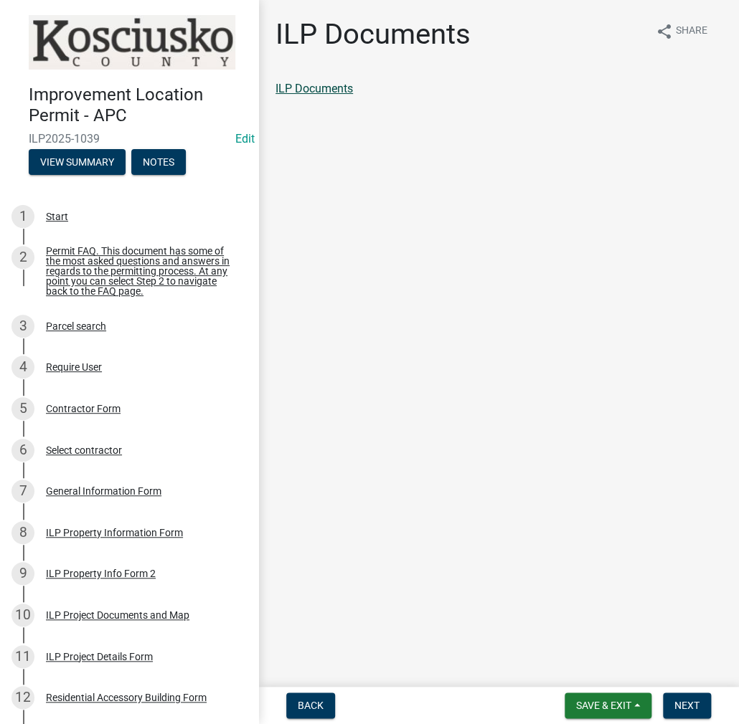
click at [339, 91] on link "ILP Documents" at bounding box center [313, 89] width 77 height 14
click at [678, 703] on span "Next" at bounding box center [686, 705] width 25 height 11
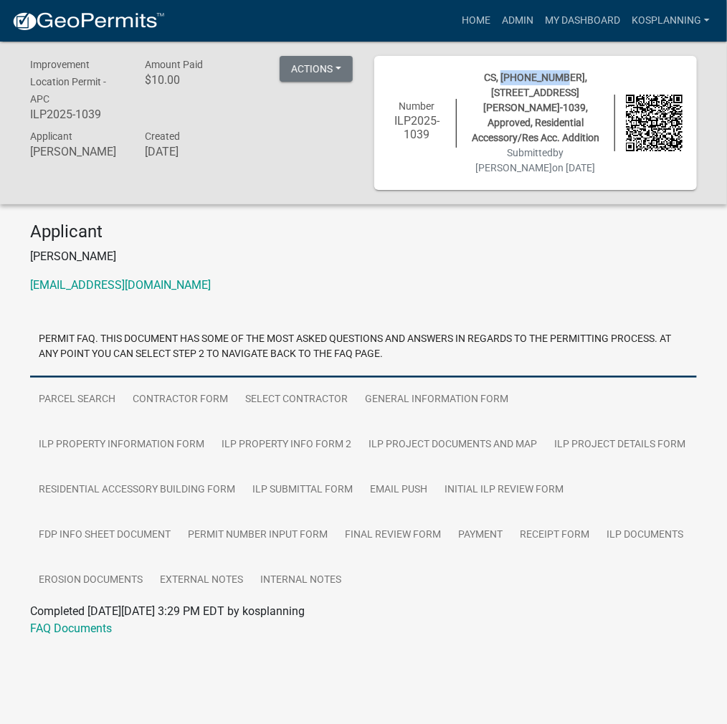
drag, startPoint x: 487, startPoint y: 76, endPoint x: 543, endPoint y: 74, distance: 56.0
click at [543, 74] on span "CS, [PHONE_NUMBER], [STREET_ADDRESS][PERSON_NAME]-1039, Approved, Residential A…" at bounding box center [536, 108] width 128 height 72
copy span "[PHONE_NUMBER]"
click at [479, 16] on link "Home" at bounding box center [476, 20] width 40 height 27
